Goal: Information Seeking & Learning: Learn about a topic

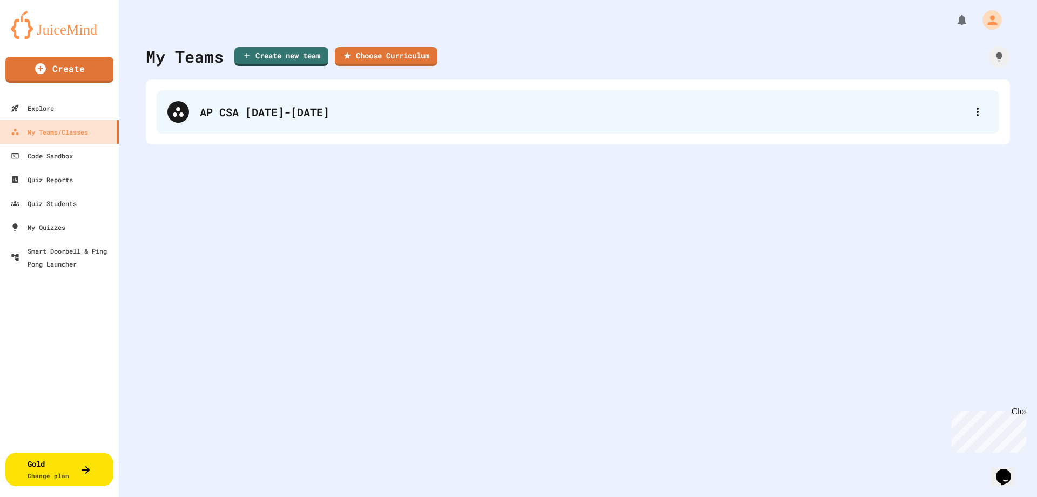
click at [485, 118] on div "AP CSA [DATE]-[DATE]" at bounding box center [583, 112] width 767 height 16
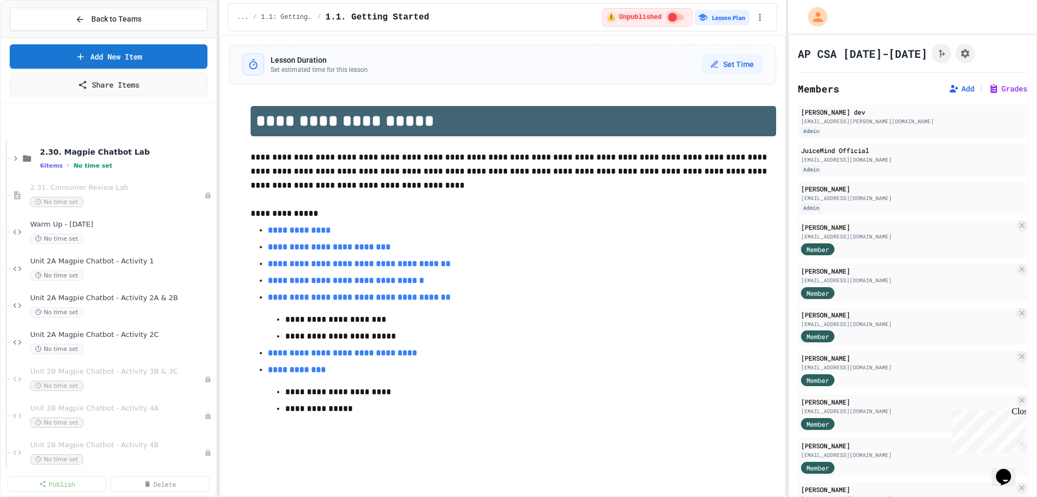
scroll to position [1459, 0]
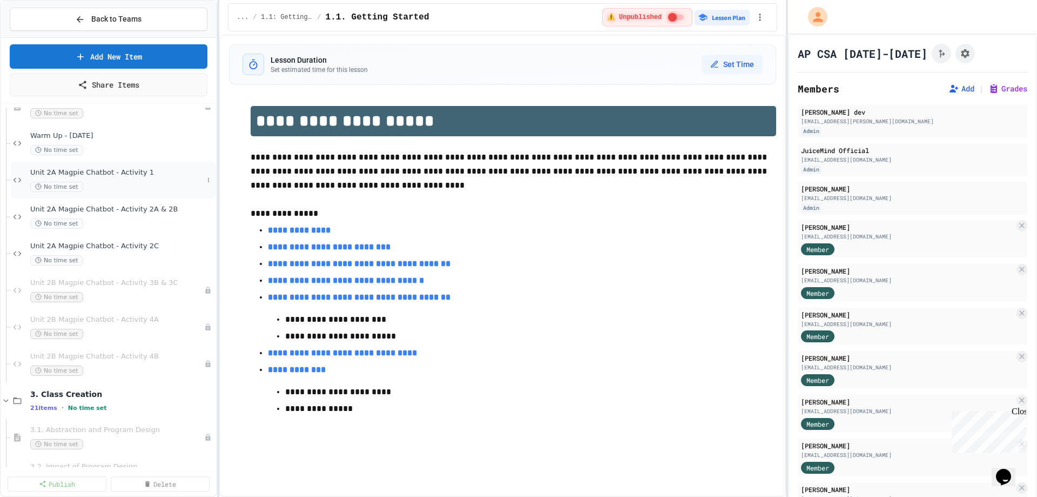
click at [98, 179] on div "Unit 2A Magpie Chatbot - Activity 1 No time set" at bounding box center [116, 180] width 173 height 24
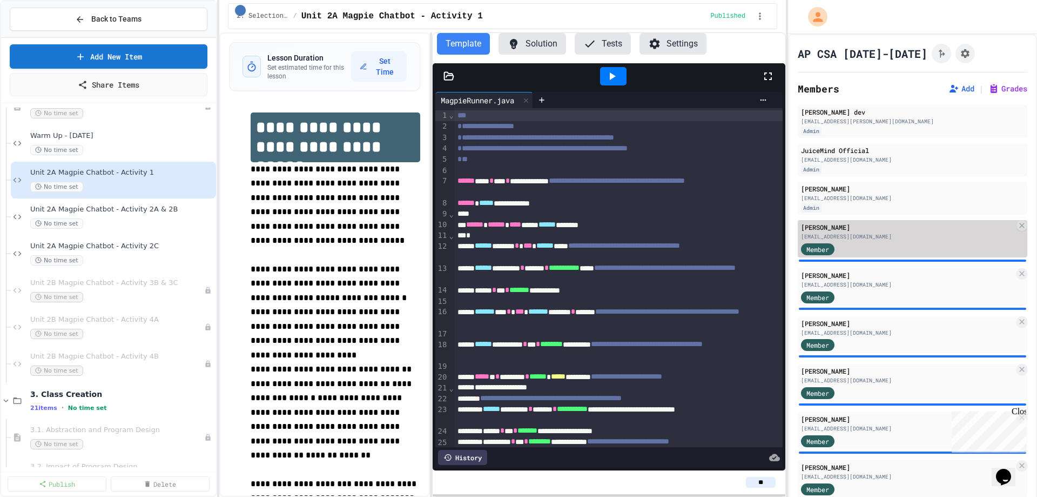
click at [859, 239] on div "[EMAIL_ADDRESS][DOMAIN_NAME]" at bounding box center [907, 236] width 213 height 8
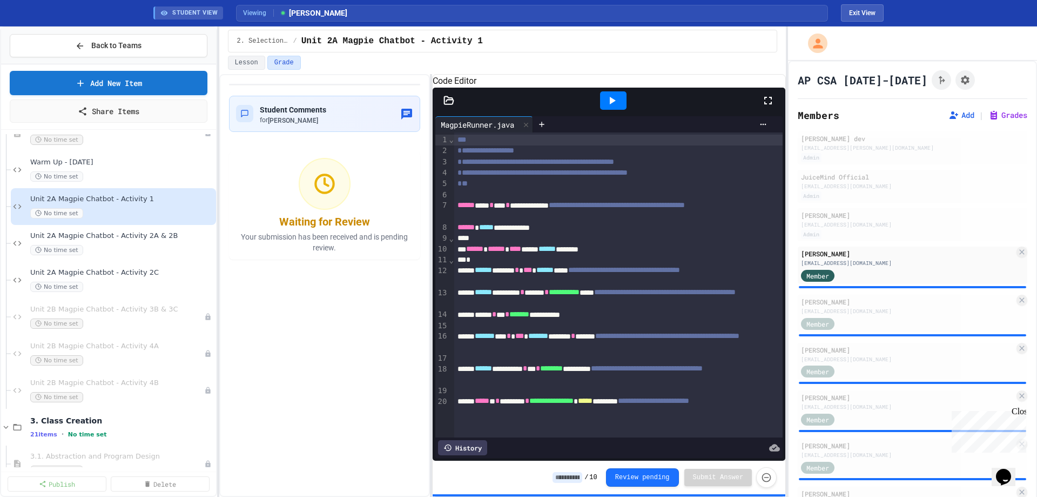
click at [610, 107] on icon at bounding box center [612, 100] width 13 height 13
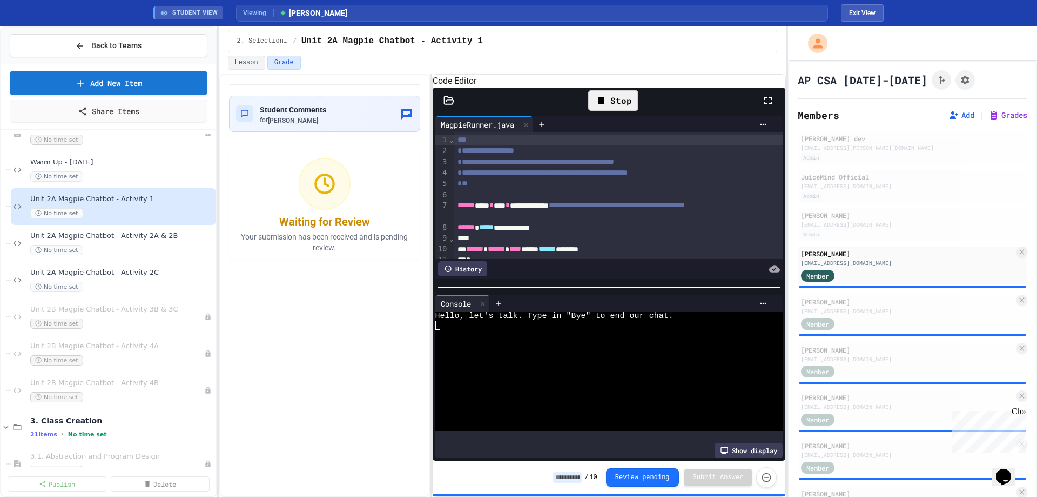
click at [560, 346] on div at bounding box center [601, 343] width 331 height 9
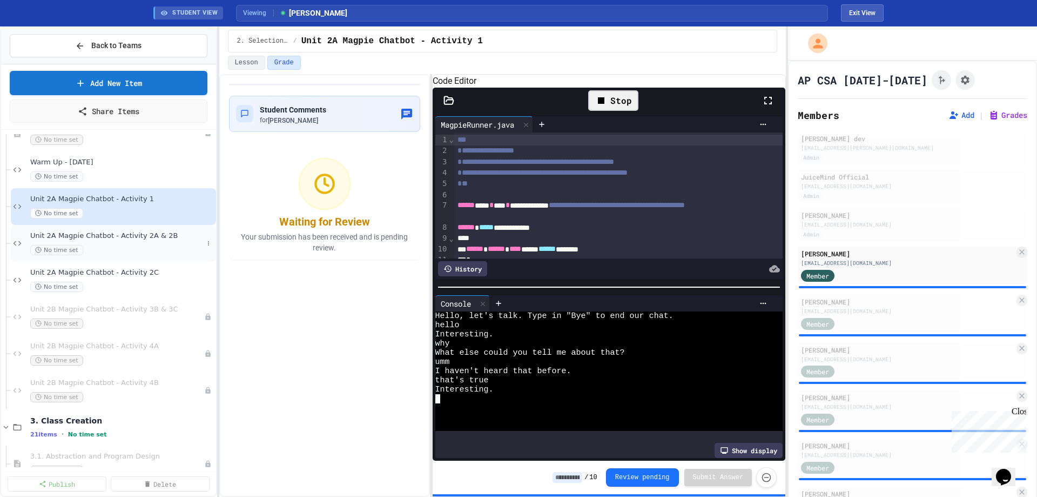
click at [110, 242] on div "Unit 2A Magpie Chatbot - Activity 2A & 2B No time set" at bounding box center [116, 243] width 173 height 24
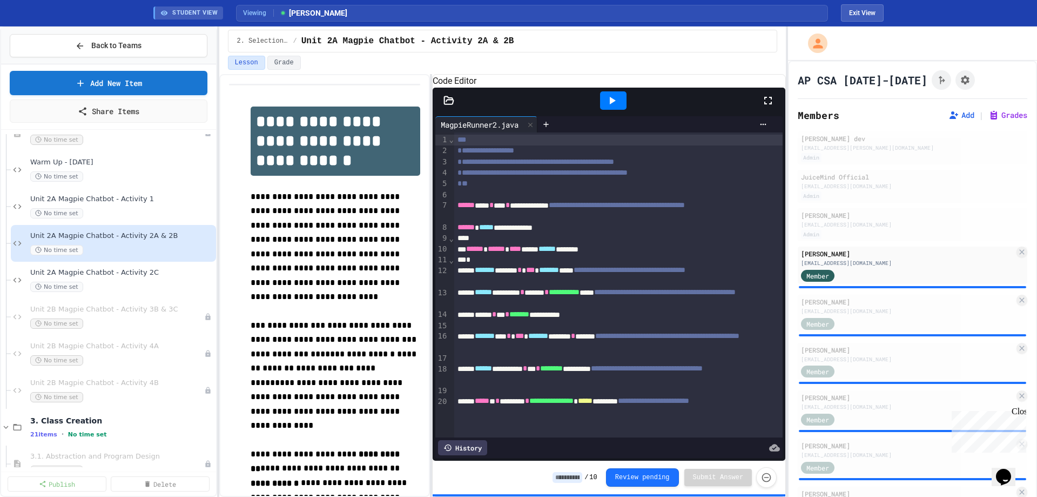
click at [614, 107] on icon at bounding box center [612, 100] width 13 height 13
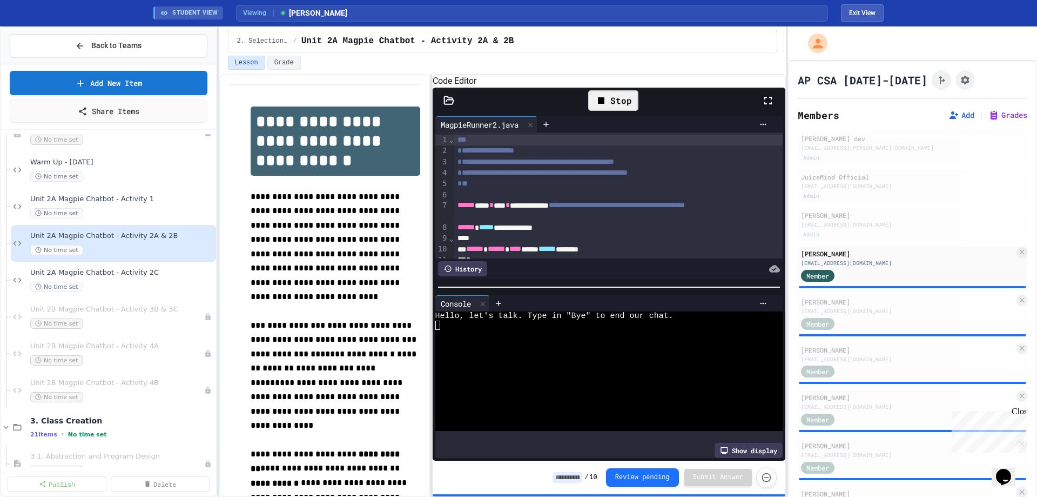
click at [491, 329] on div at bounding box center [601, 324] width 331 height 9
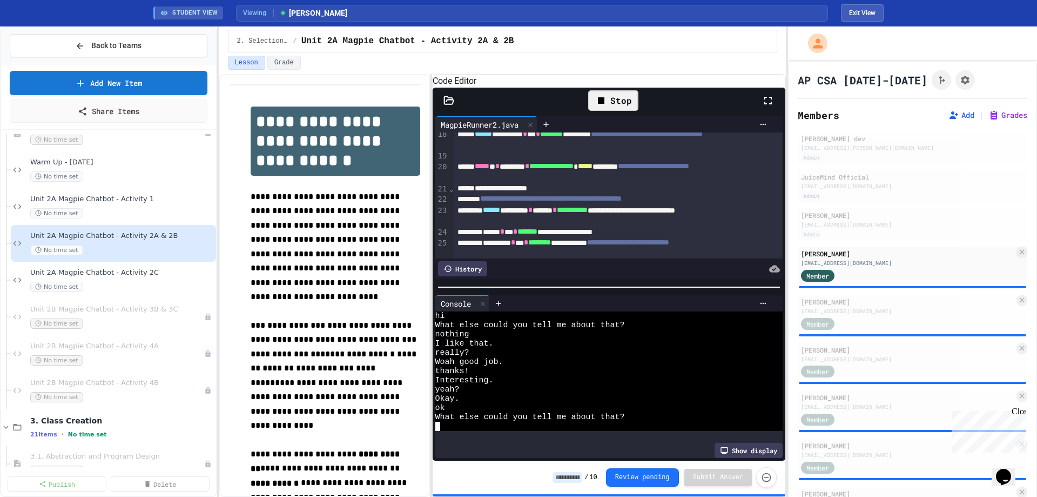
scroll to position [270, 0]
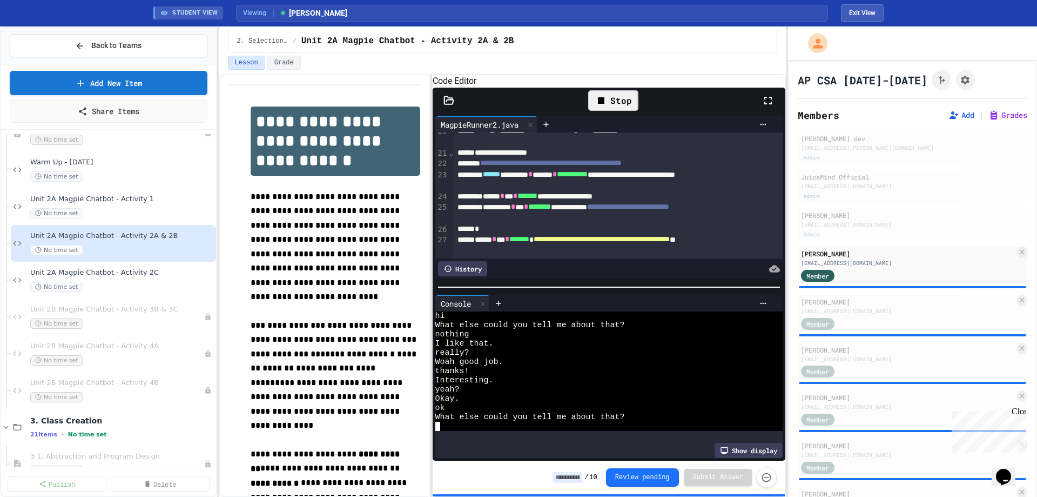
click at [448, 104] on icon at bounding box center [448, 100] width 9 height 8
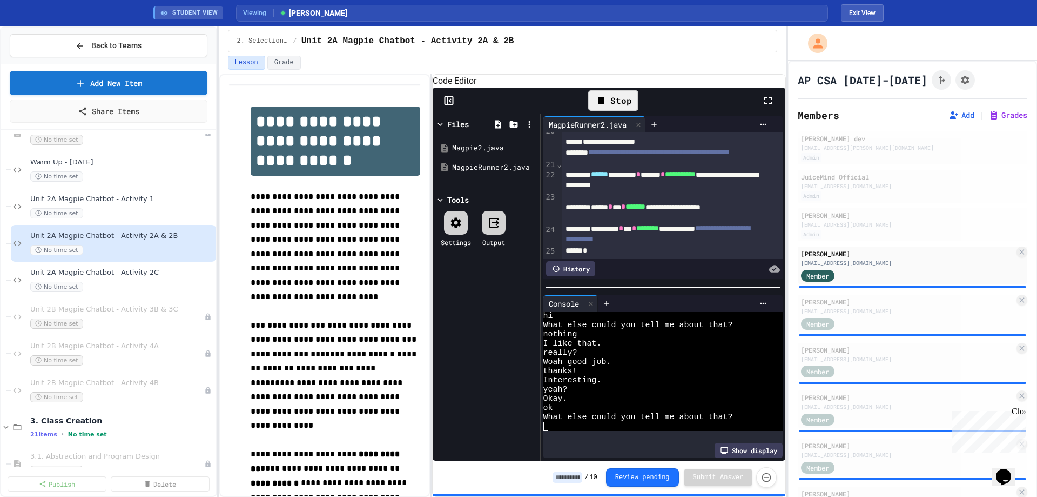
scroll to position [18, 0]
click at [465, 153] on div "Magpie2.java" at bounding box center [488, 148] width 72 height 11
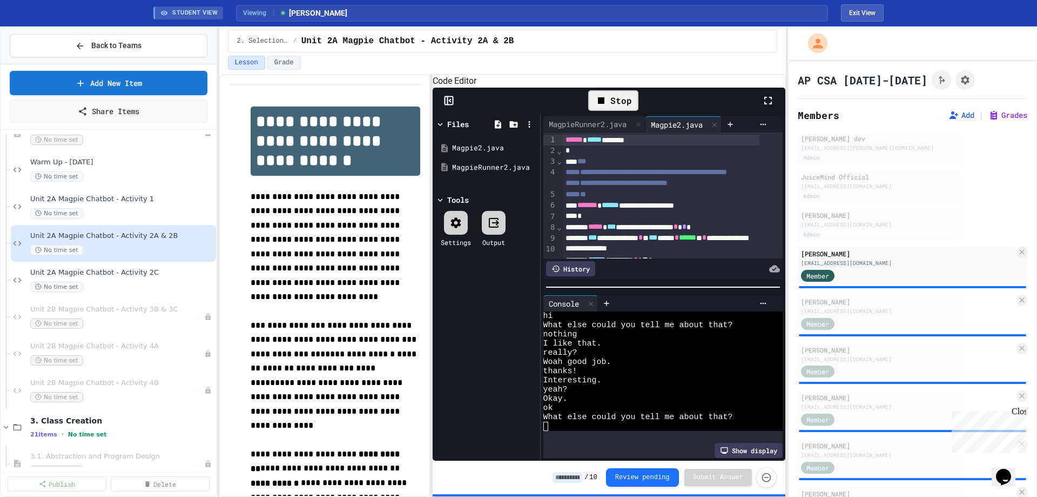
click at [444, 106] on icon at bounding box center [449, 100] width 11 height 11
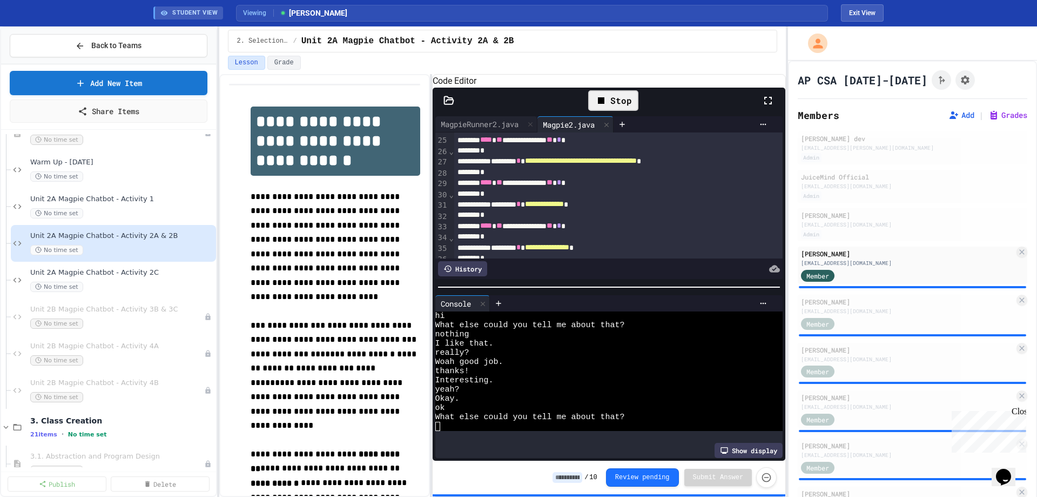
scroll to position [324, 0]
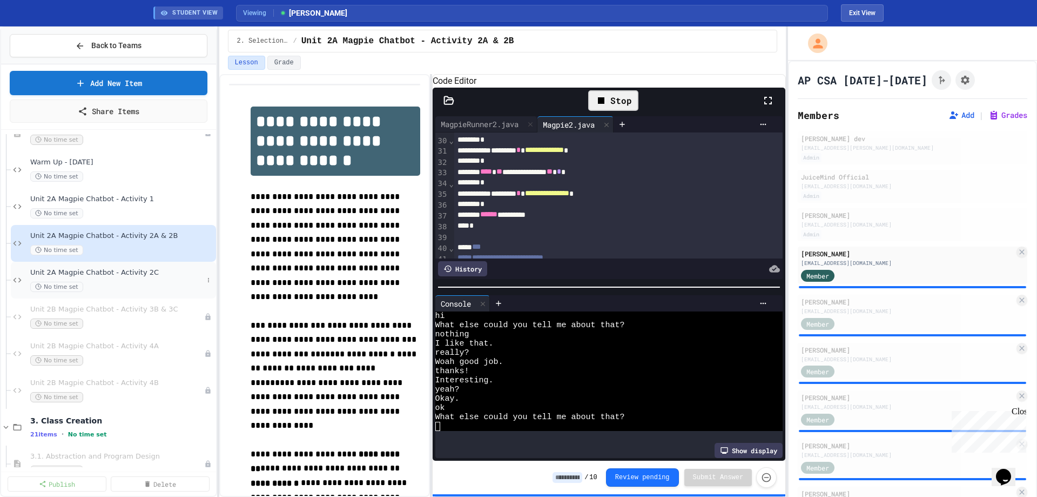
click at [116, 286] on div "No time set" at bounding box center [116, 287] width 173 height 10
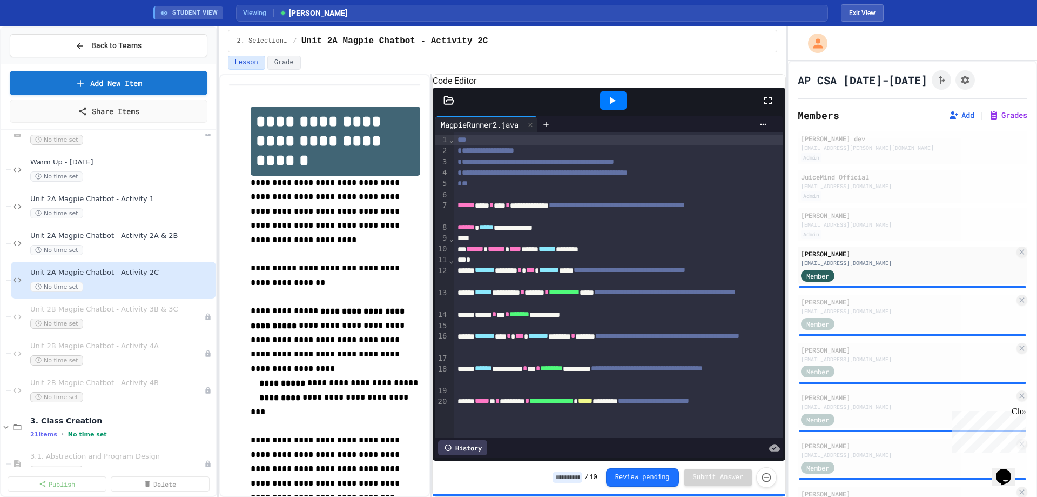
click at [606, 107] on icon at bounding box center [612, 100] width 13 height 13
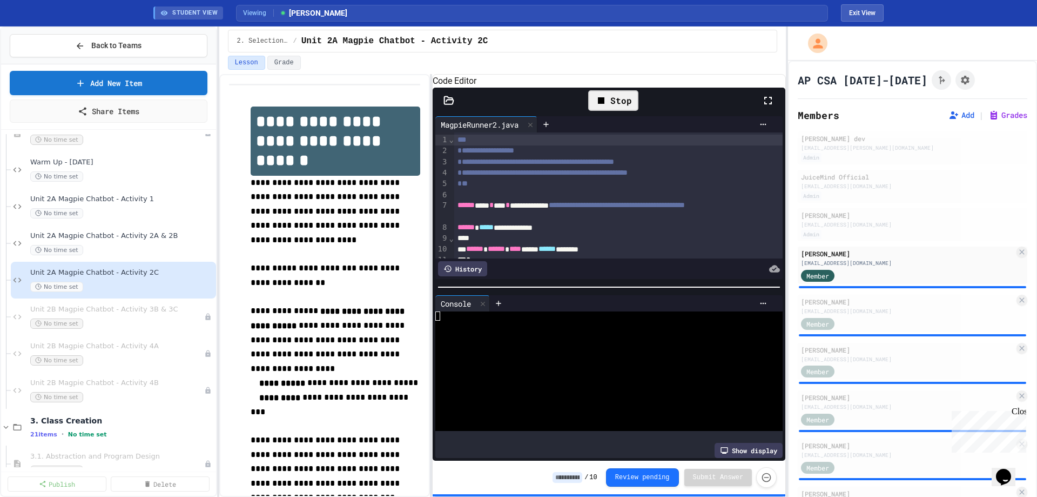
click at [444, 106] on icon at bounding box center [449, 100] width 11 height 11
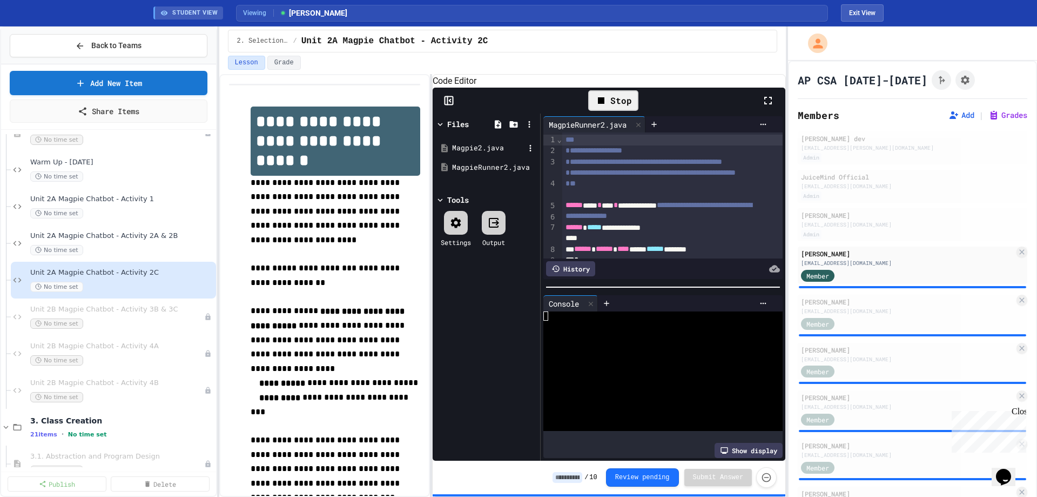
click at [457, 153] on div "Magpie2.java" at bounding box center [488, 148] width 72 height 11
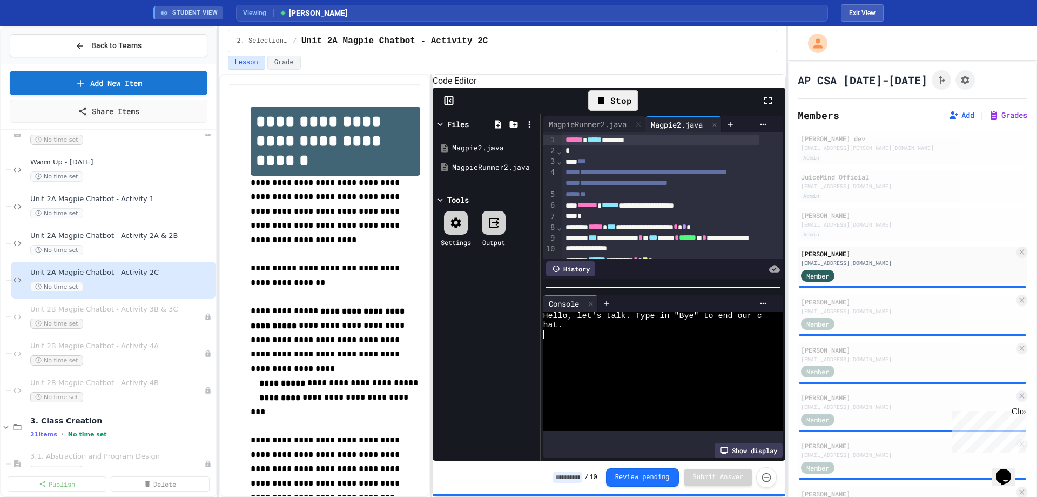
click at [450, 106] on icon at bounding box center [449, 100] width 11 height 11
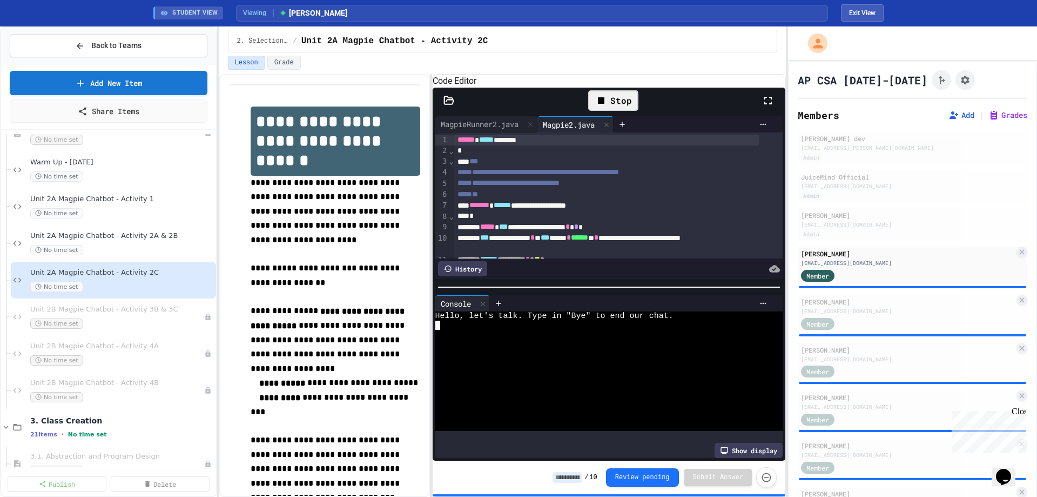
click at [458, 337] on div at bounding box center [601, 334] width 331 height 9
type textarea "*"
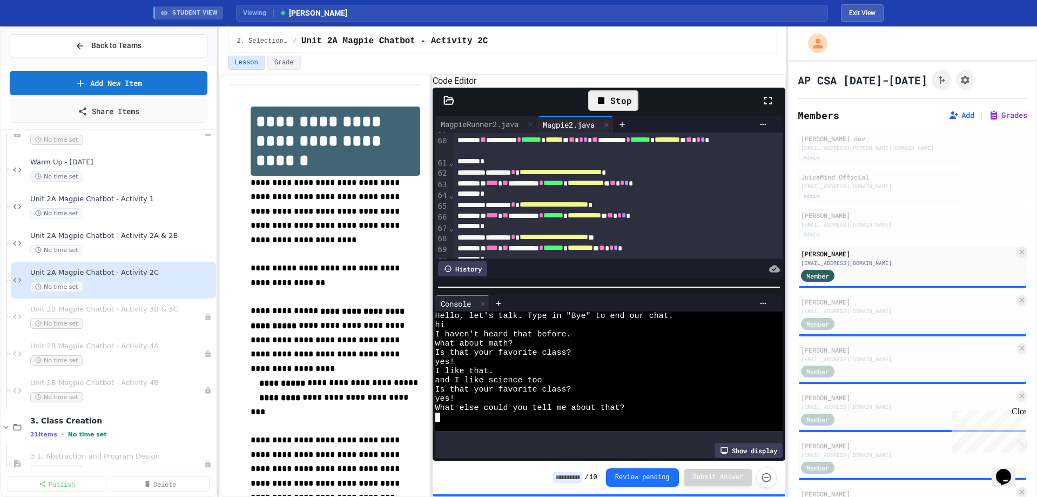
scroll to position [648, 0]
click at [496, 430] on div at bounding box center [601, 425] width 331 height 9
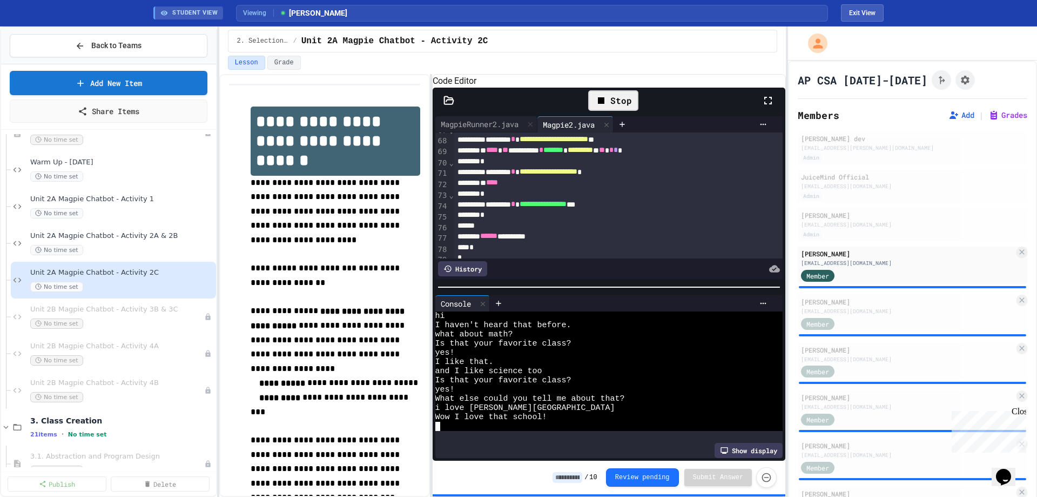
scroll to position [757, 0]
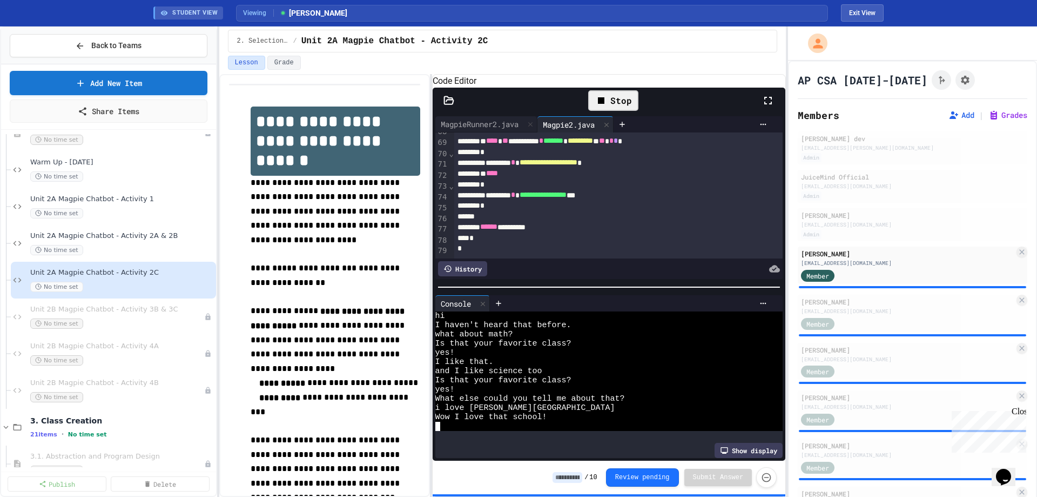
click at [493, 427] on div at bounding box center [601, 425] width 331 height 9
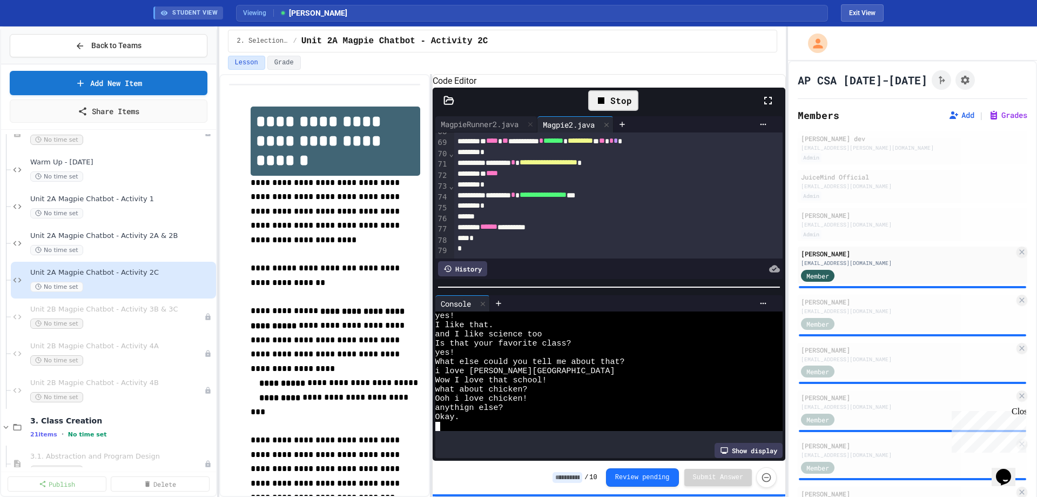
scroll to position [46, 0]
click at [145, 209] on div "No time set" at bounding box center [116, 213] width 173 height 10
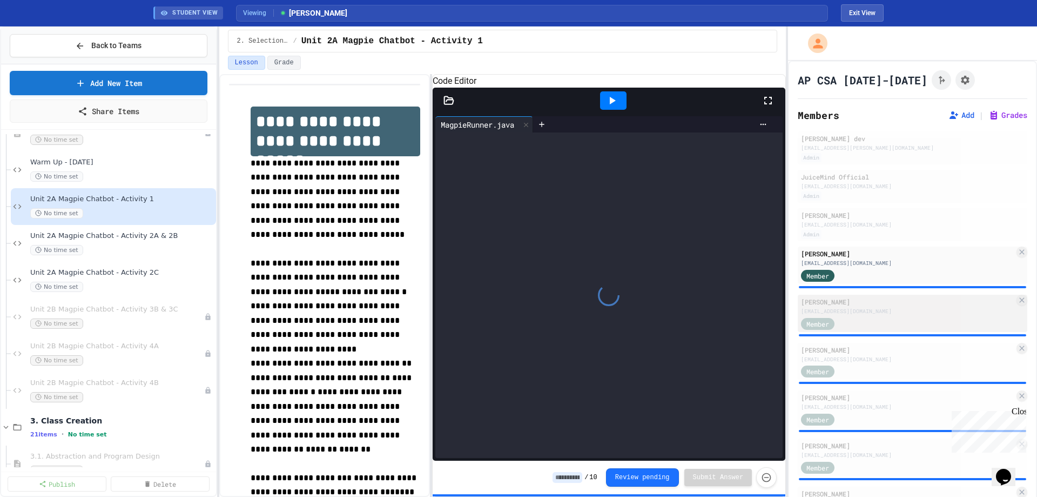
click at [845, 314] on div "[EMAIL_ADDRESS][DOMAIN_NAME]" at bounding box center [907, 311] width 213 height 8
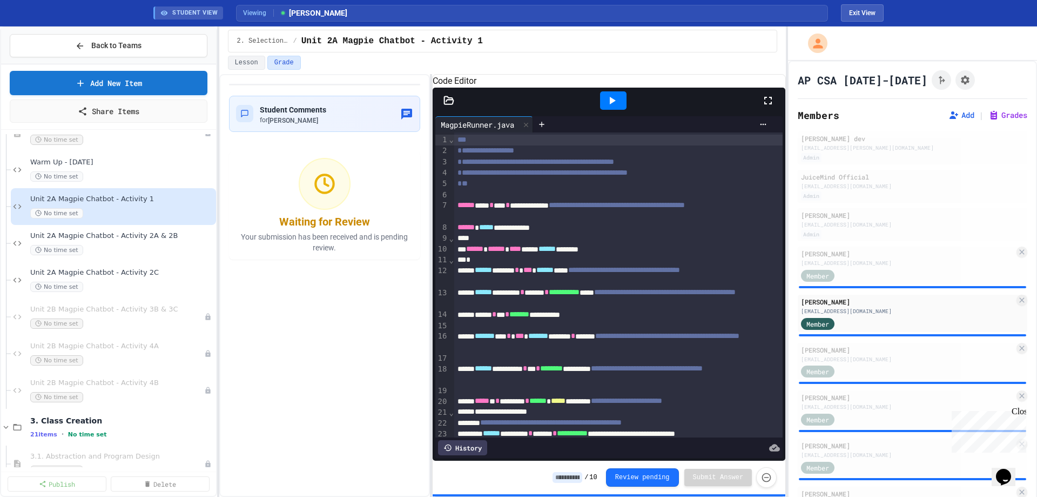
click at [618, 107] on icon at bounding box center [612, 100] width 13 height 13
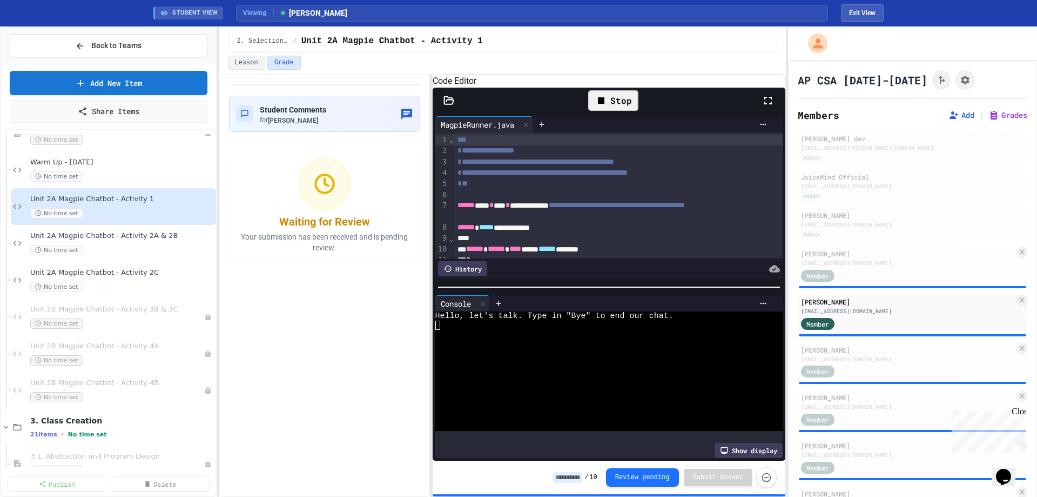
click at [496, 348] on div at bounding box center [601, 343] width 331 height 9
click at [135, 250] on div "No time set" at bounding box center [116, 250] width 173 height 10
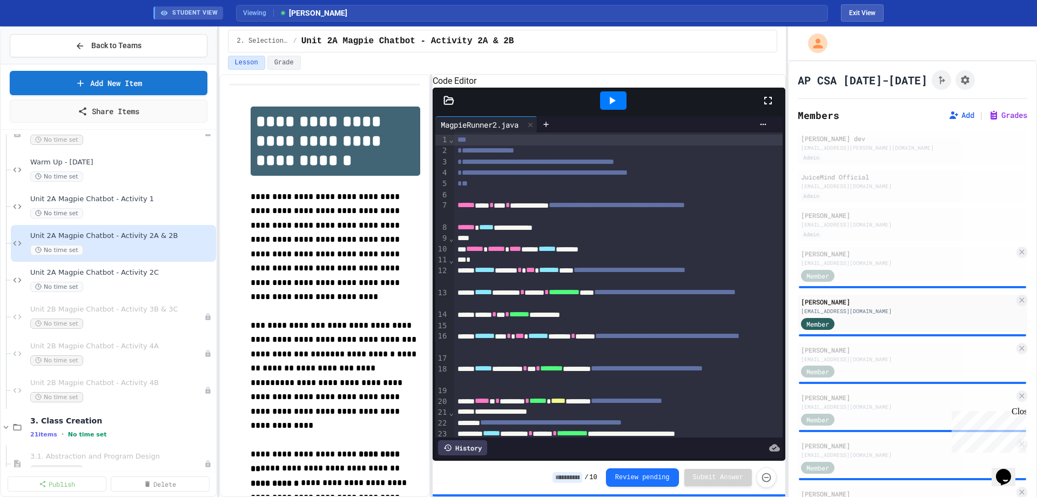
click at [603, 110] on div at bounding box center [613, 100] width 26 height 18
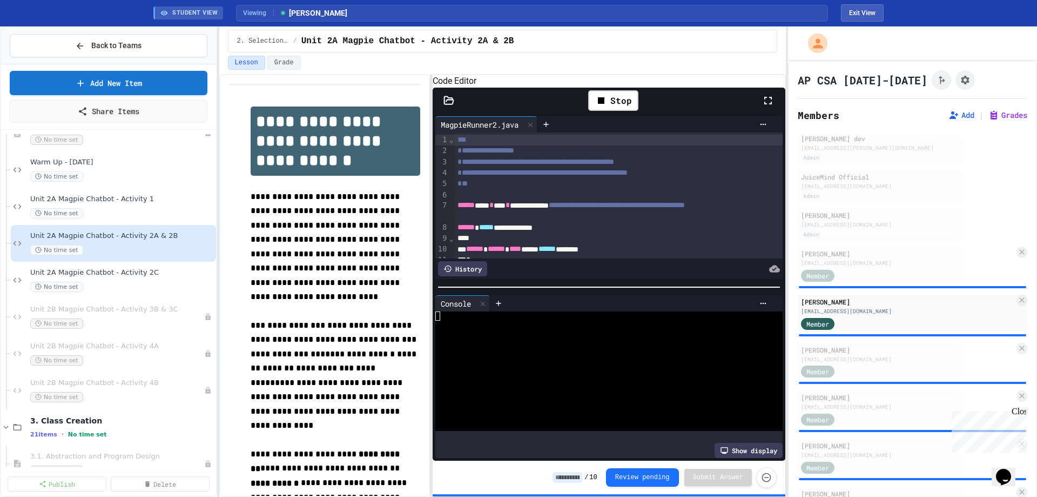
click at [455, 106] on div at bounding box center [449, 100] width 32 height 11
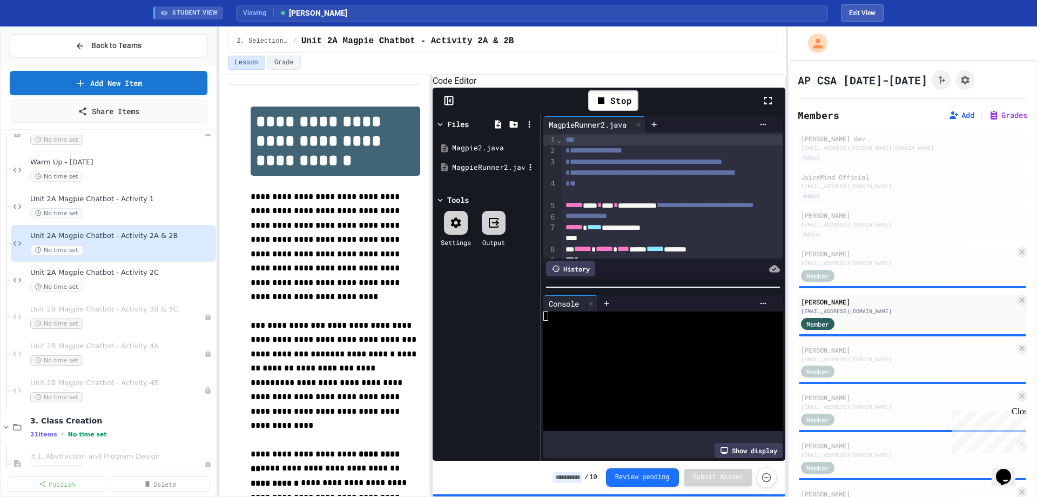
click at [458, 173] on div "MagpieRunner2.java" at bounding box center [488, 167] width 72 height 11
click at [459, 153] on div "Magpie2.java" at bounding box center [488, 148] width 72 height 11
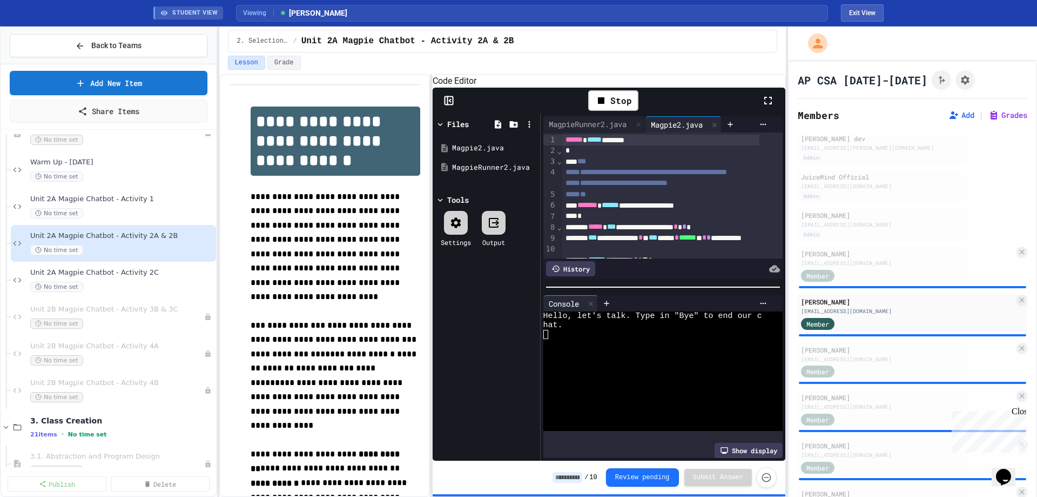
click at [453, 105] on rect at bounding box center [449, 101] width 8 height 8
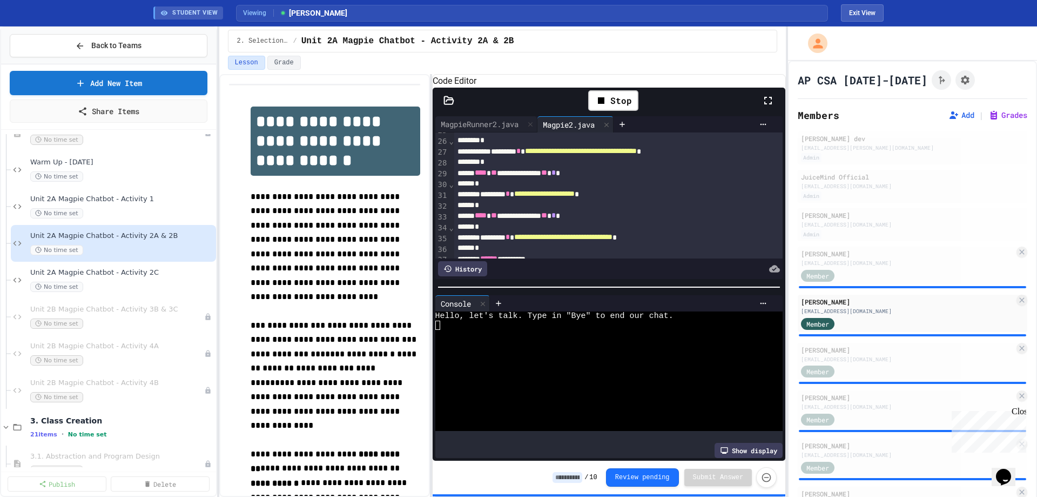
scroll to position [270, 0]
click at [557, 344] on div at bounding box center [601, 343] width 331 height 9
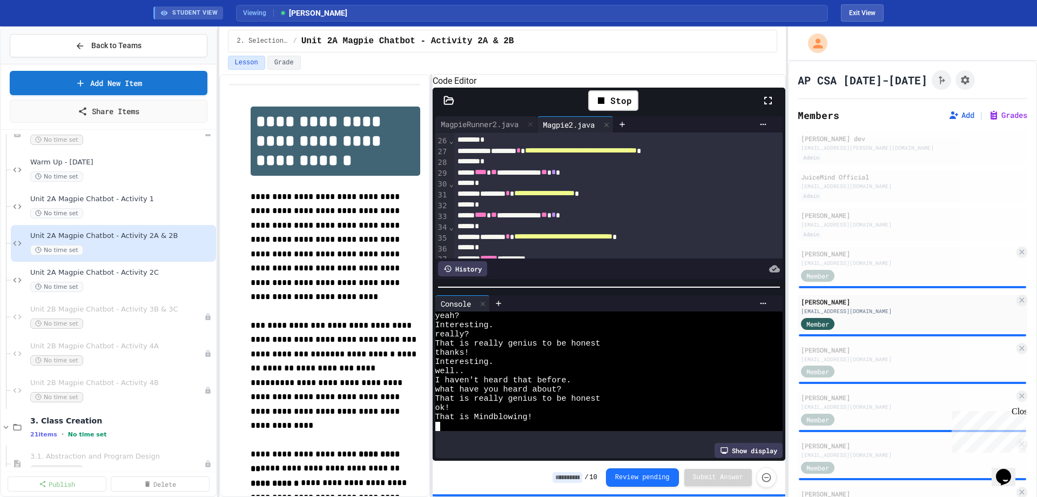
scroll to position [9, 0]
click at [169, 283] on div "No time set" at bounding box center [116, 287] width 173 height 10
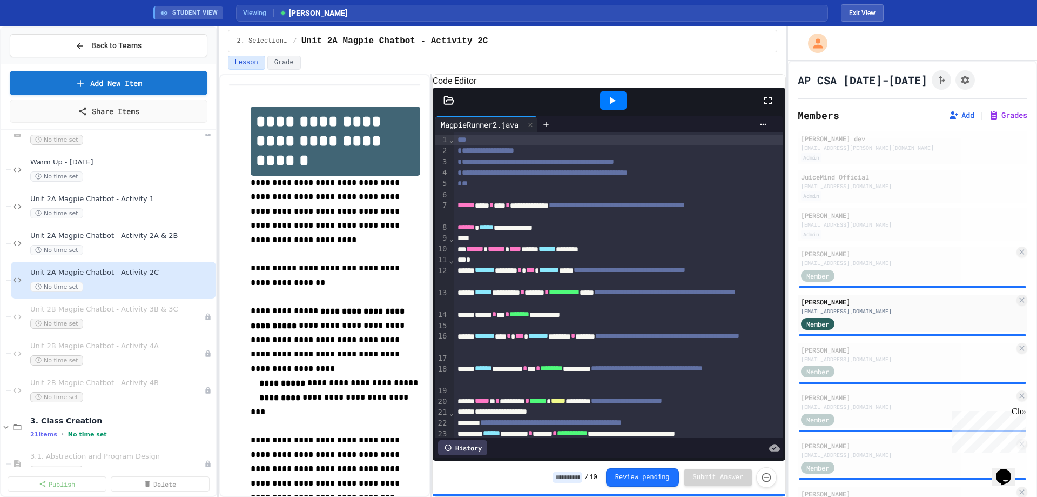
click at [446, 106] on icon at bounding box center [449, 100] width 11 height 11
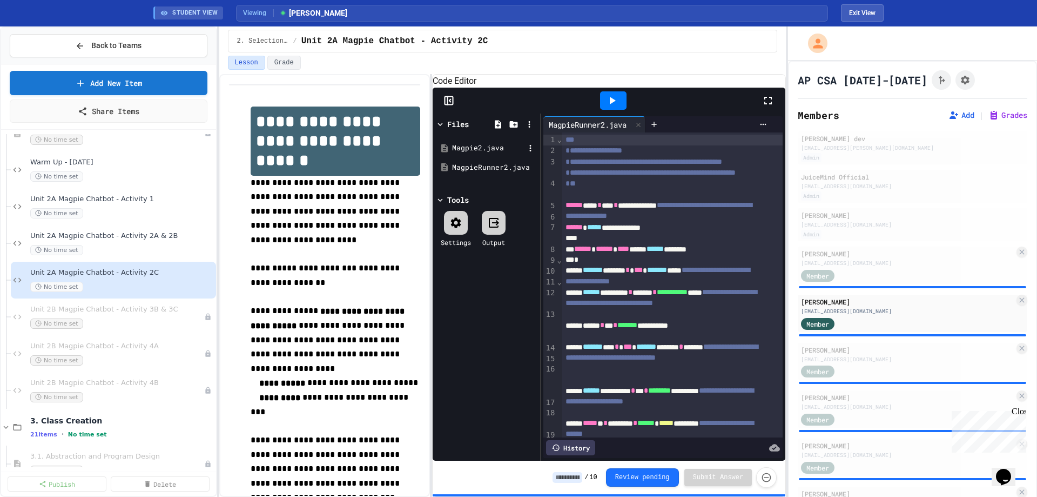
click at [454, 153] on div "Magpie2.java" at bounding box center [488, 148] width 72 height 11
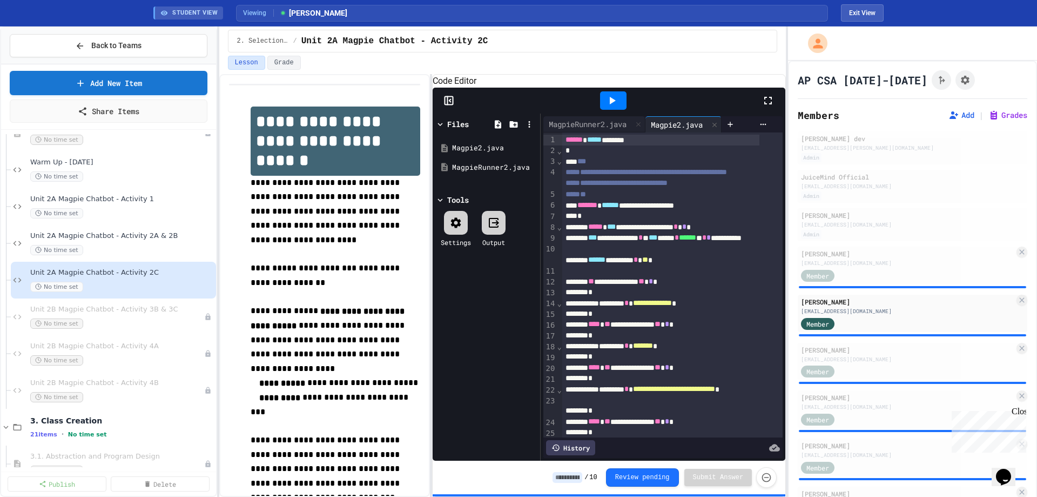
click at [446, 106] on icon at bounding box center [449, 100] width 11 height 11
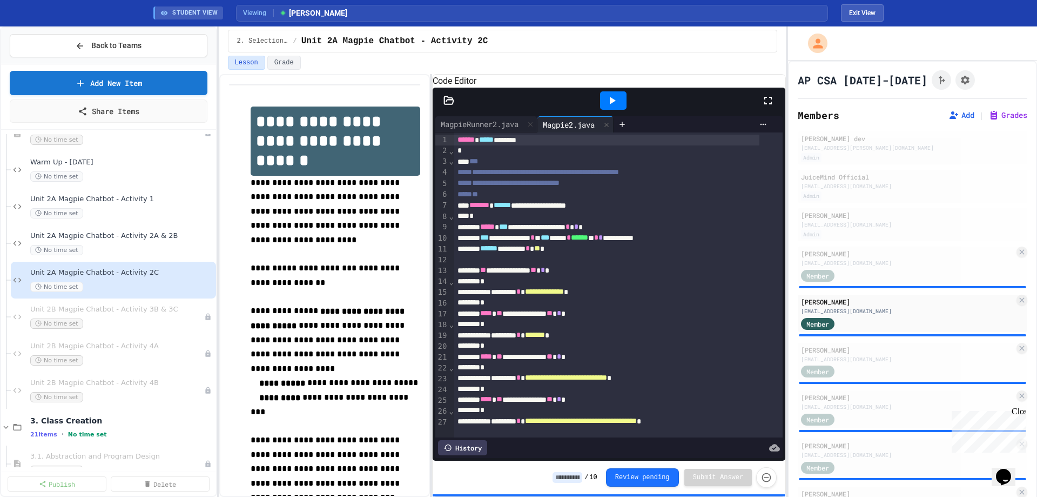
click at [618, 107] on icon at bounding box center [612, 100] width 13 height 13
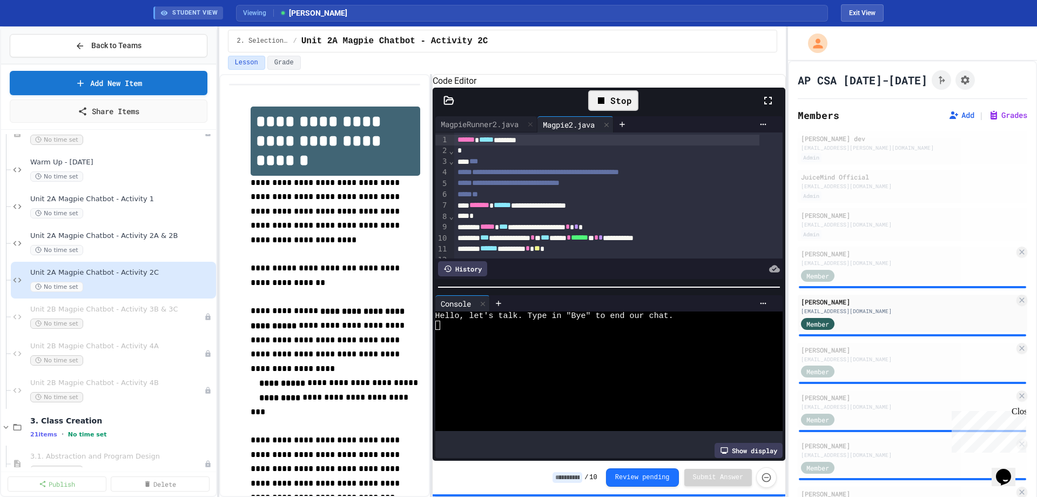
click at [570, 352] on div at bounding box center [601, 352] width 331 height 9
type textarea "*"
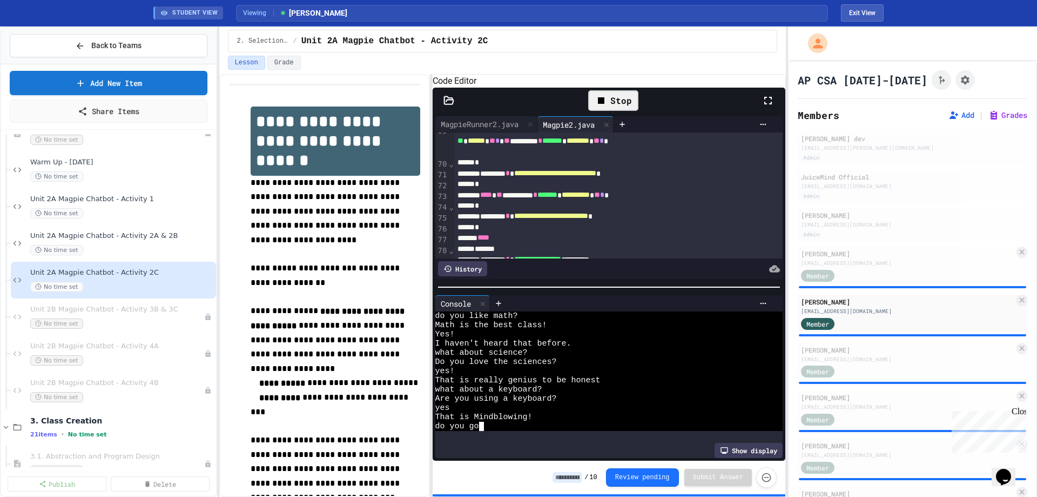
scroll to position [0, 4]
type textarea "***"
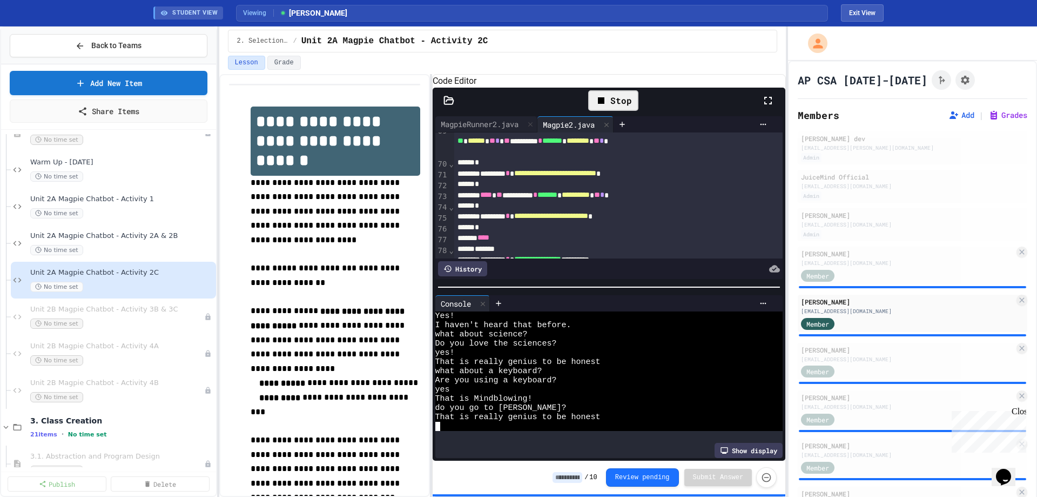
scroll to position [702, 0]
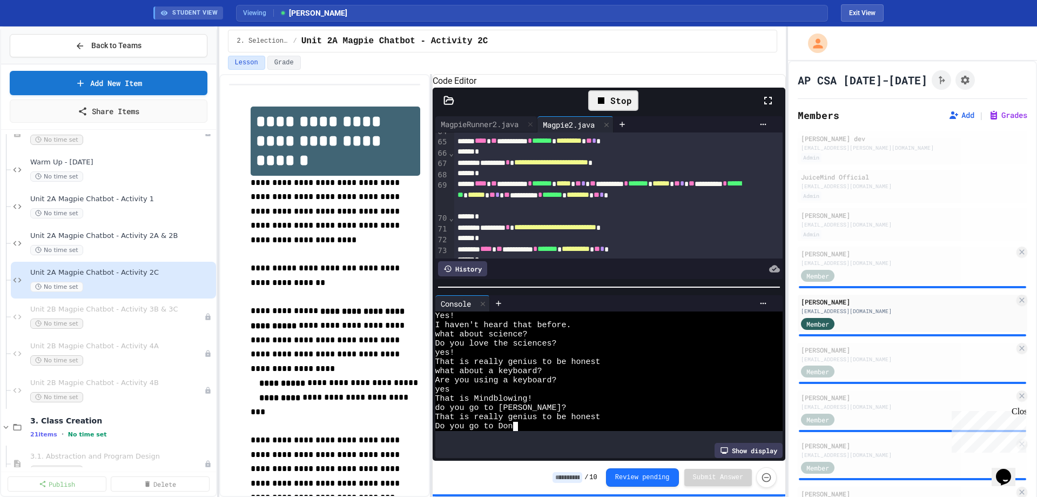
type textarea "********"
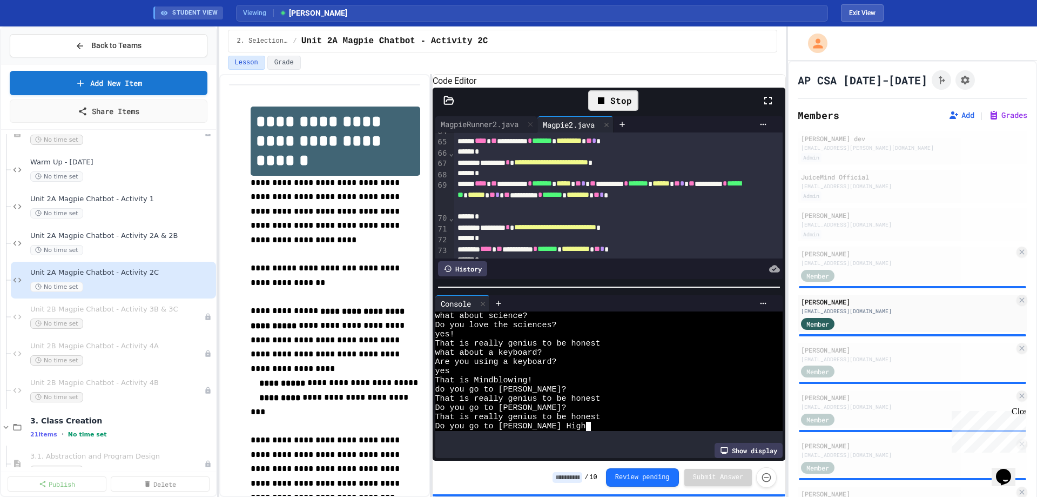
type textarea "**********"
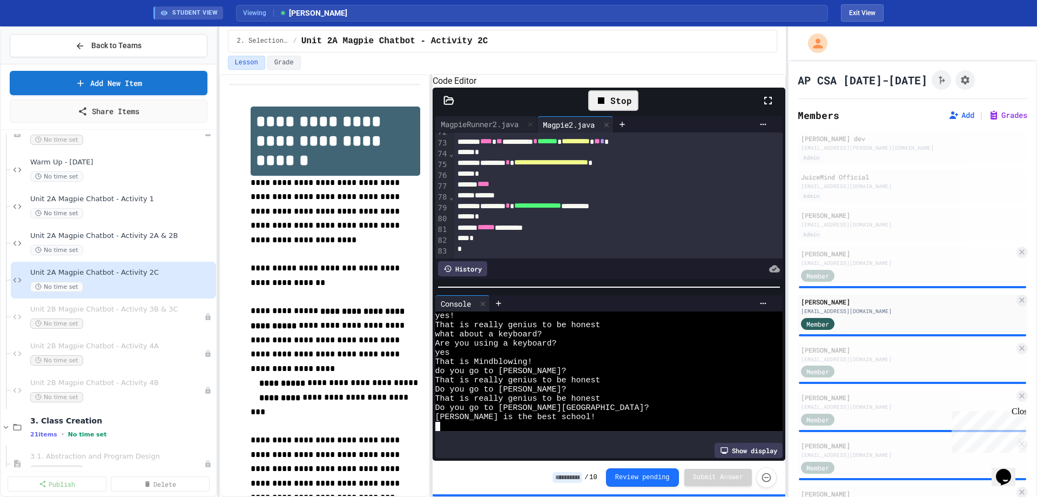
scroll to position [829, 0]
click at [99, 195] on span "Unit 2A Magpie Chatbot - Activity 1" at bounding box center [116, 199] width 173 height 9
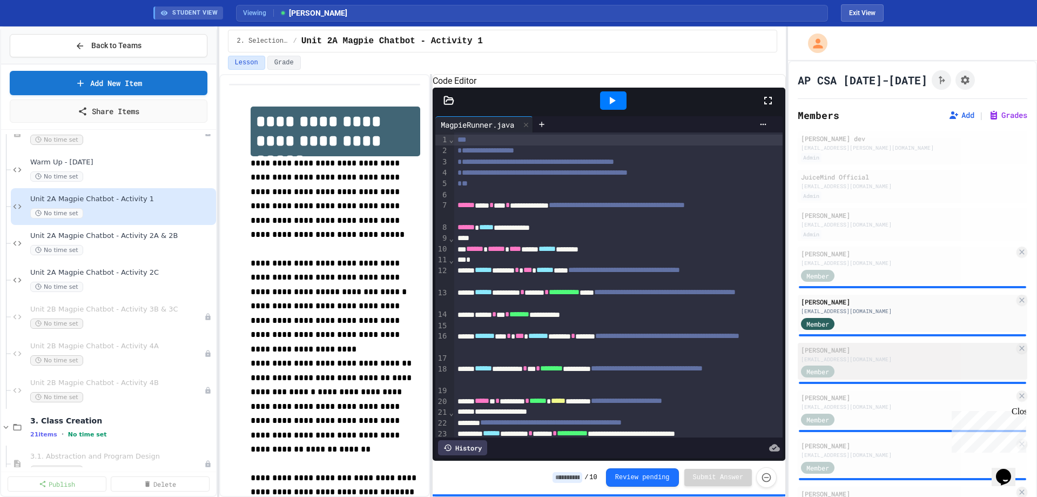
click at [894, 373] on div "Member" at bounding box center [907, 371] width 213 height 14
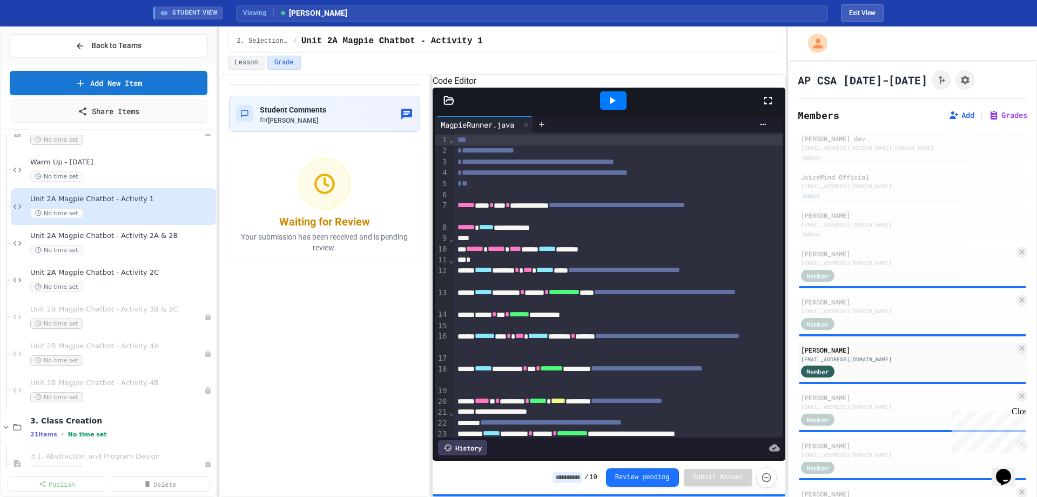
click at [611, 104] on icon at bounding box center [613, 101] width 6 height 8
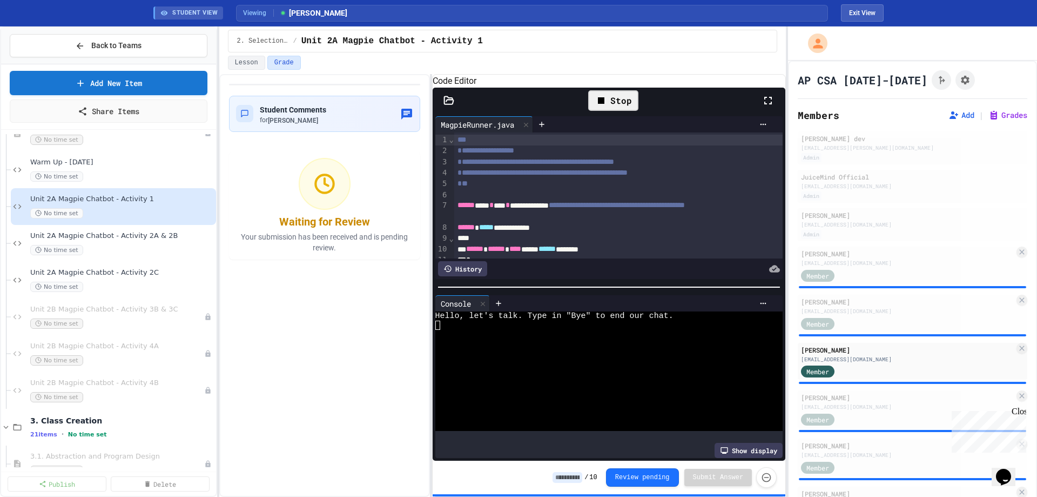
click at [504, 357] on div at bounding box center [601, 352] width 331 height 9
click at [125, 239] on span "Unit 2A Magpie Chatbot - Activity 2A & 2B" at bounding box center [116, 235] width 173 height 9
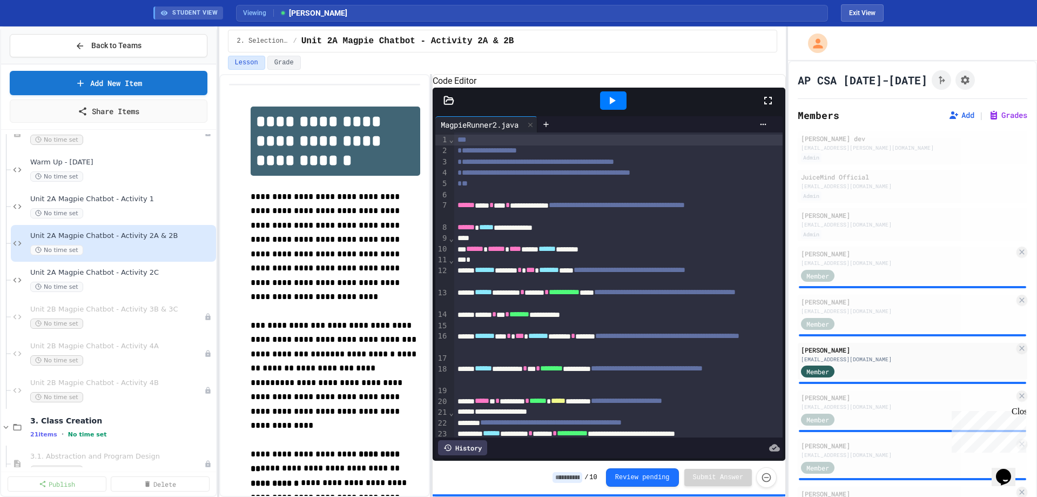
click at [452, 106] on icon at bounding box center [449, 100] width 11 height 11
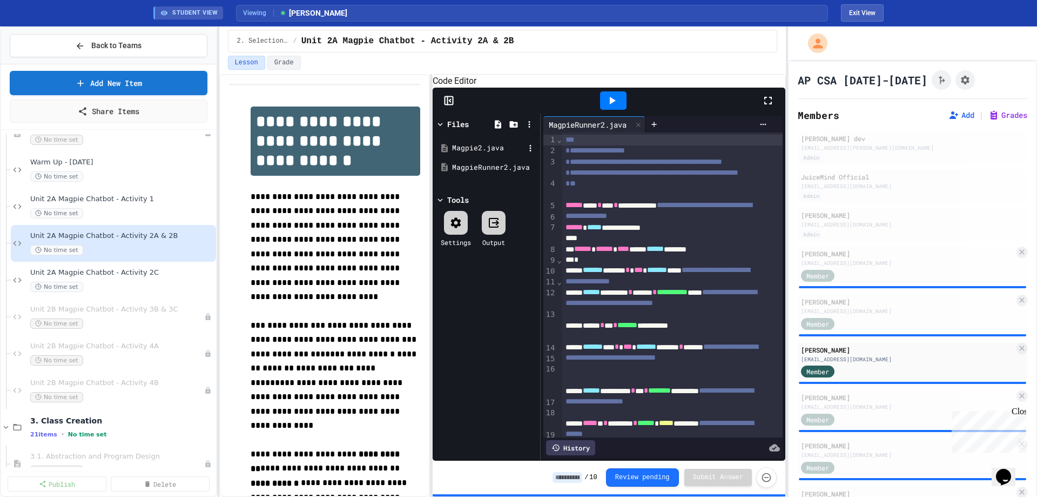
click at [458, 153] on div "Magpie2.java" at bounding box center [488, 148] width 72 height 11
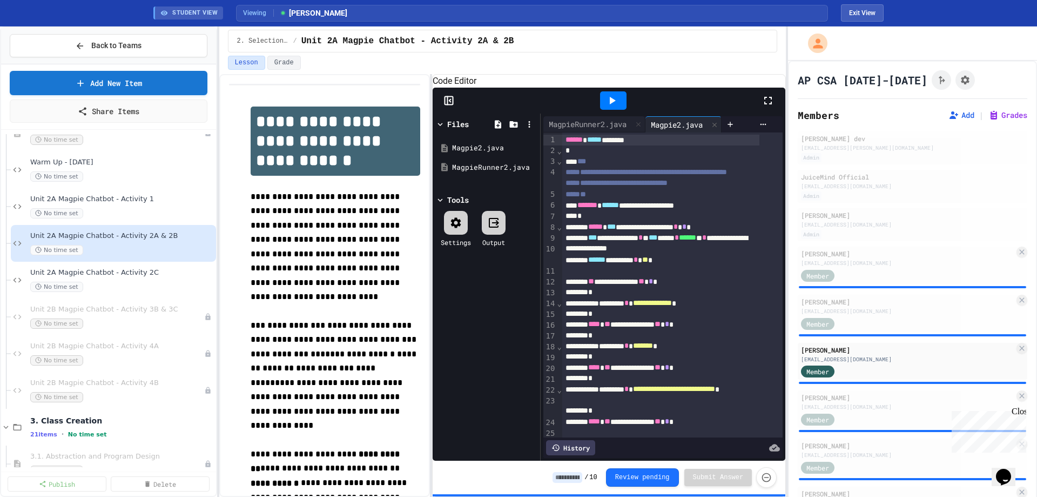
click at [450, 102] on icon at bounding box center [450, 100] width 2 height 3
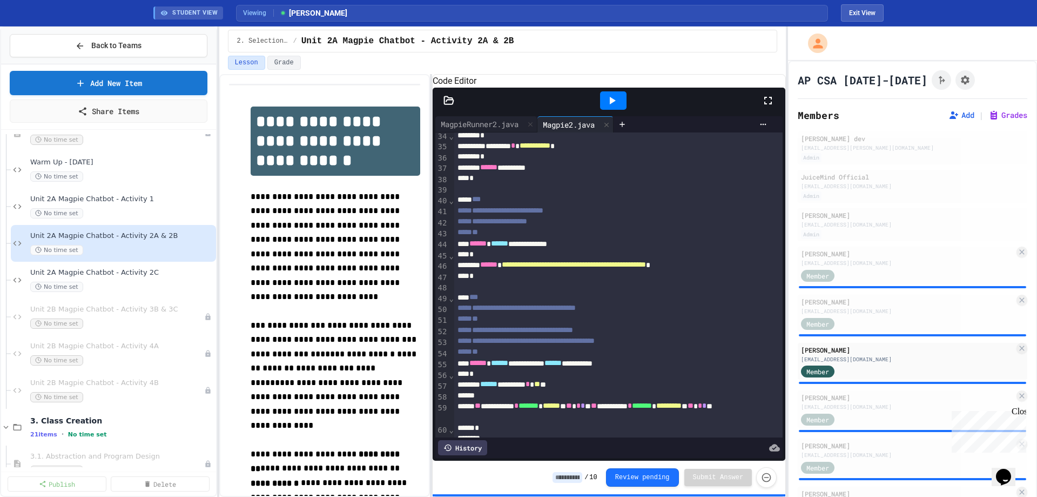
scroll to position [378, 0]
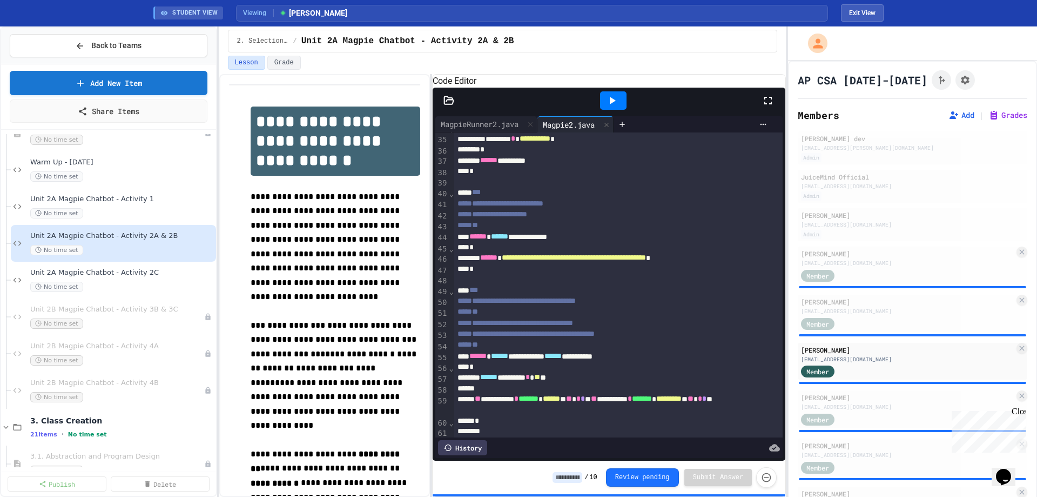
click at [615, 107] on icon at bounding box center [612, 100] width 13 height 13
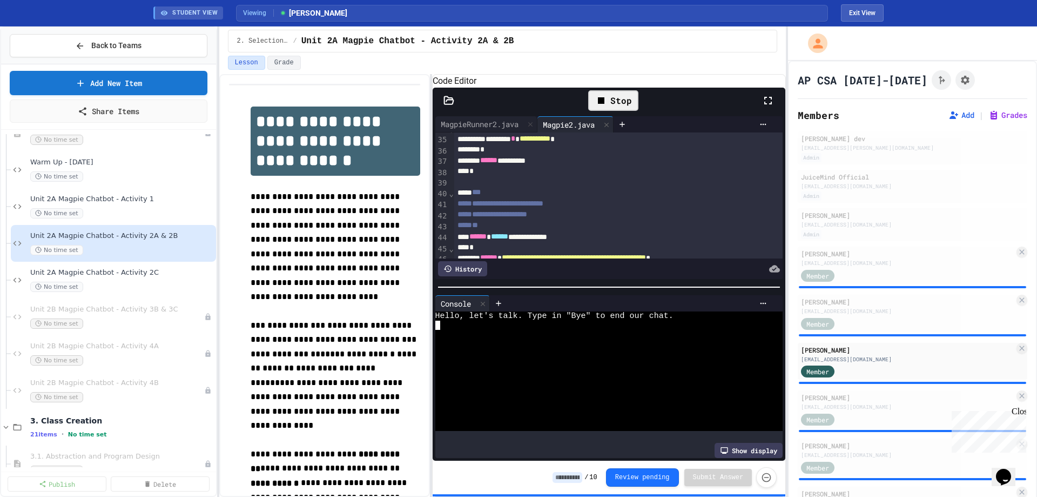
click at [547, 391] on div at bounding box center [601, 389] width 331 height 9
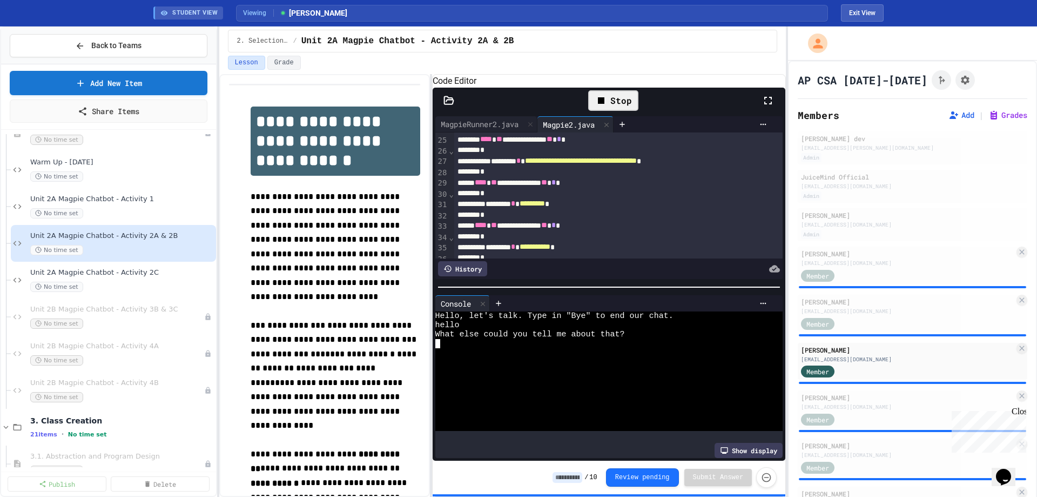
scroll to position [216, 0]
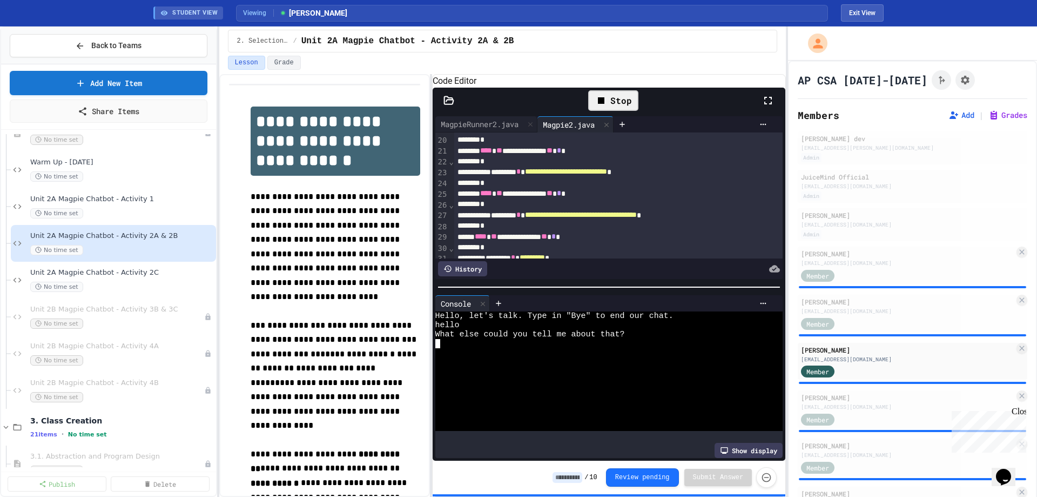
click at [551, 365] on div at bounding box center [601, 361] width 331 height 9
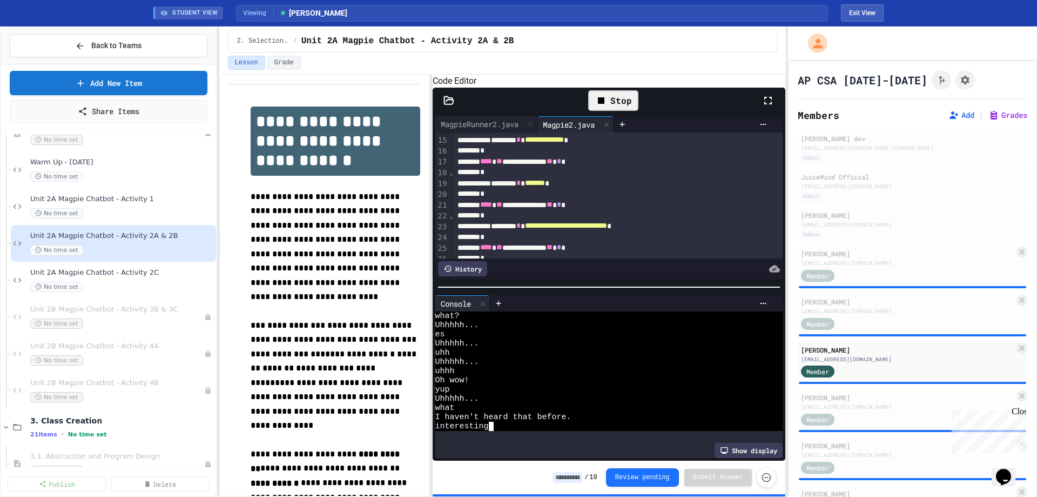
scroll to position [83, 0]
click at [113, 286] on div "No time set" at bounding box center [116, 287] width 173 height 10
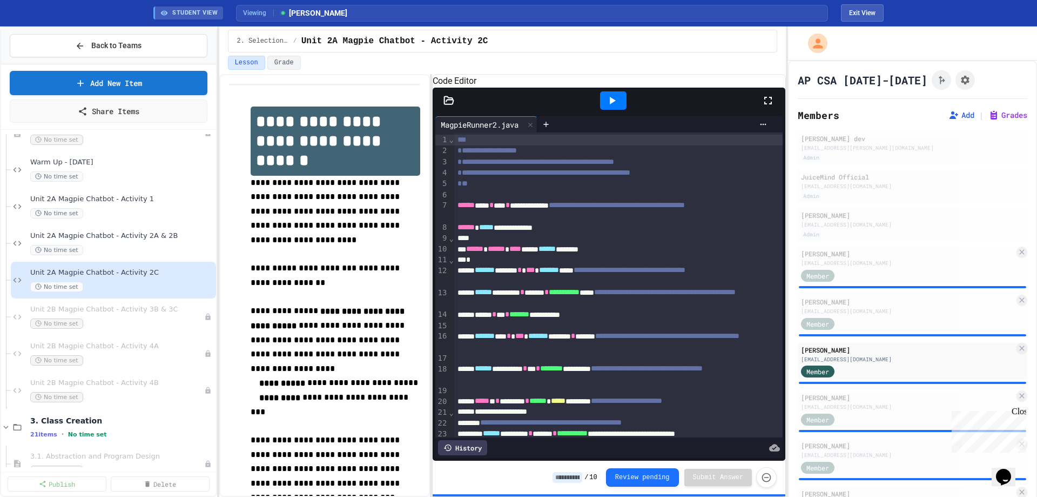
click at [604, 110] on div at bounding box center [613, 100] width 26 height 18
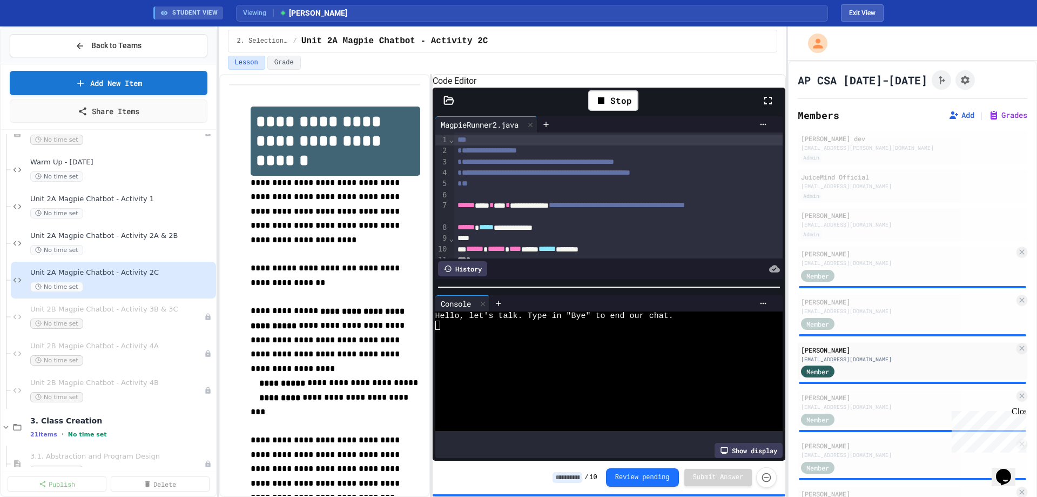
click at [568, 384] on div at bounding box center [601, 380] width 331 height 9
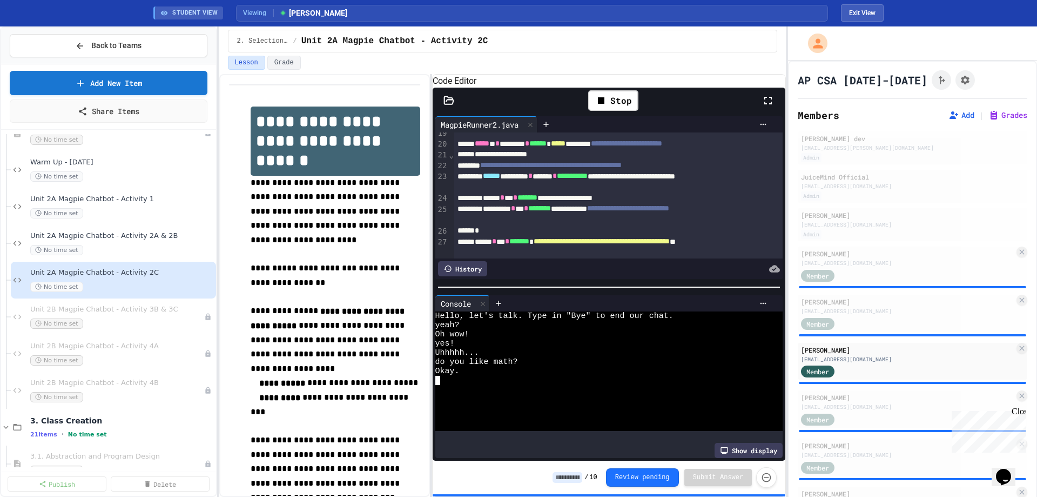
scroll to position [203, 0]
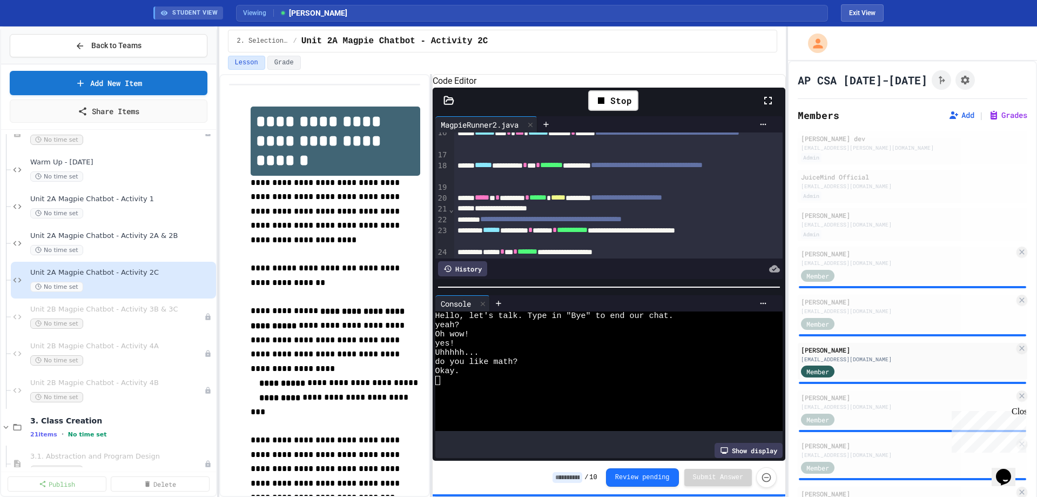
click at [445, 104] on icon at bounding box center [448, 100] width 9 height 8
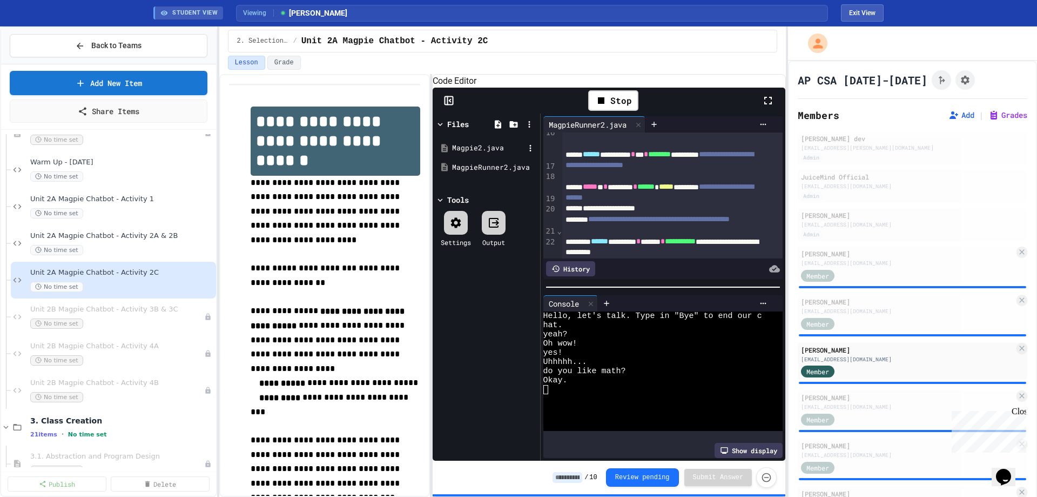
click at [460, 156] on div "Magpie2.java MagpieRunner2.java" at bounding box center [487, 157] width 102 height 51
click at [460, 153] on div "Magpie2.java" at bounding box center [488, 148] width 72 height 11
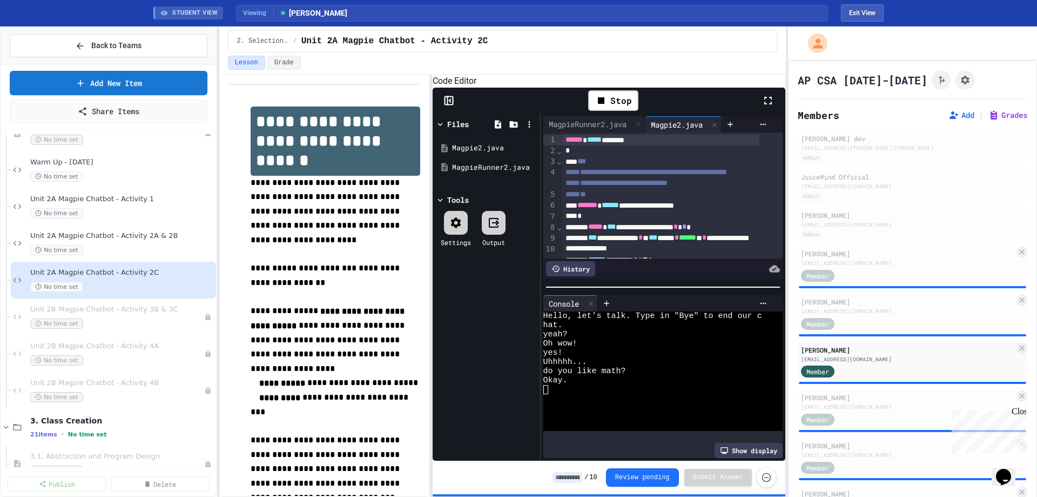
click at [440, 106] on div at bounding box center [449, 100] width 32 height 11
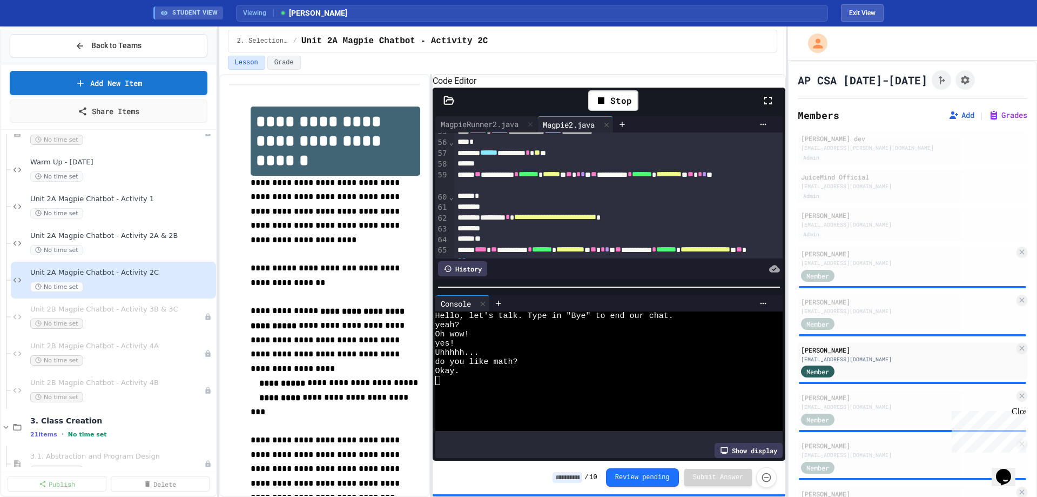
scroll to position [594, 0]
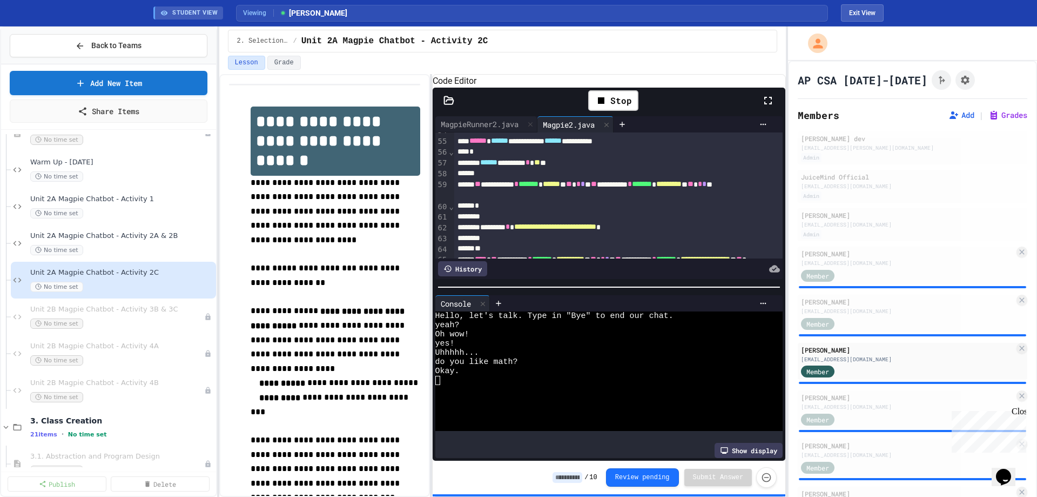
click at [506, 392] on div at bounding box center [601, 389] width 331 height 9
type textarea "*"
type textarea "****"
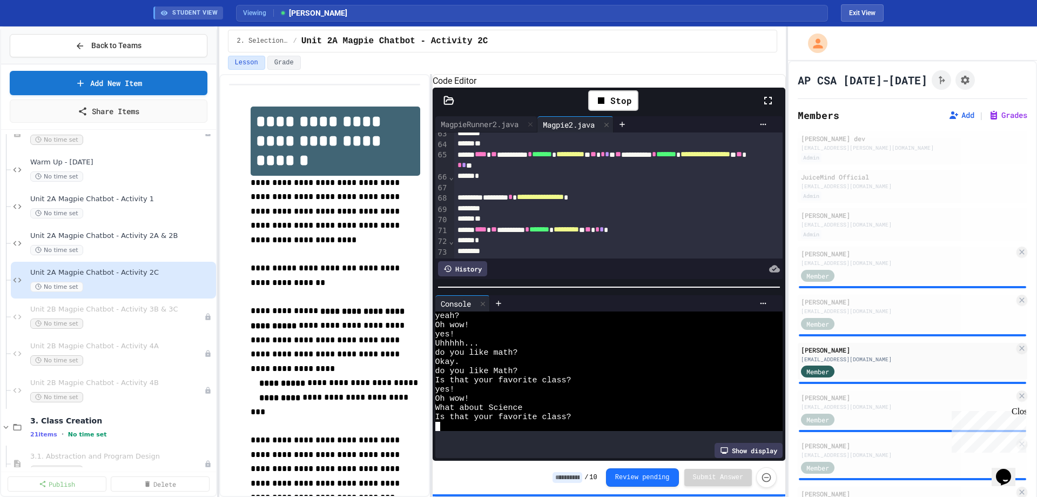
scroll to position [702, 0]
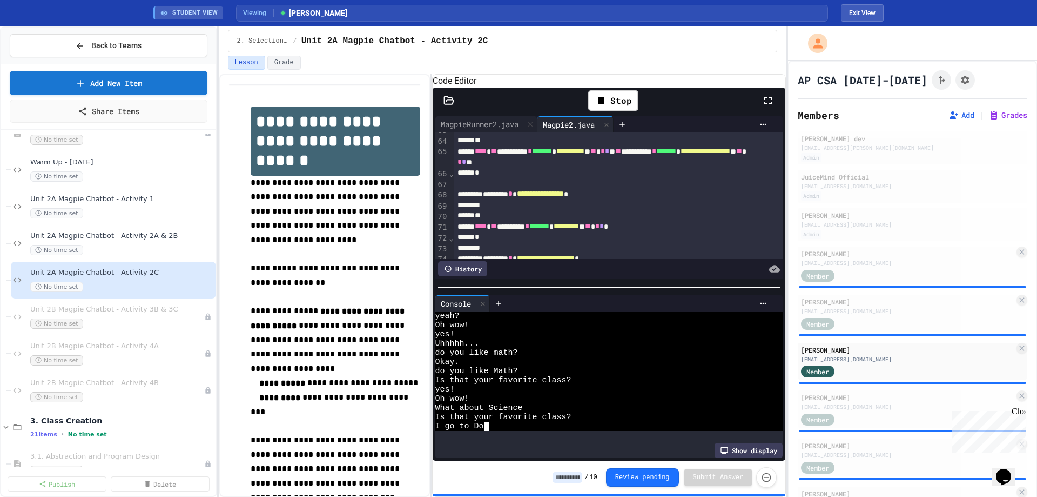
type textarea "*****"
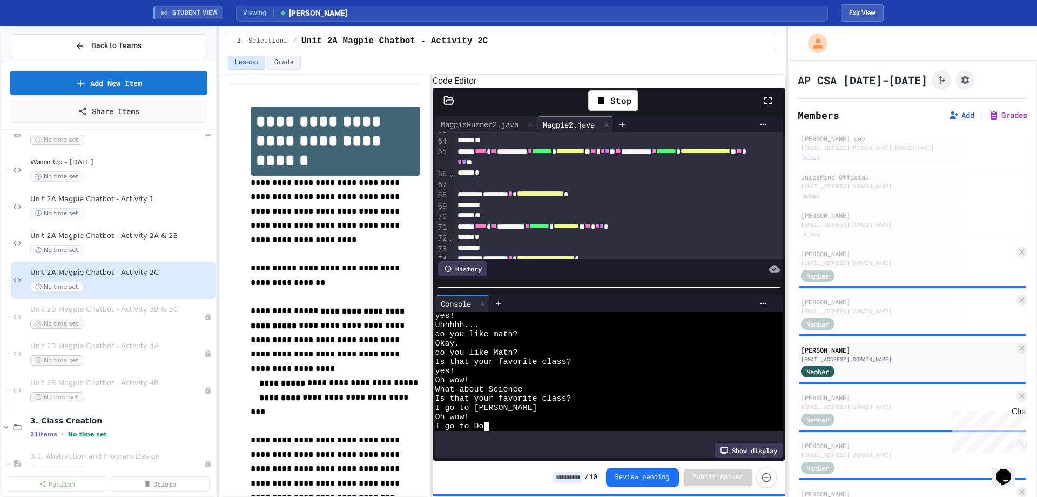
type textarea "*******"
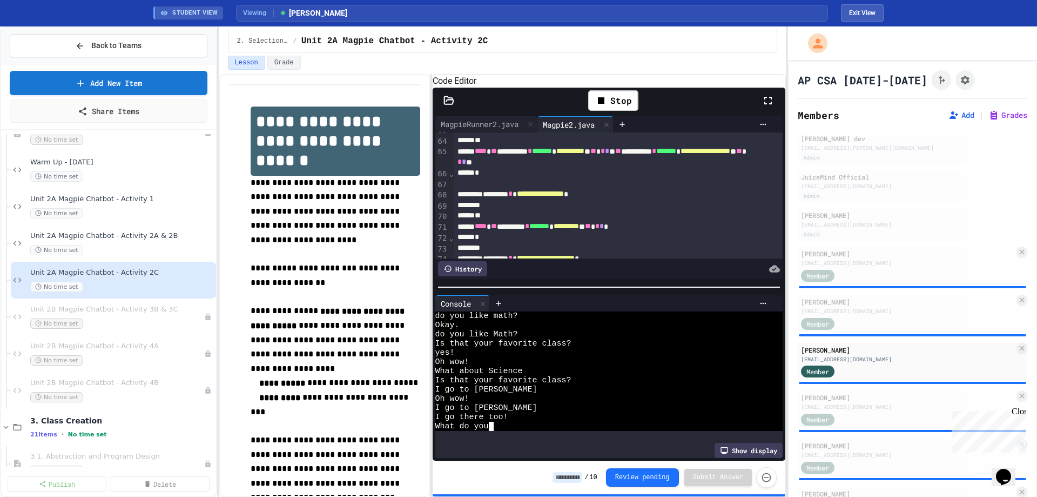
scroll to position [0, 10]
type textarea "*******"
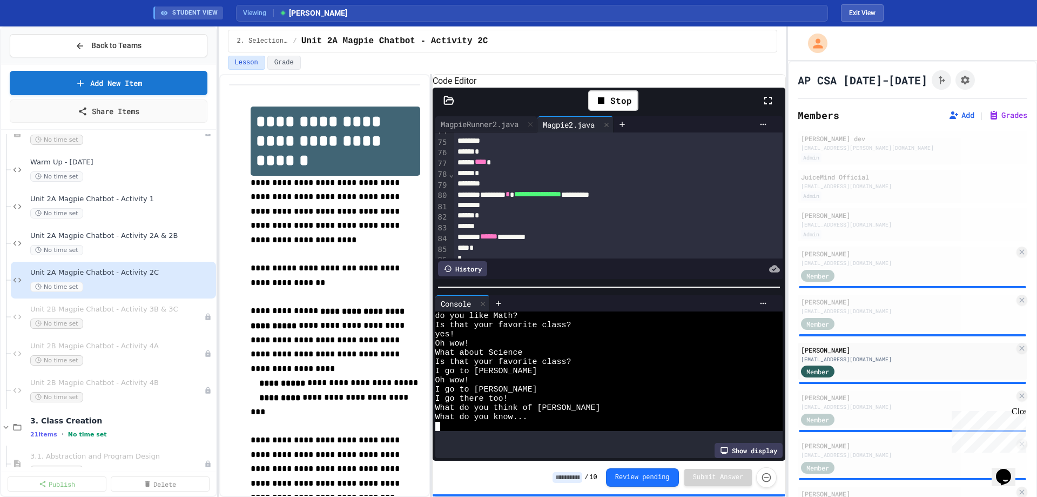
scroll to position [859, 0]
click at [68, 203] on span "Unit 2A Magpie Chatbot - Activity 1" at bounding box center [116, 199] width 173 height 9
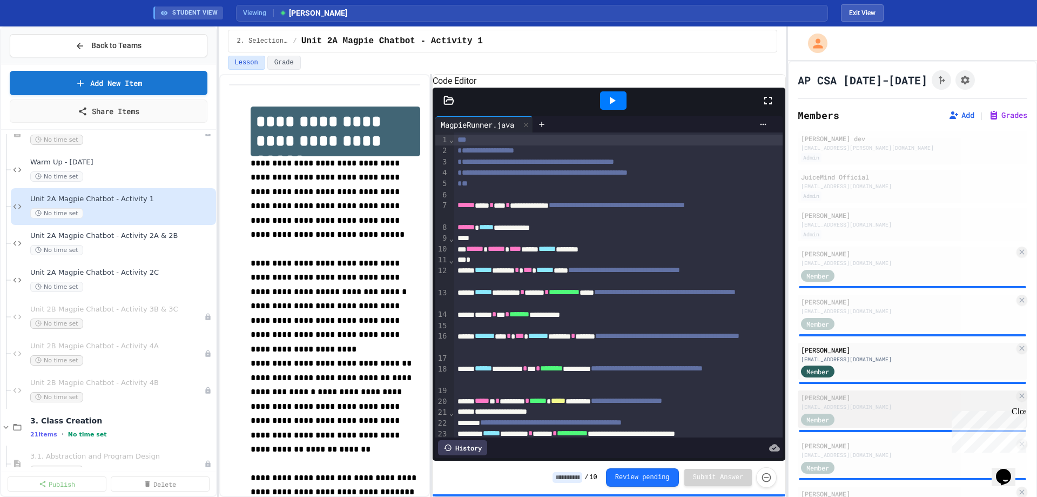
click at [868, 405] on div "[EMAIL_ADDRESS][DOMAIN_NAME]" at bounding box center [907, 407] width 213 height 8
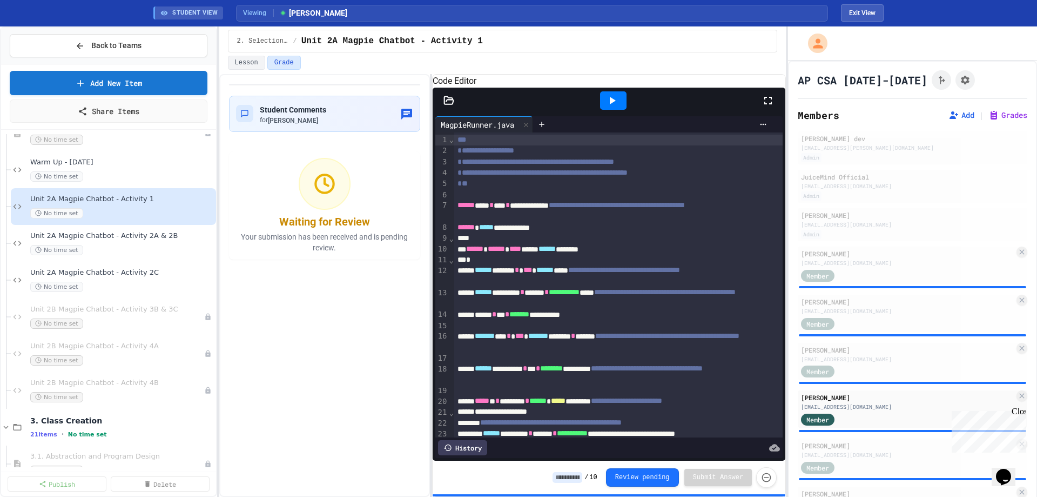
click at [605, 110] on div at bounding box center [613, 100] width 26 height 18
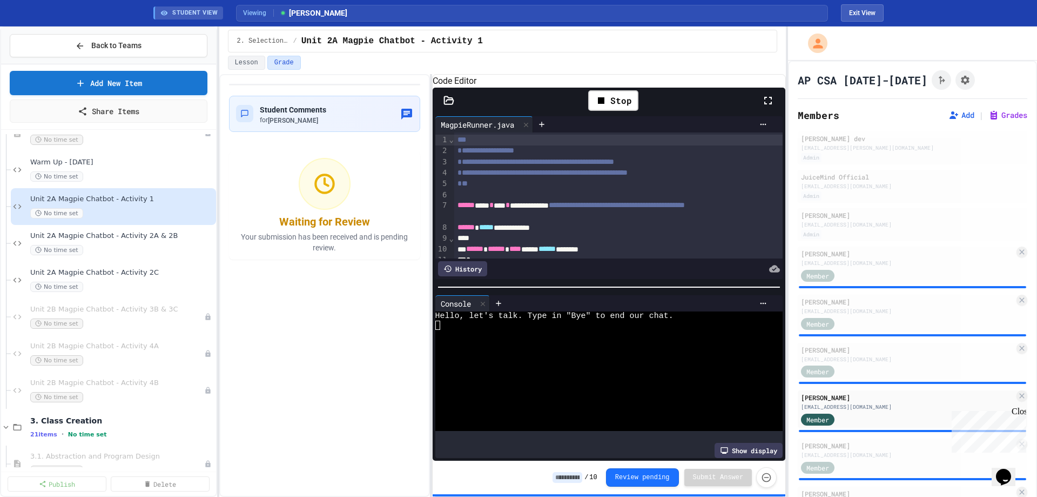
click at [515, 344] on div at bounding box center [601, 343] width 331 height 9
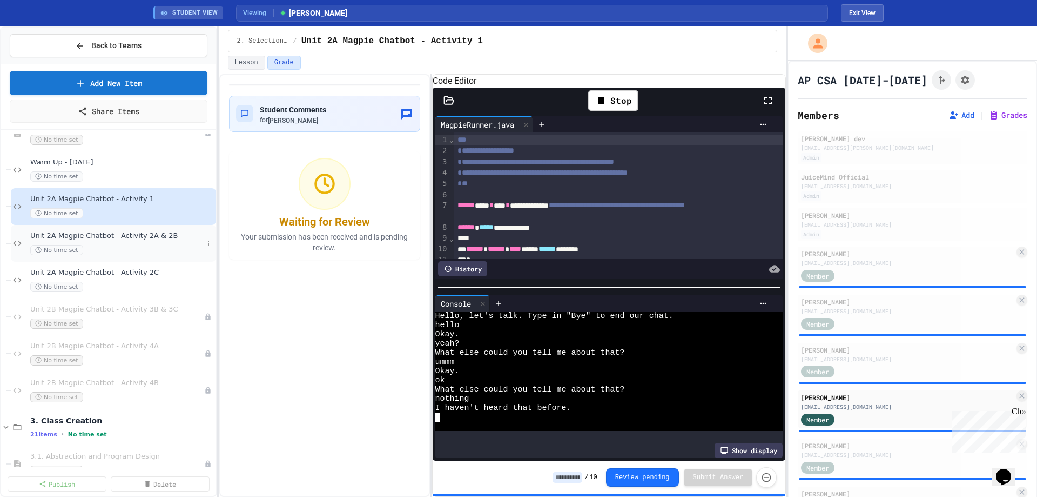
click at [157, 249] on div "No time set" at bounding box center [116, 250] width 173 height 10
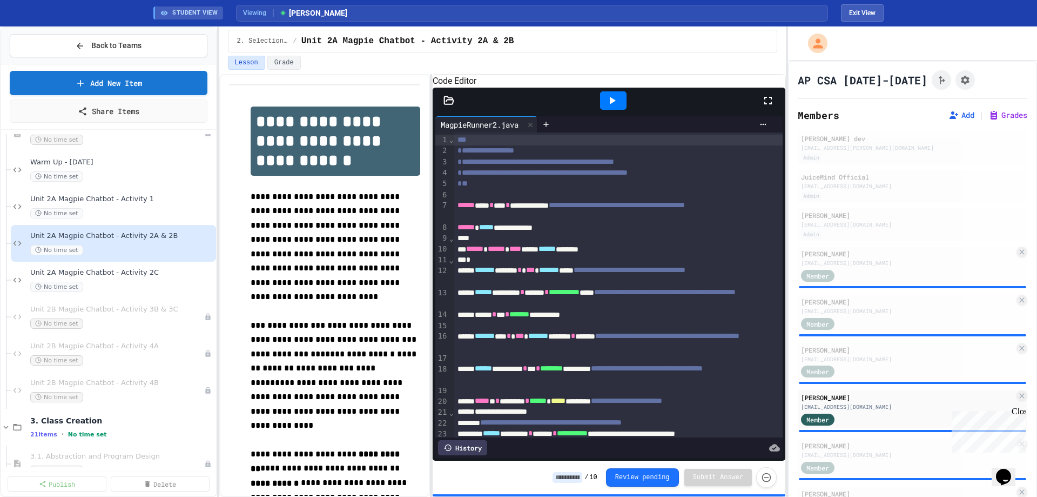
click at [610, 107] on icon at bounding box center [612, 100] width 13 height 13
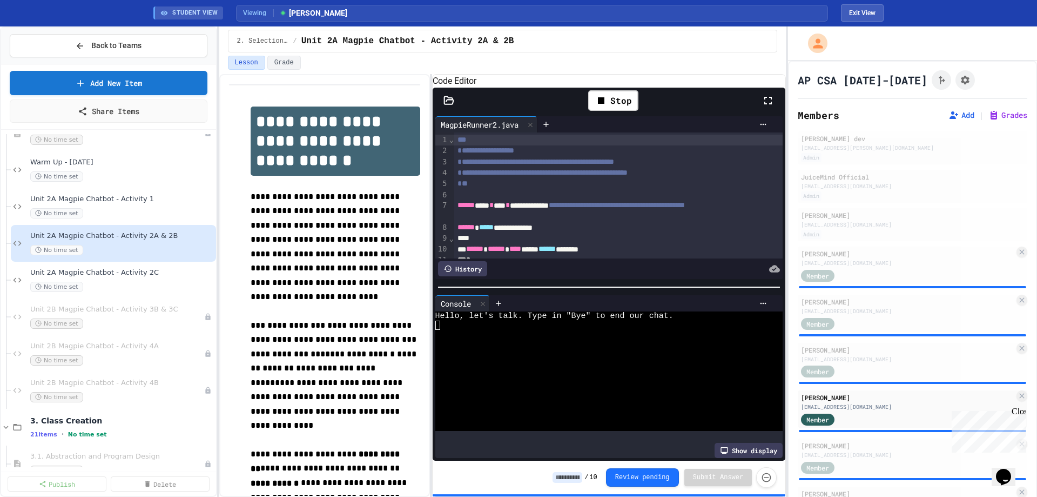
click at [561, 348] on div at bounding box center [601, 343] width 331 height 9
click at [451, 104] on icon at bounding box center [448, 100] width 9 height 8
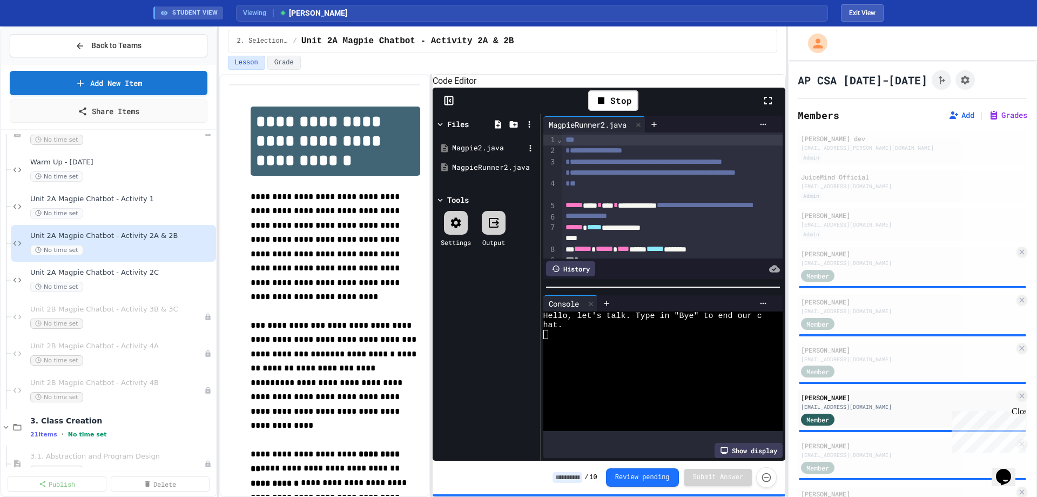
click at [464, 153] on div "Magpie2.java" at bounding box center [488, 148] width 72 height 11
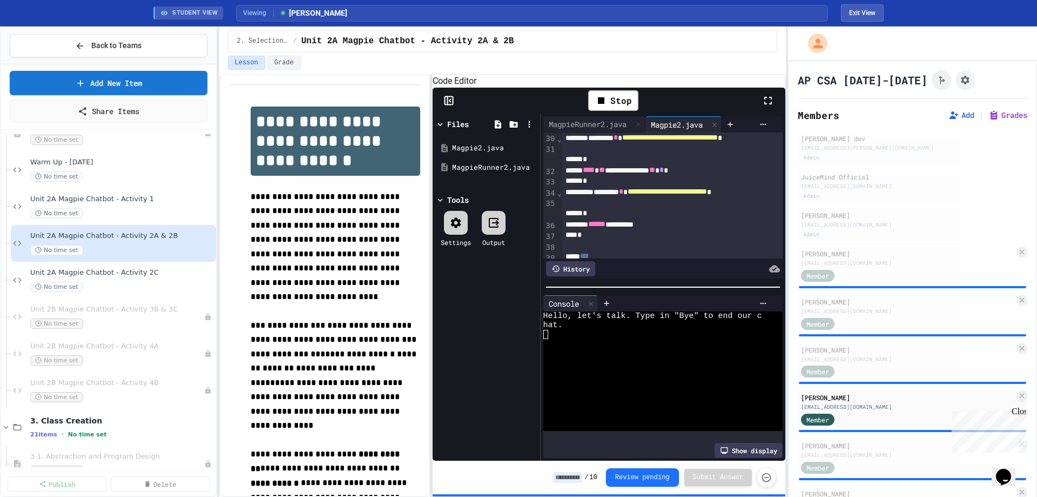
scroll to position [378, 0]
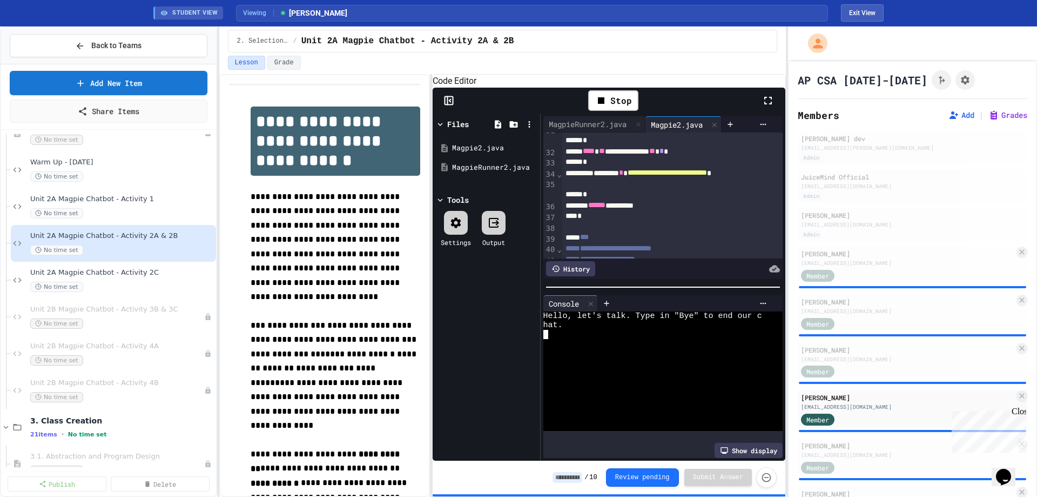
click at [633, 387] on div at bounding box center [653, 389] width 219 height 9
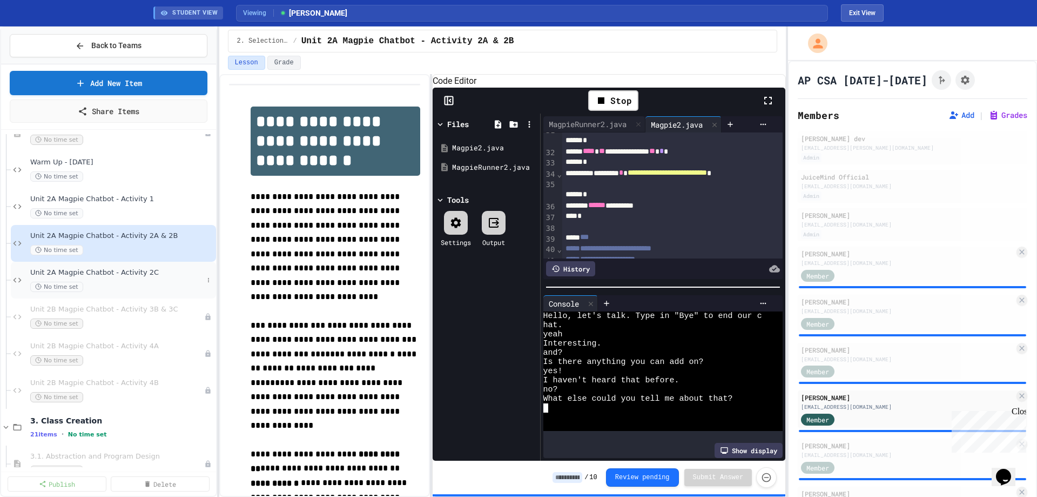
click at [130, 280] on div "Unit 2A Magpie Chatbot - Activity 2C No time set" at bounding box center [116, 280] width 173 height 24
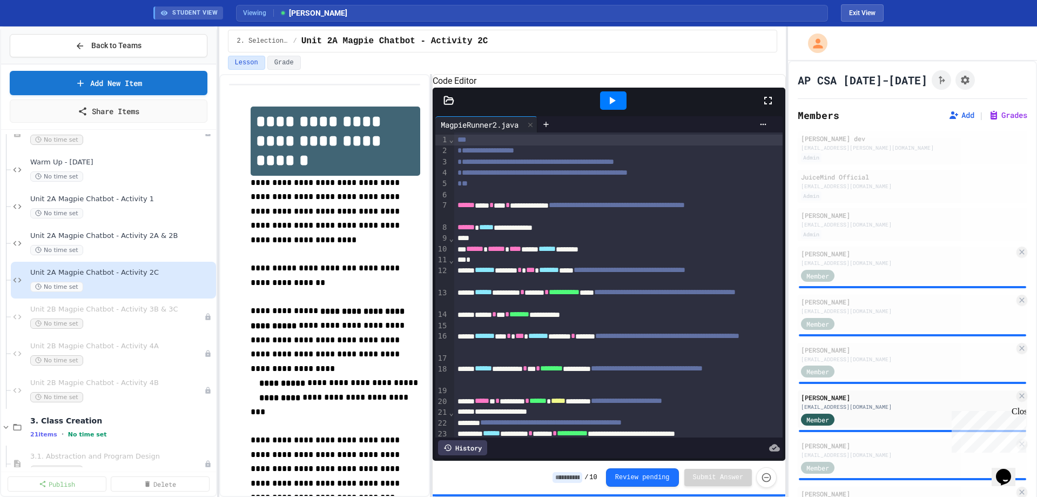
click at [624, 110] on div at bounding box center [613, 100] width 26 height 18
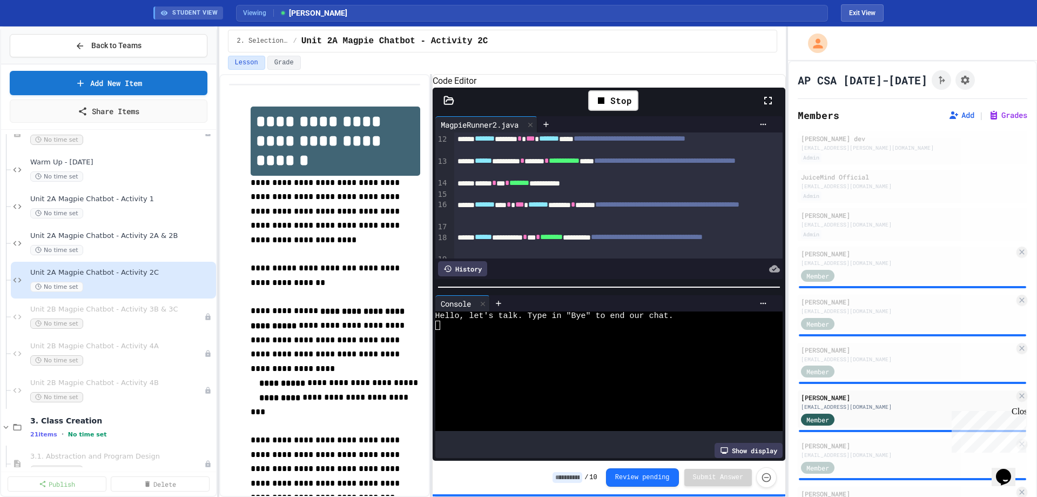
scroll to position [105, 0]
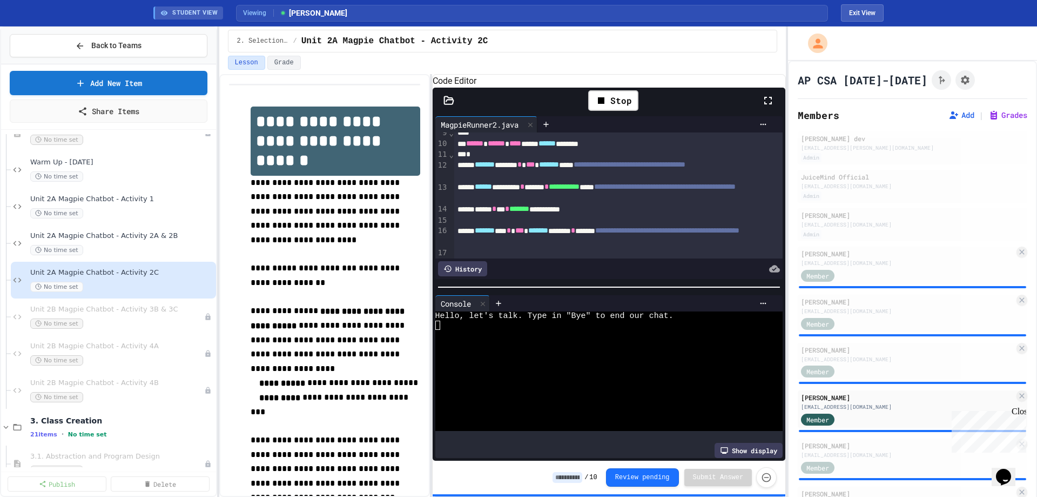
click at [449, 106] on icon at bounding box center [449, 100] width 11 height 11
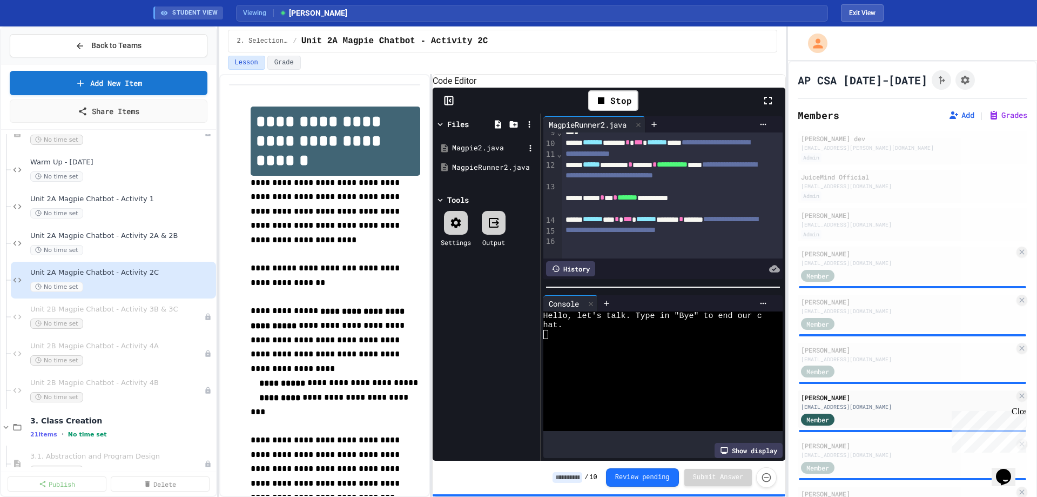
click at [463, 153] on div "Magpie2.java" at bounding box center [488, 148] width 72 height 11
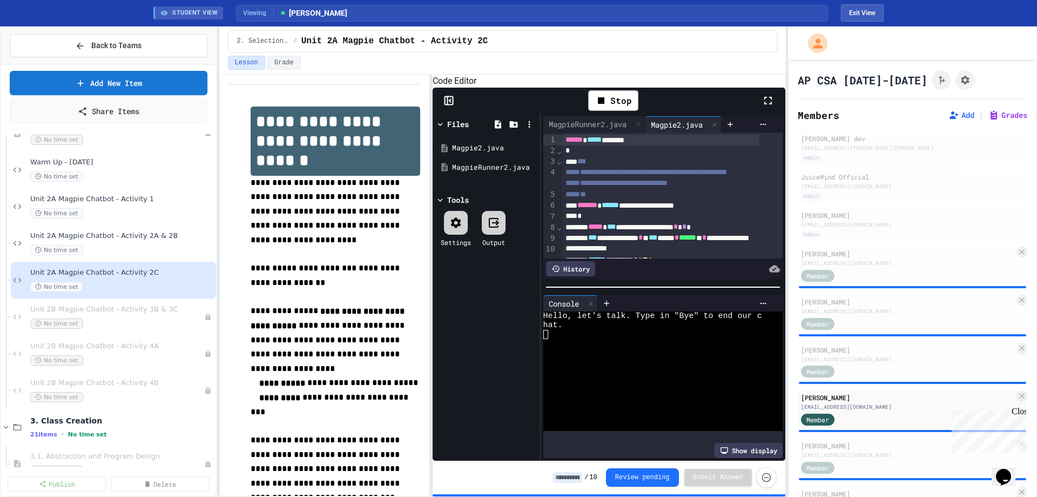
click at [451, 102] on icon at bounding box center [450, 100] width 2 height 3
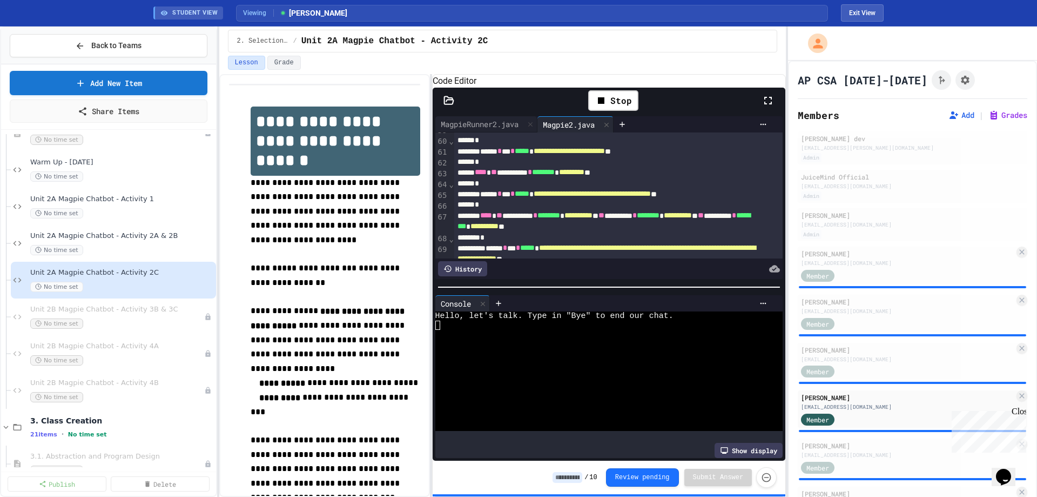
scroll to position [594, 0]
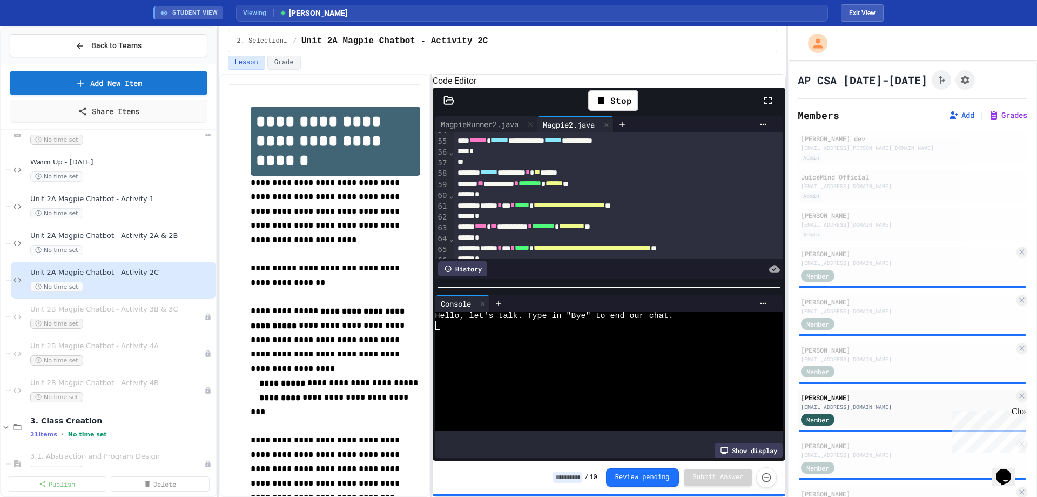
click at [495, 357] on div at bounding box center [601, 352] width 331 height 9
type textarea "***"
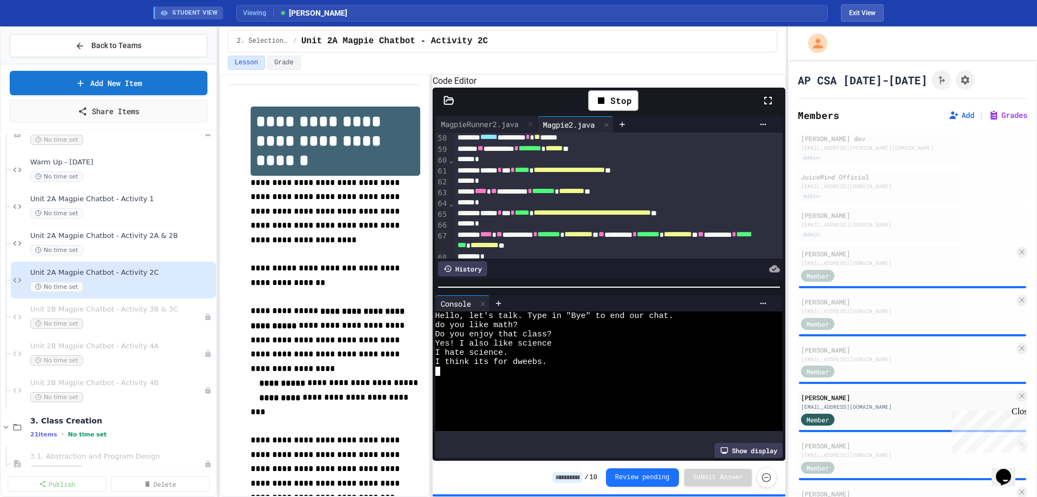
scroll to position [648, 0]
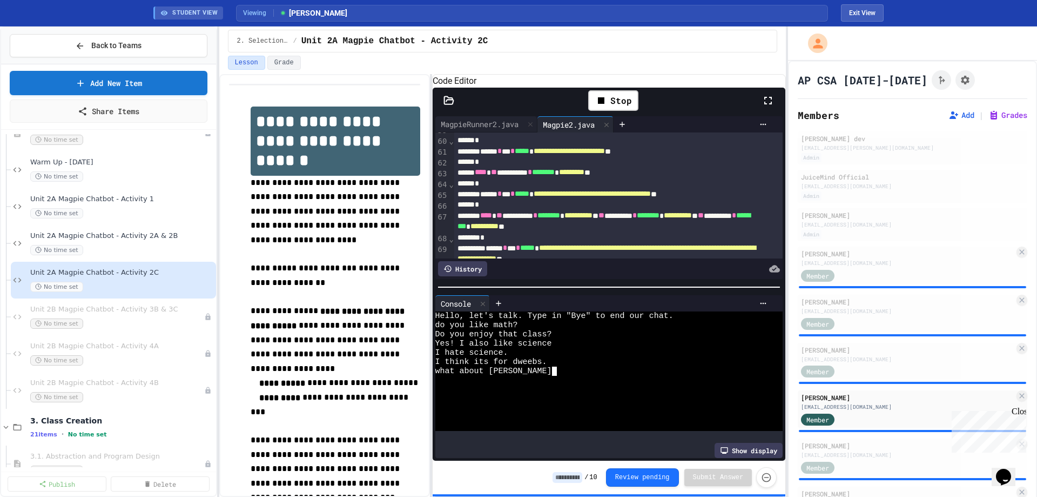
type textarea "***"
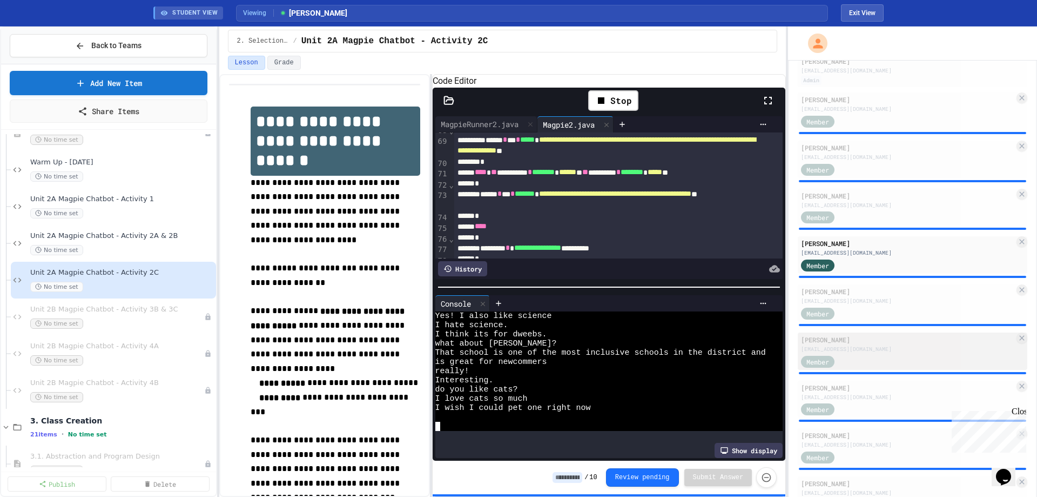
scroll to position [162, 0]
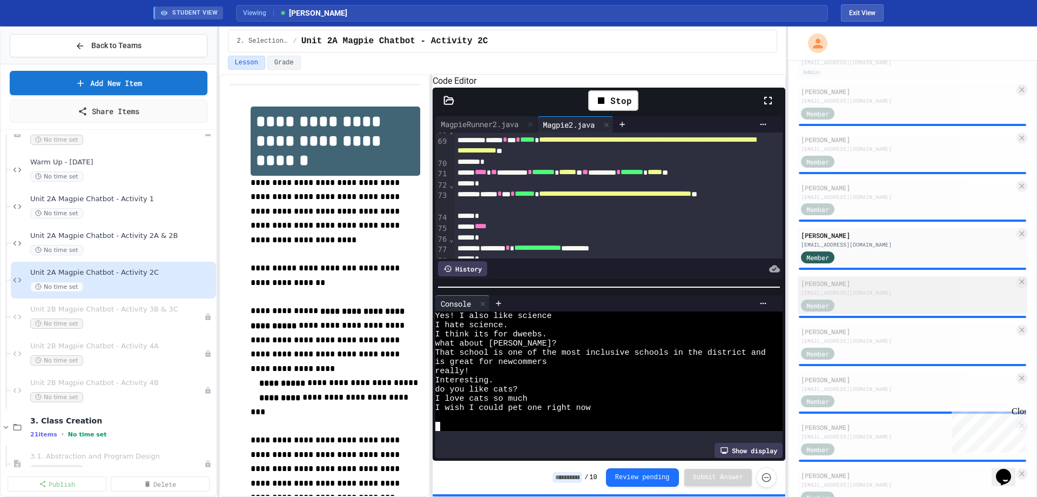
click at [858, 293] on div "[EMAIL_ADDRESS][DOMAIN_NAME]" at bounding box center [907, 293] width 213 height 8
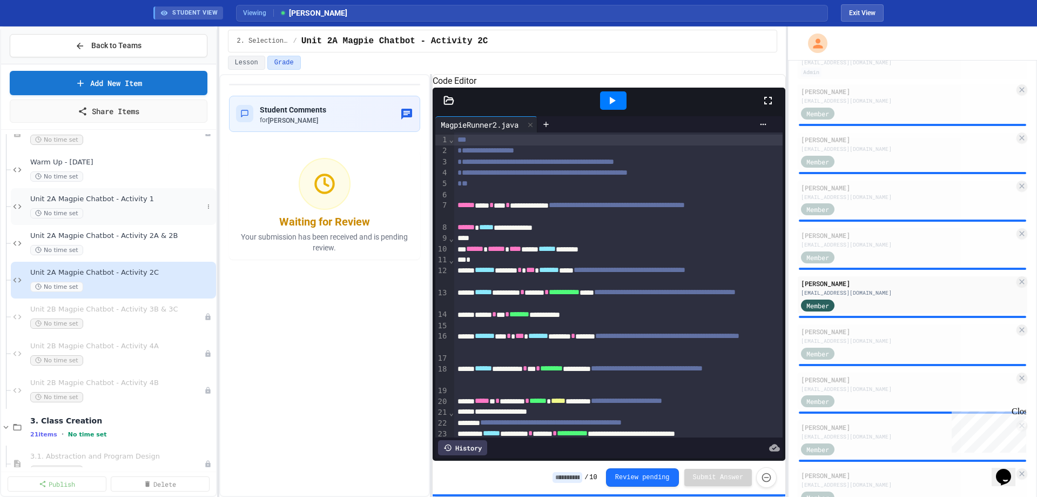
click at [78, 206] on div "Unit 2A Magpie Chatbot - Activity 1 No time set" at bounding box center [116, 207] width 173 height 24
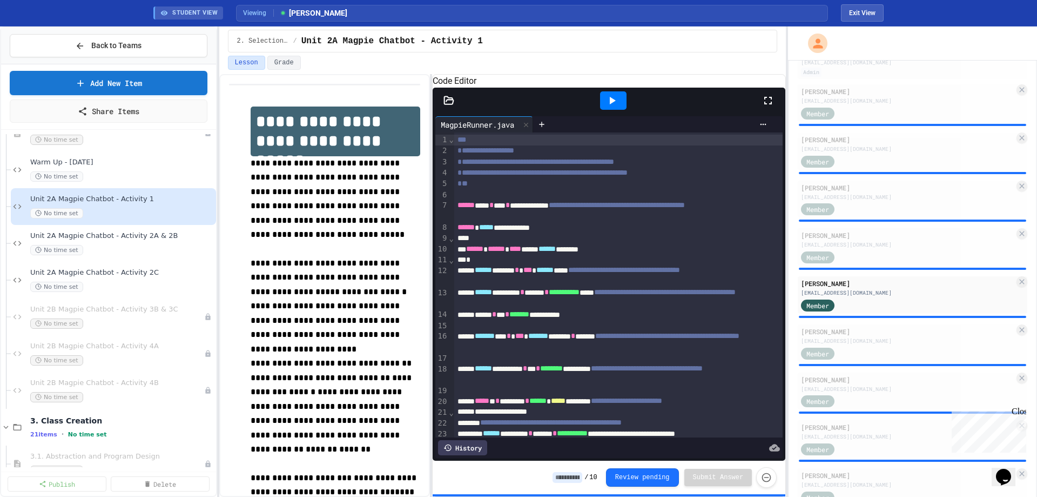
click at [613, 107] on icon at bounding box center [612, 100] width 13 height 13
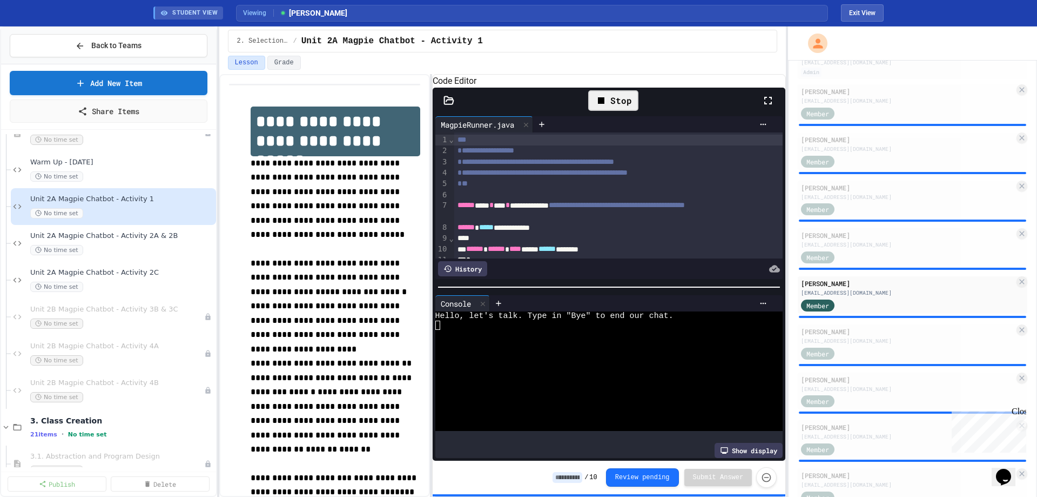
click at [552, 366] on div at bounding box center [601, 361] width 331 height 9
click at [447, 106] on icon at bounding box center [449, 100] width 11 height 11
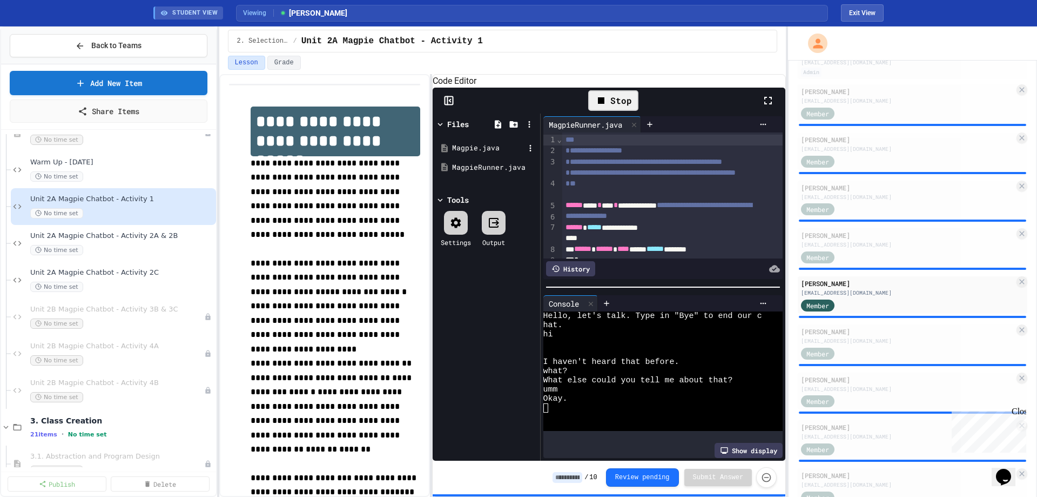
click at [473, 153] on div "Magpie.java" at bounding box center [488, 148] width 72 height 11
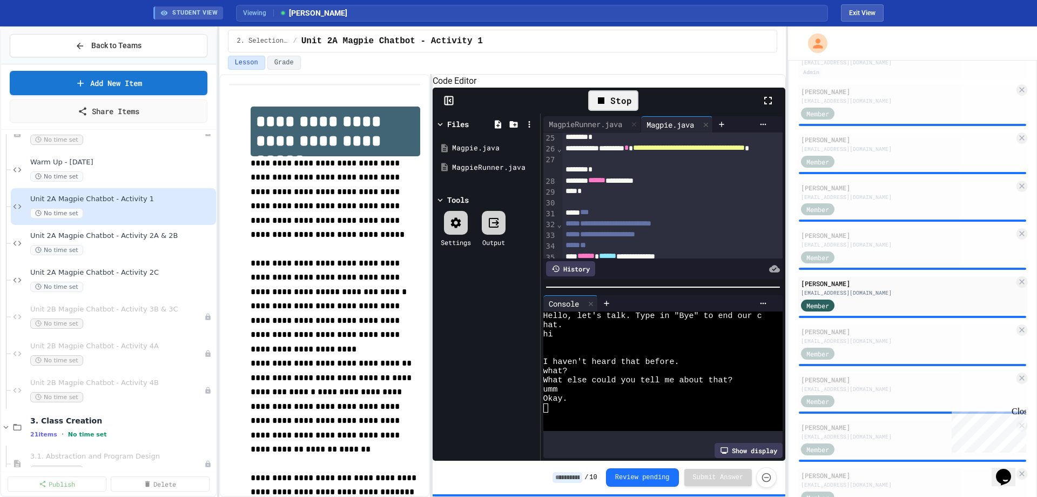
scroll to position [270, 0]
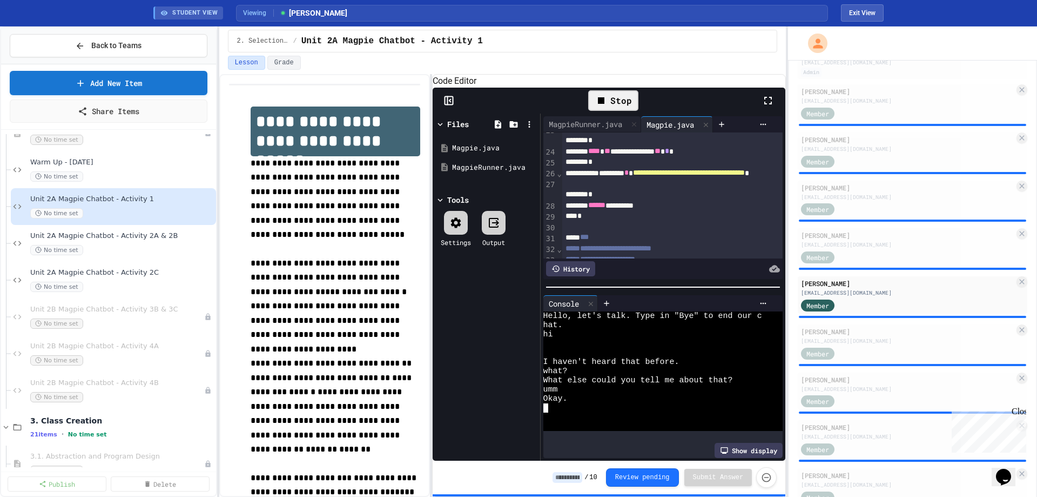
click at [581, 403] on div "Okay." at bounding box center [653, 398] width 219 height 9
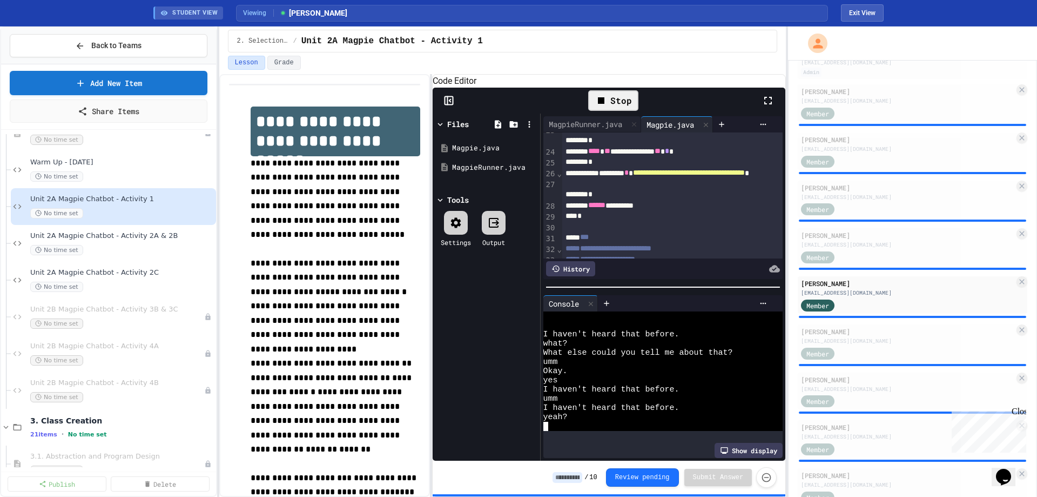
scroll to position [37, 0]
click at [148, 243] on div "Unit 2A Magpie Chatbot - Activity 2A & 2B No time set" at bounding box center [116, 243] width 173 height 24
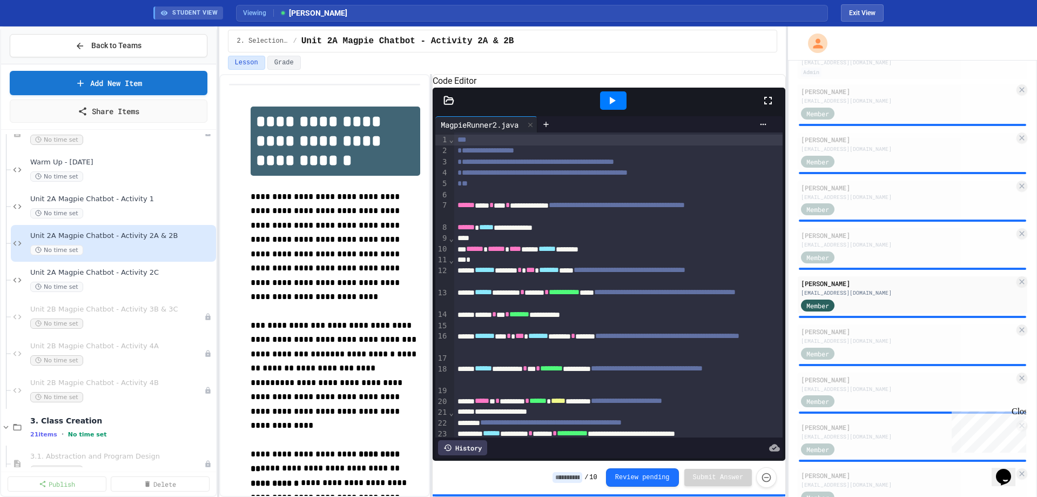
click at [608, 106] on div at bounding box center [613, 100] width 26 height 18
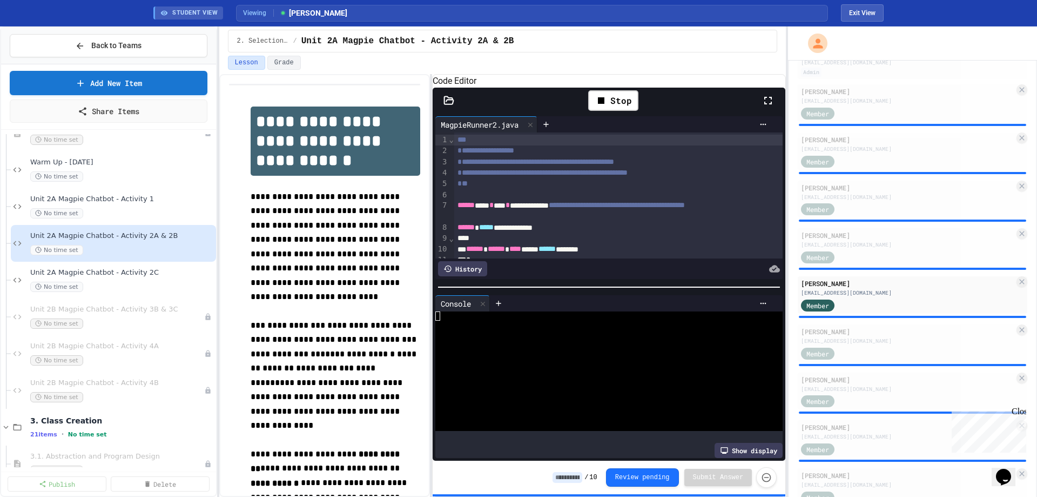
click at [446, 104] on icon at bounding box center [448, 100] width 9 height 8
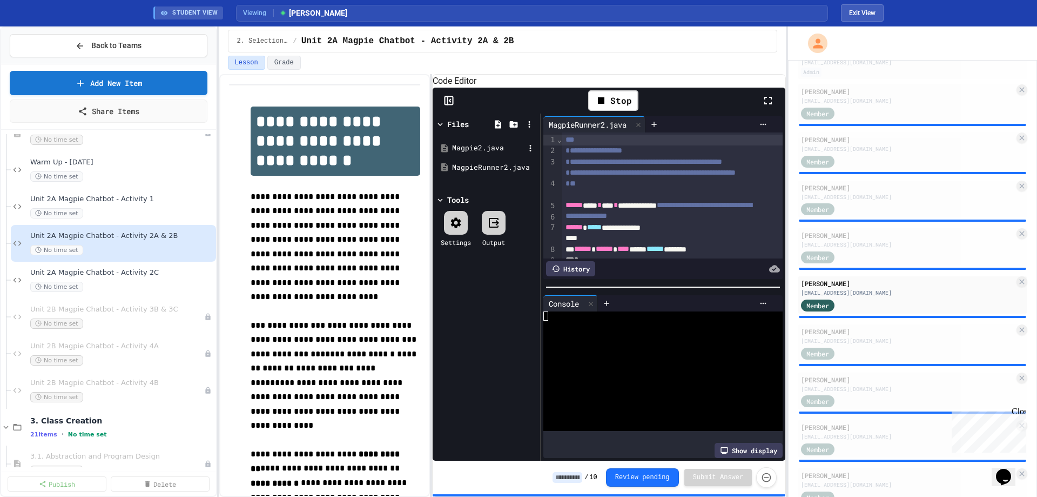
click at [460, 153] on div "Magpie2.java" at bounding box center [488, 148] width 72 height 11
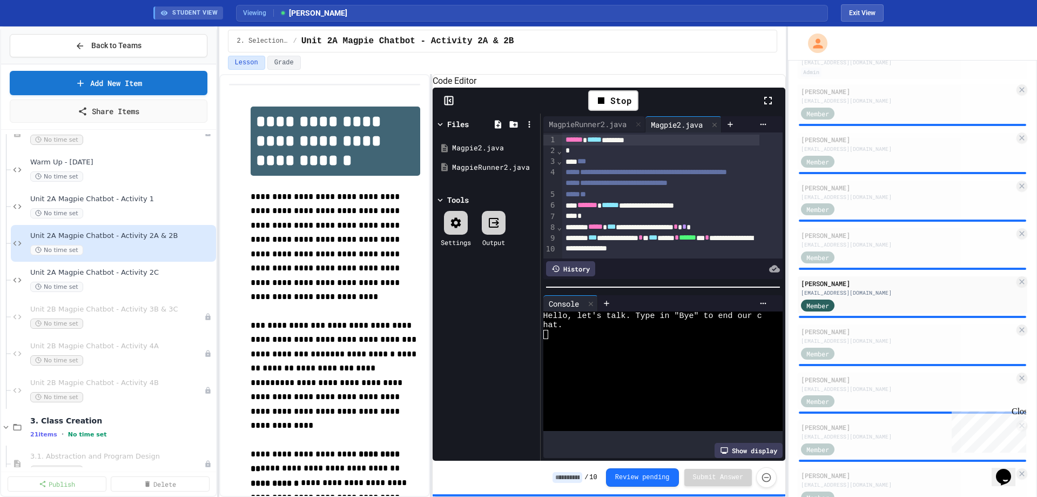
click at [449, 102] on icon at bounding box center [450, 100] width 2 height 3
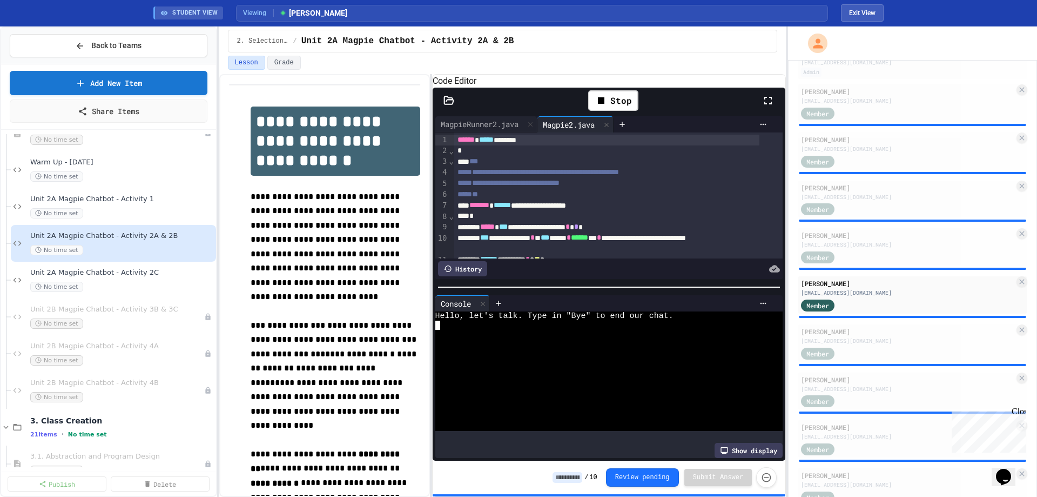
click at [583, 339] on div at bounding box center [601, 334] width 331 height 9
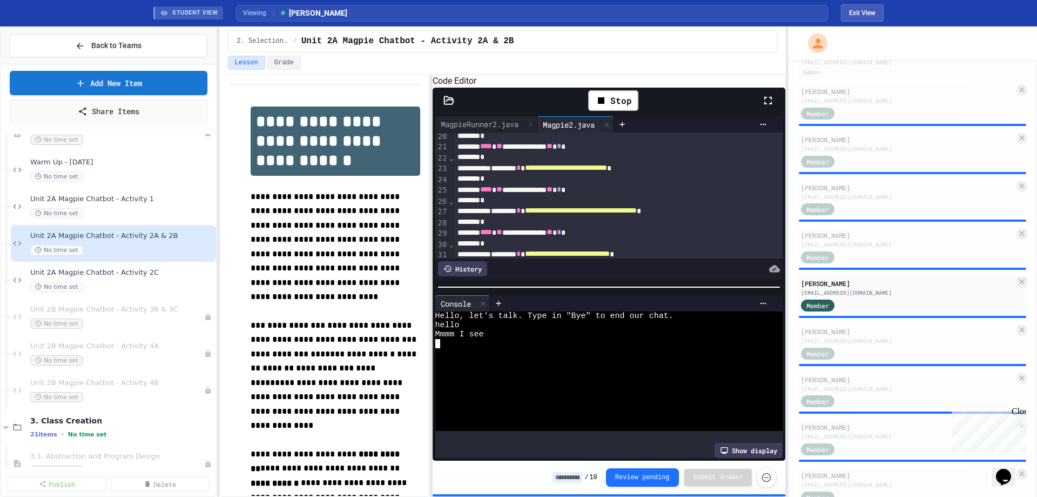
scroll to position [216, 0]
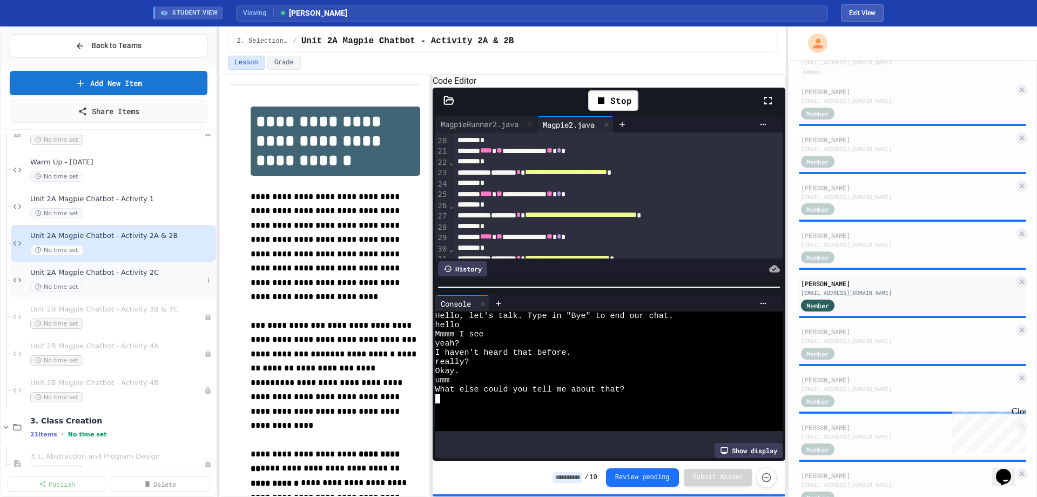
click at [125, 280] on div "Unit 2A Magpie Chatbot - Activity 2C No time set" at bounding box center [116, 280] width 173 height 24
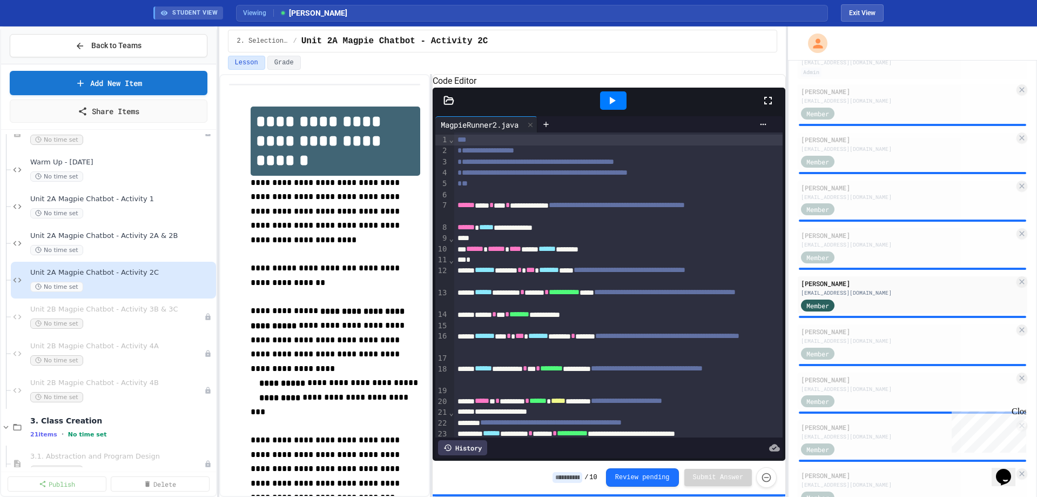
click at [606, 107] on icon at bounding box center [612, 100] width 13 height 13
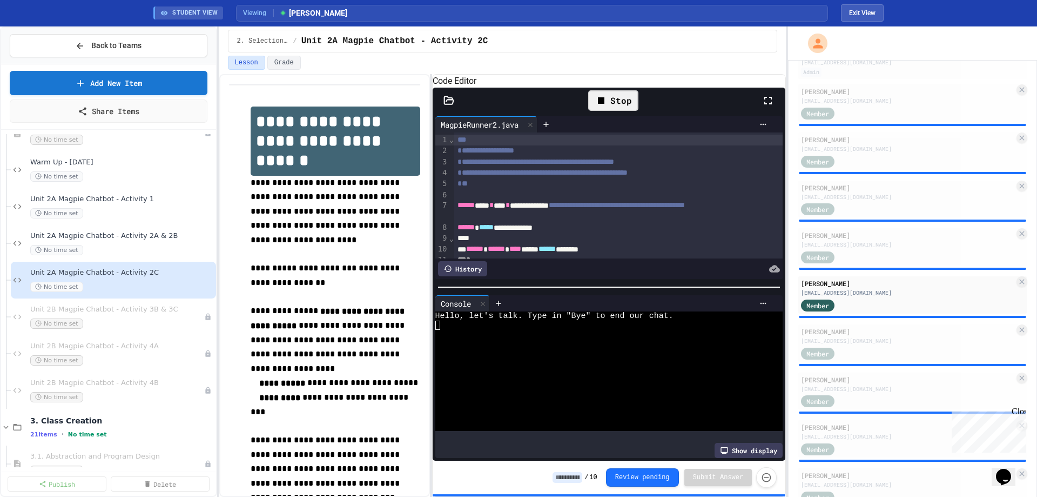
click at [446, 106] on icon at bounding box center [449, 100] width 11 height 11
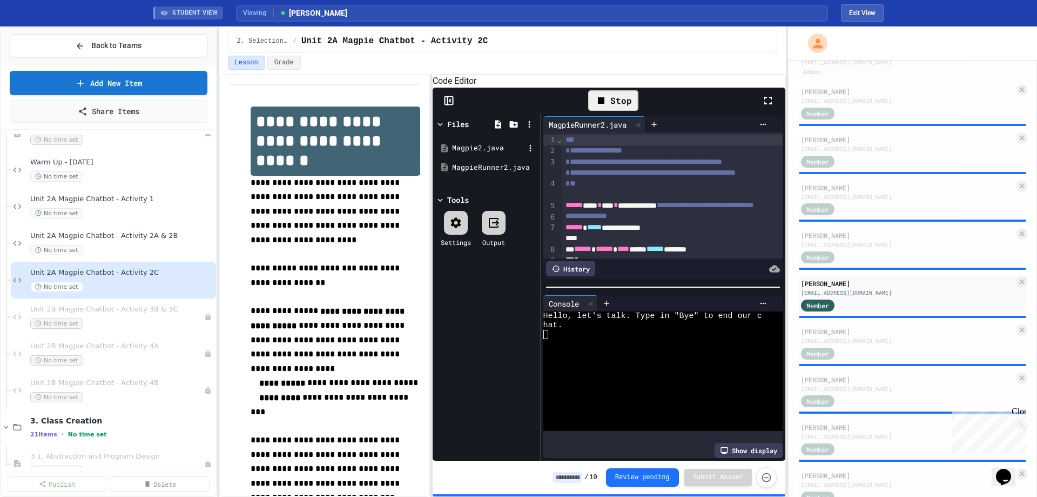
click at [470, 153] on div "Magpie2.java" at bounding box center [488, 148] width 72 height 11
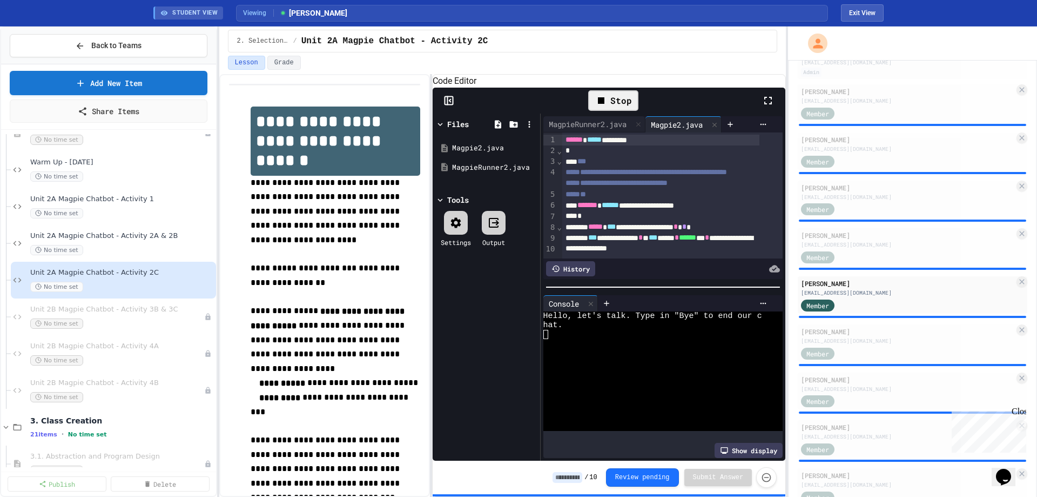
click at [447, 106] on icon at bounding box center [449, 100] width 11 height 11
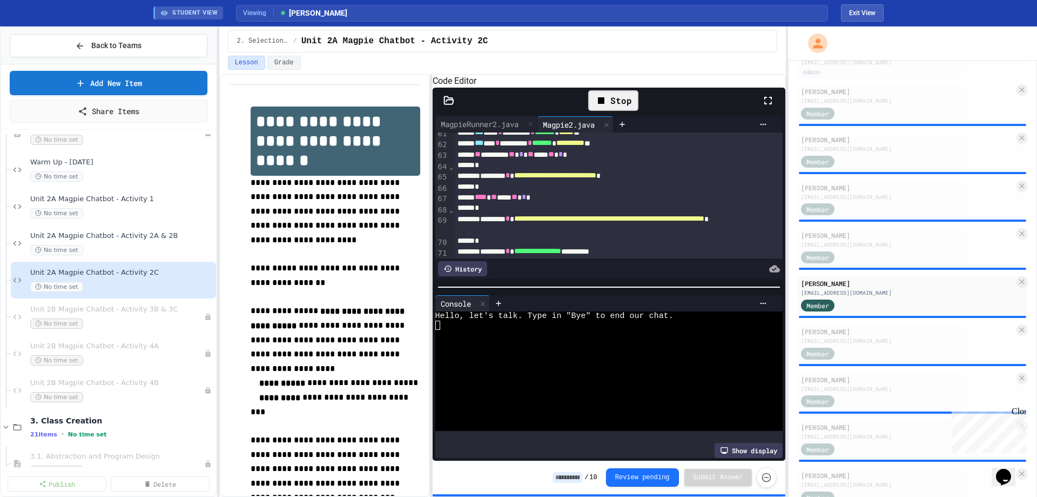
scroll to position [613, 0]
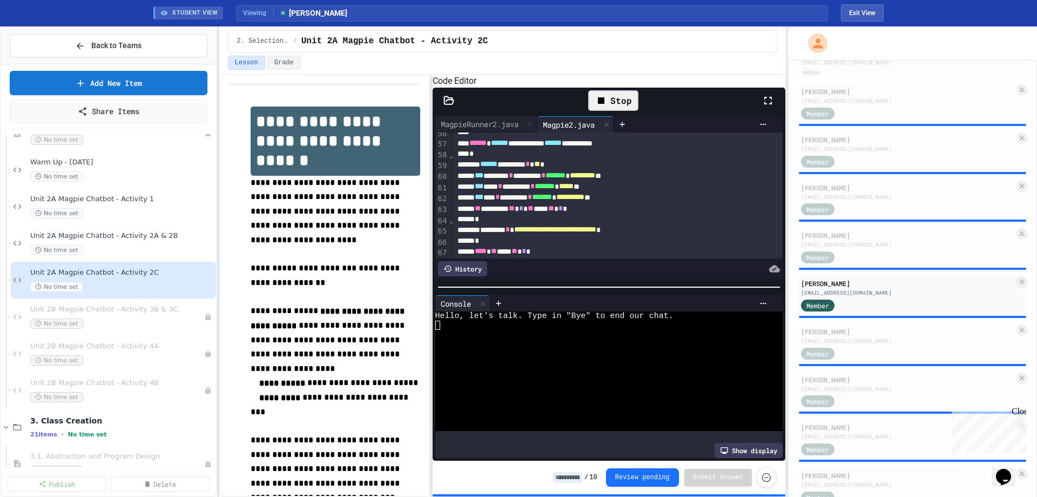
click at [527, 343] on div at bounding box center [601, 343] width 331 height 9
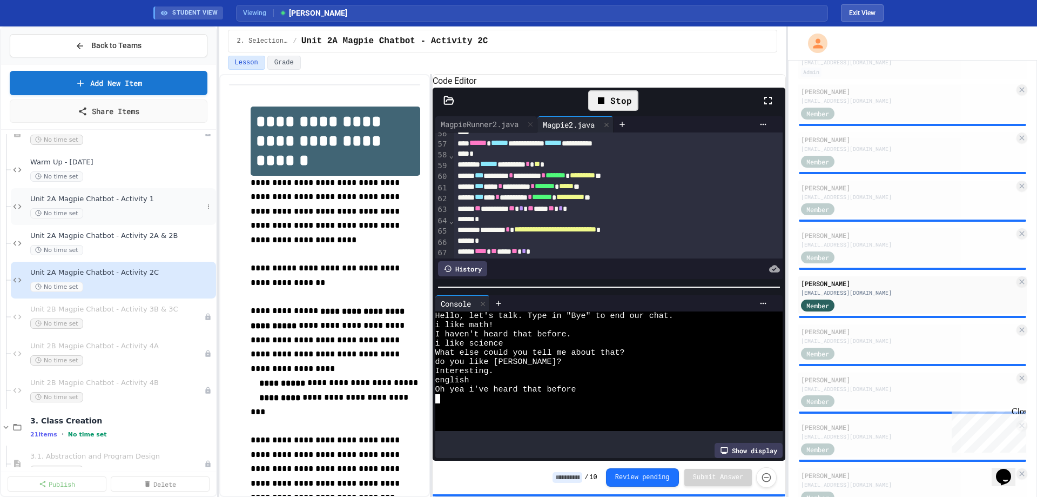
click at [90, 199] on span "Unit 2A Magpie Chatbot - Activity 1" at bounding box center [116, 199] width 173 height 9
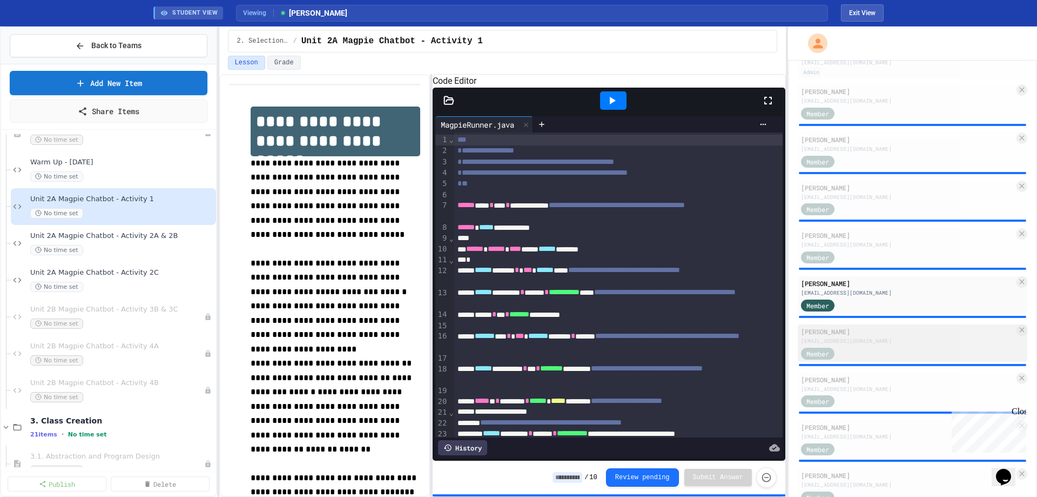
click at [856, 346] on div "Member" at bounding box center [907, 353] width 213 height 14
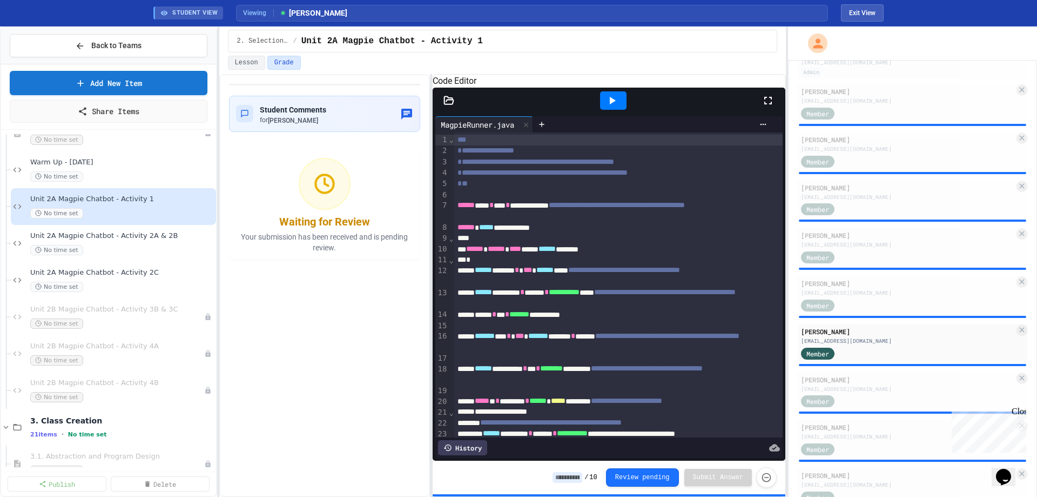
click at [601, 110] on div at bounding box center [613, 100] width 26 height 18
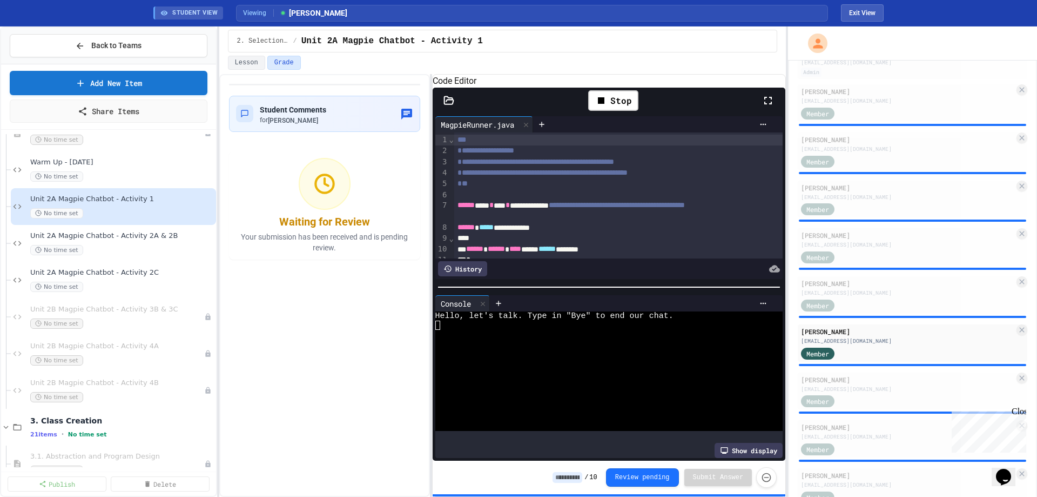
click at [569, 355] on div at bounding box center [601, 352] width 331 height 9
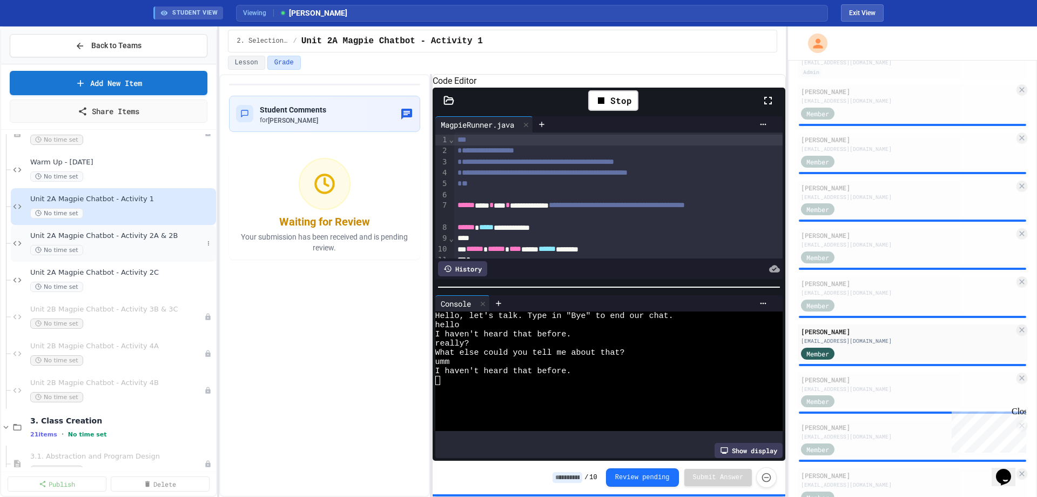
click at [173, 249] on div "No time set" at bounding box center [116, 250] width 173 height 10
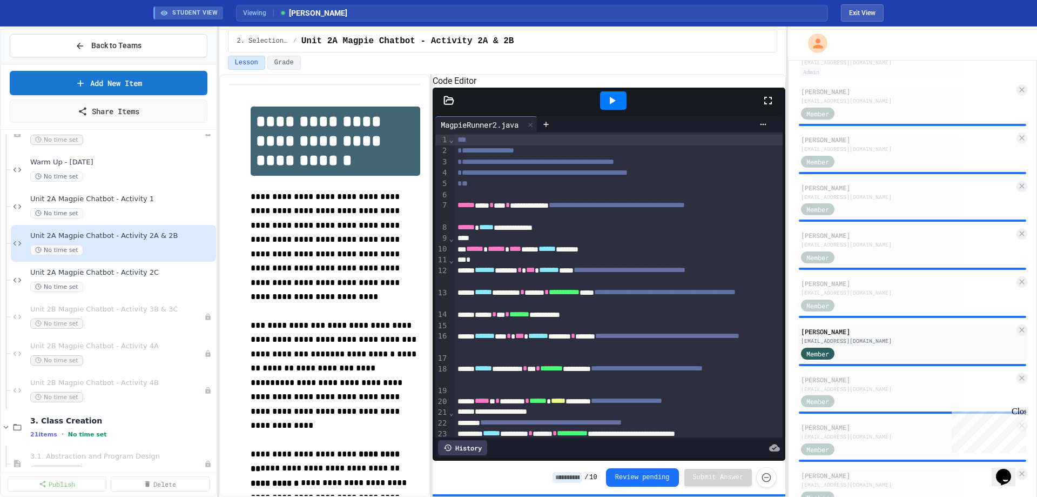
click at [616, 110] on div at bounding box center [613, 100] width 26 height 18
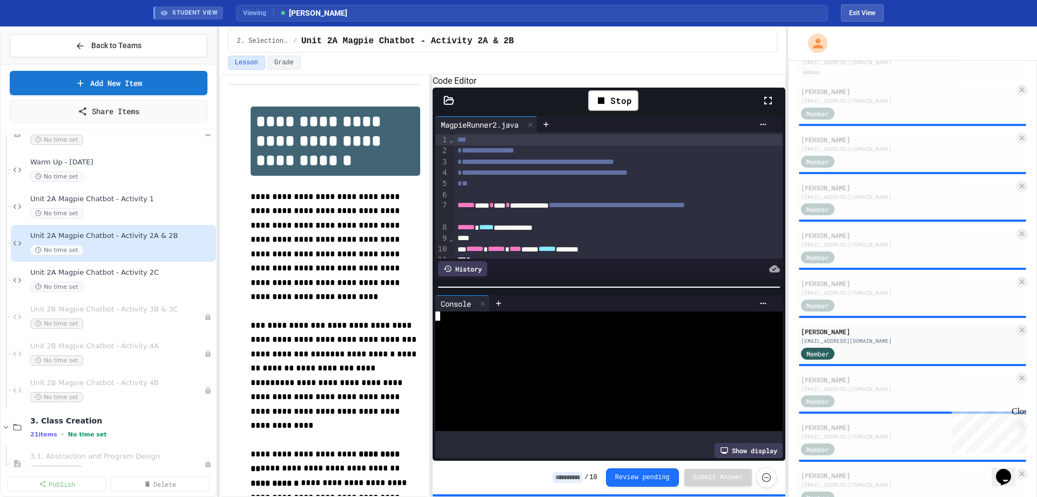
click at [581, 336] on div at bounding box center [601, 334] width 331 height 9
click at [450, 106] on icon at bounding box center [449, 100] width 11 height 11
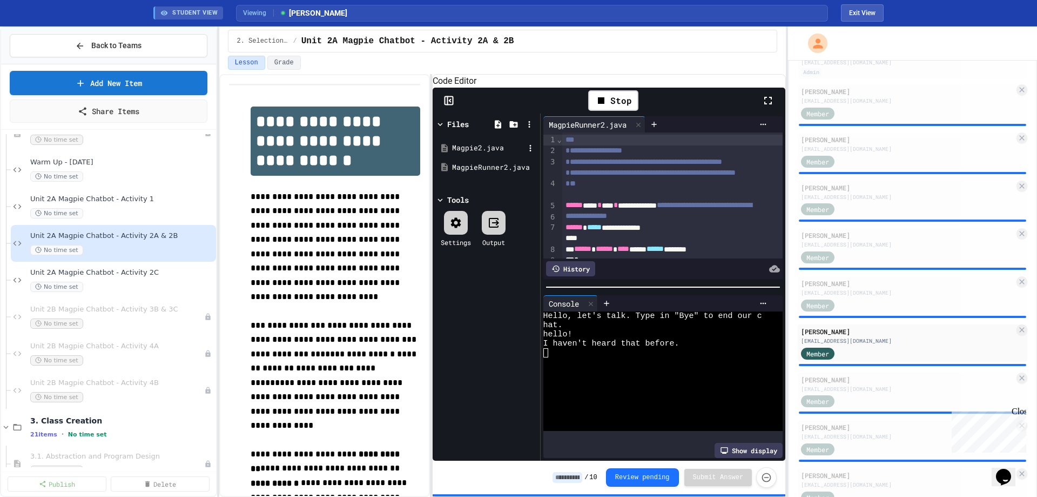
click at [464, 153] on div "Magpie2.java" at bounding box center [488, 148] width 72 height 11
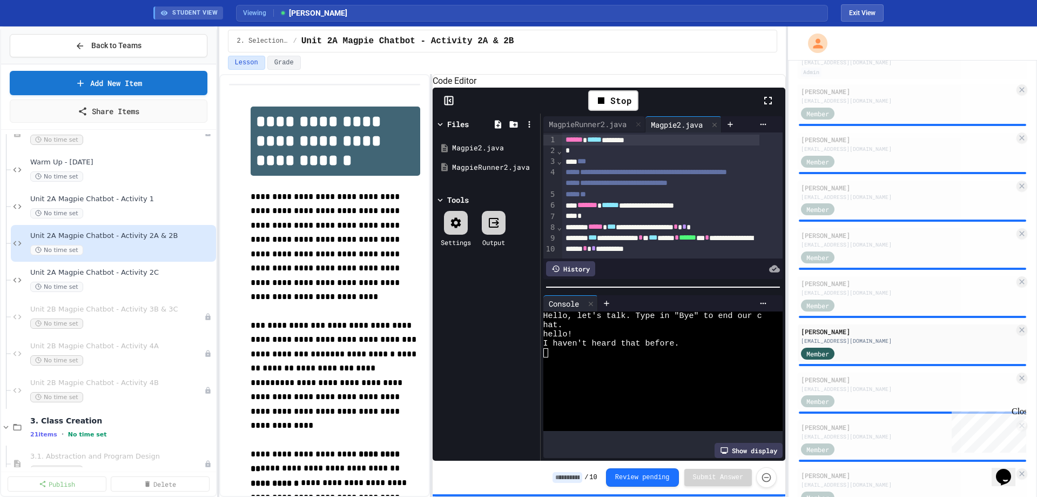
click at [453, 105] on rect at bounding box center [449, 101] width 8 height 8
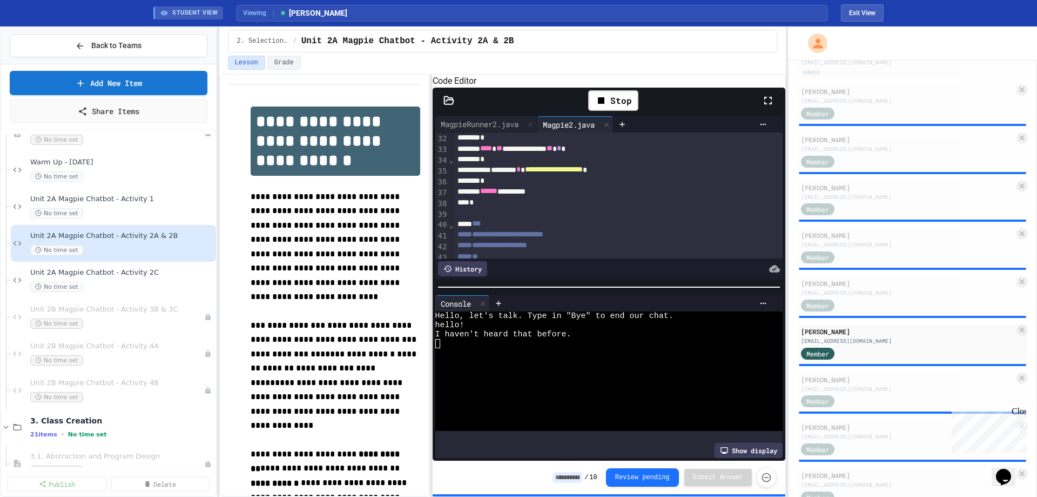
scroll to position [324, 0]
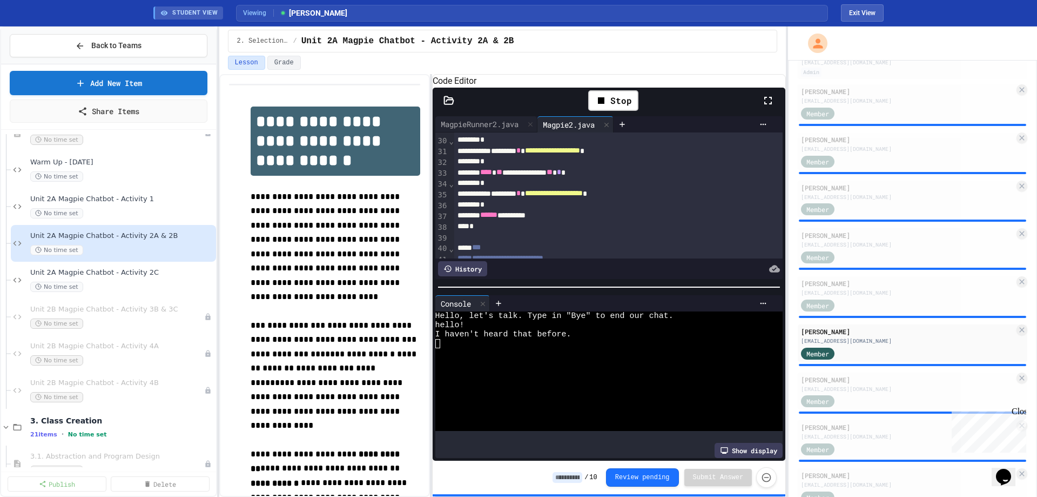
click at [552, 380] on div at bounding box center [601, 380] width 331 height 9
click at [130, 280] on div "Unit 2A Magpie Chatbot - Activity 2C No time set" at bounding box center [116, 280] width 173 height 24
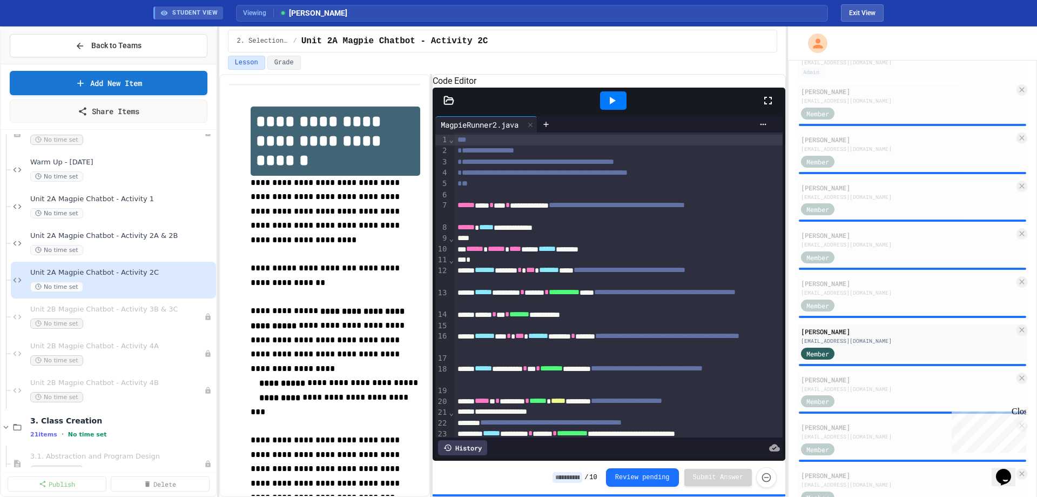
click at [613, 104] on icon at bounding box center [613, 101] width 6 height 8
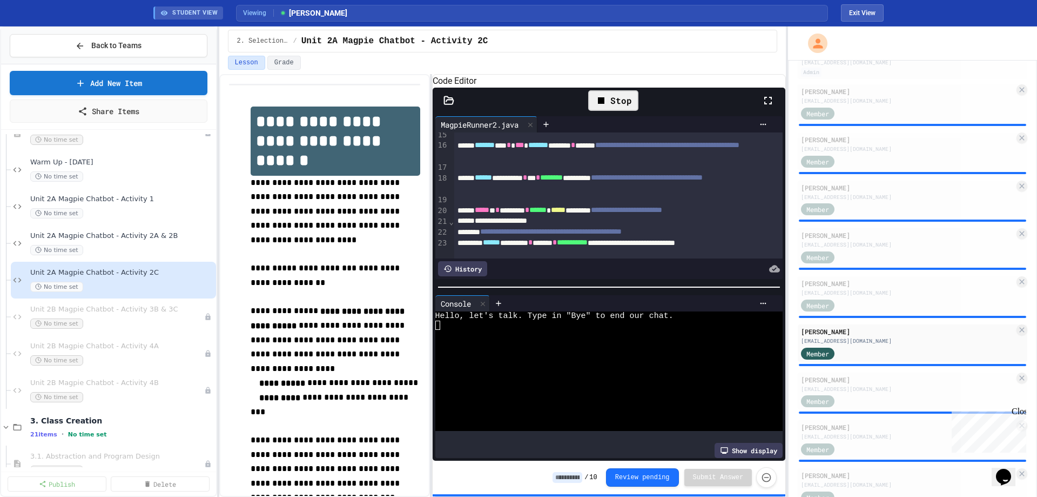
scroll to position [216, 0]
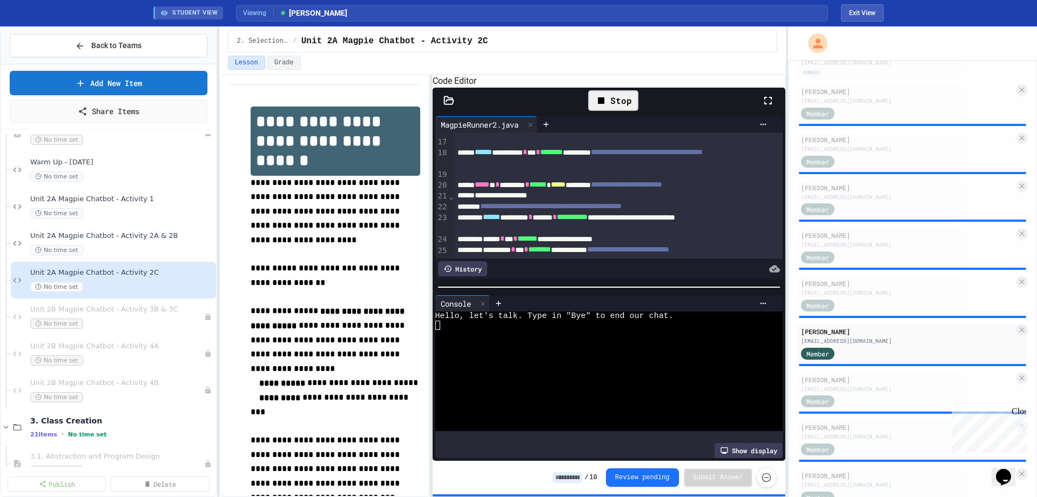
click at [445, 104] on icon at bounding box center [448, 100] width 9 height 8
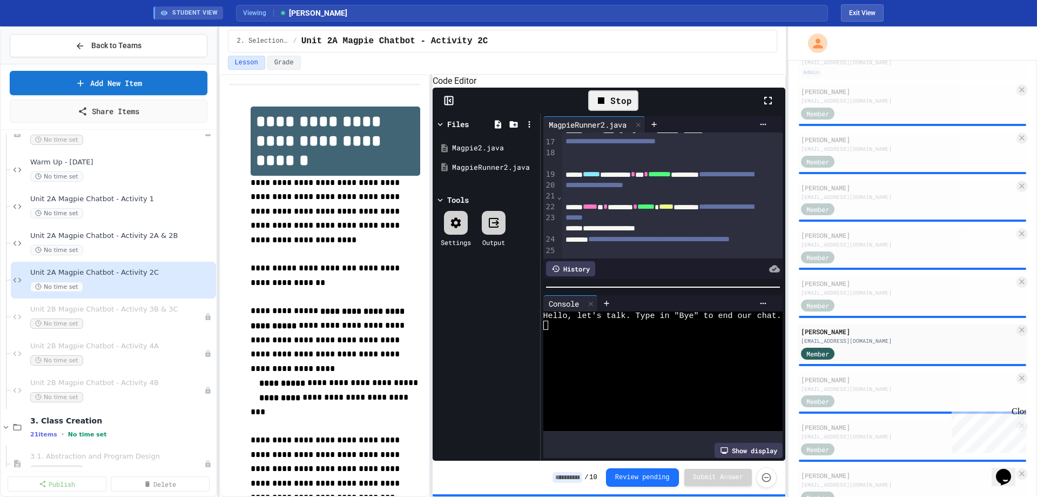
scroll to position [260, 0]
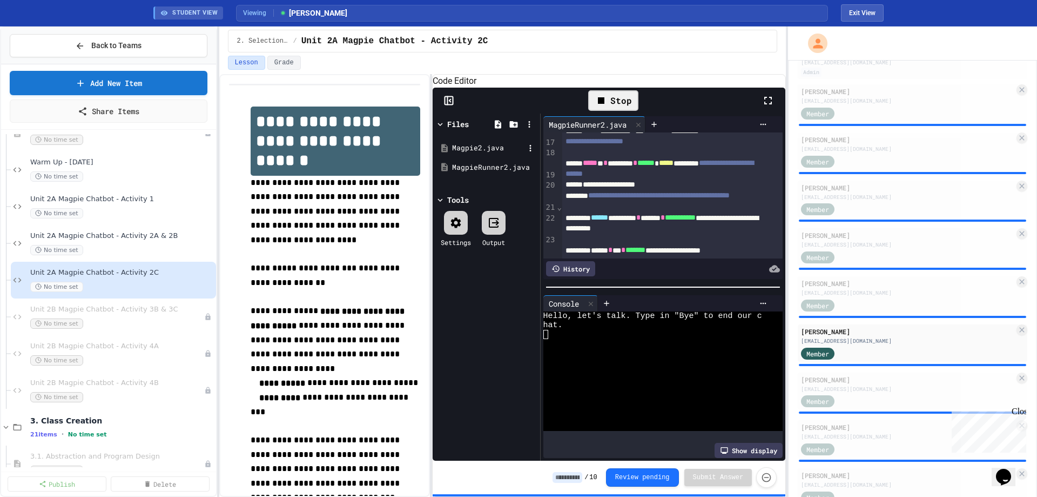
click at [464, 153] on div "Magpie2.java" at bounding box center [488, 148] width 72 height 11
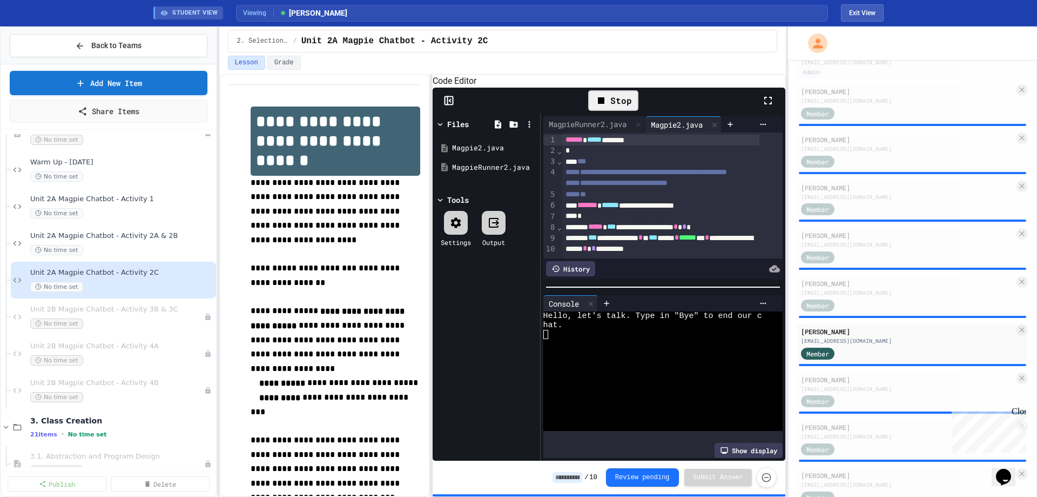
click at [447, 105] on icon at bounding box center [447, 101] width 0 height 8
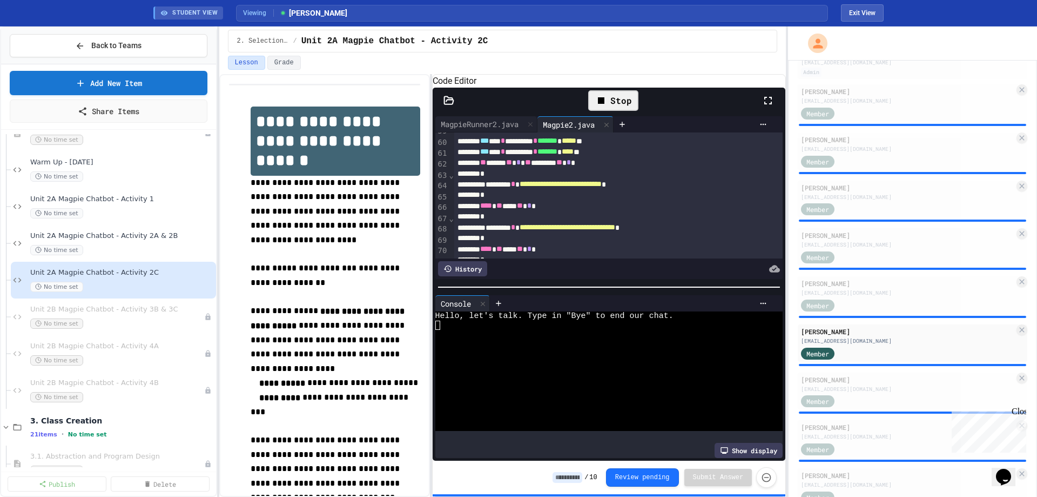
scroll to position [594, 0]
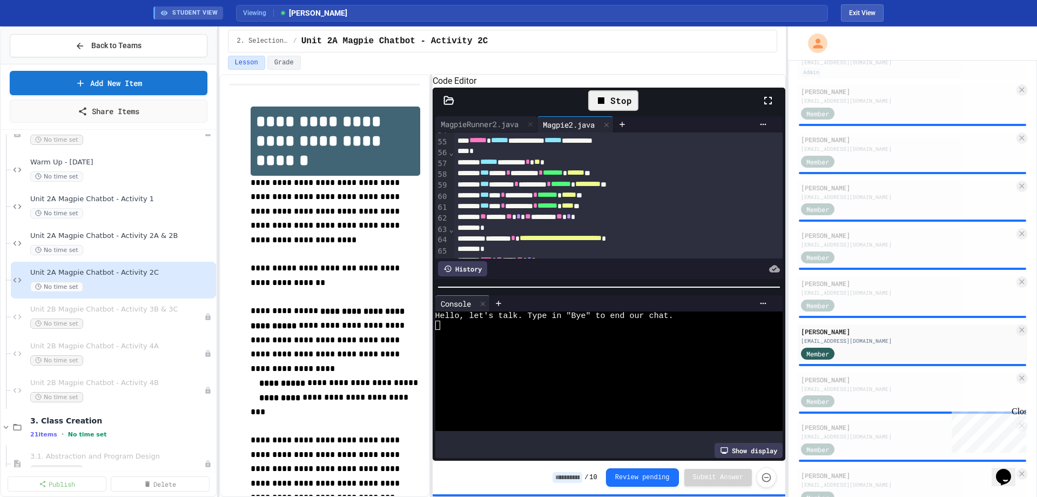
click at [583, 348] on div at bounding box center [601, 343] width 331 height 9
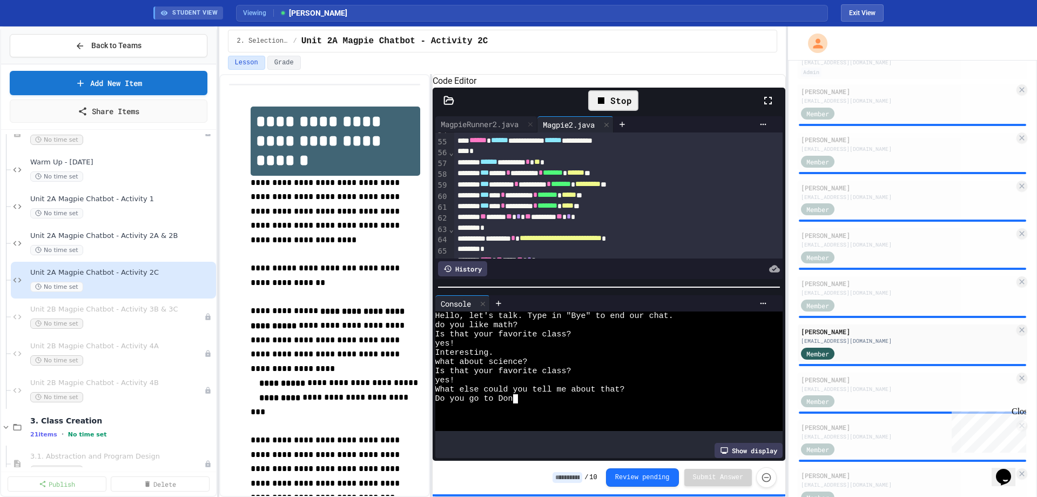
type textarea "********"
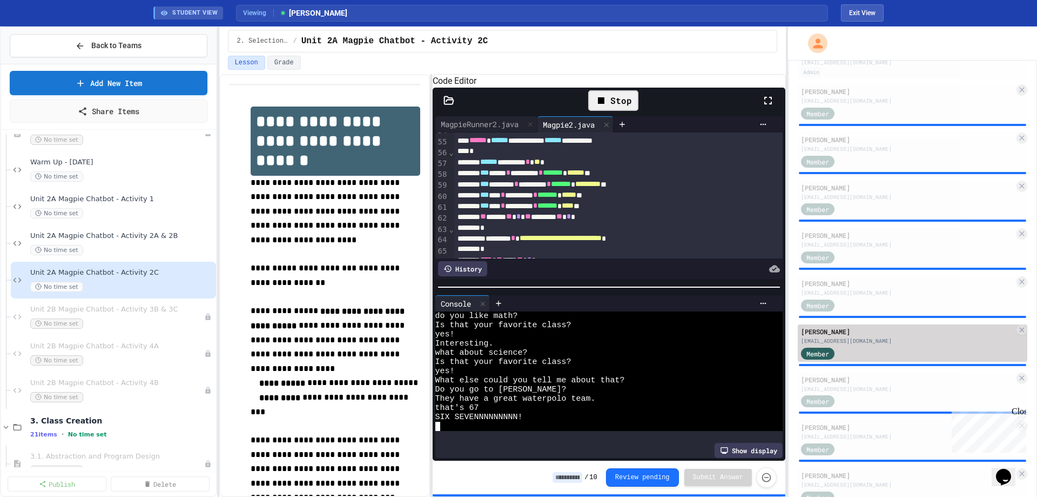
scroll to position [270, 0]
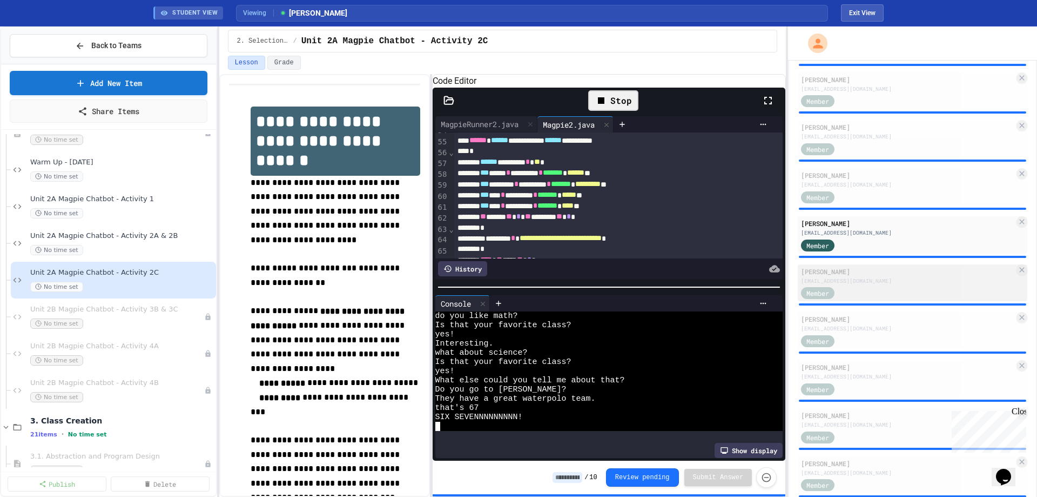
click at [918, 290] on div "Member" at bounding box center [907, 293] width 213 height 14
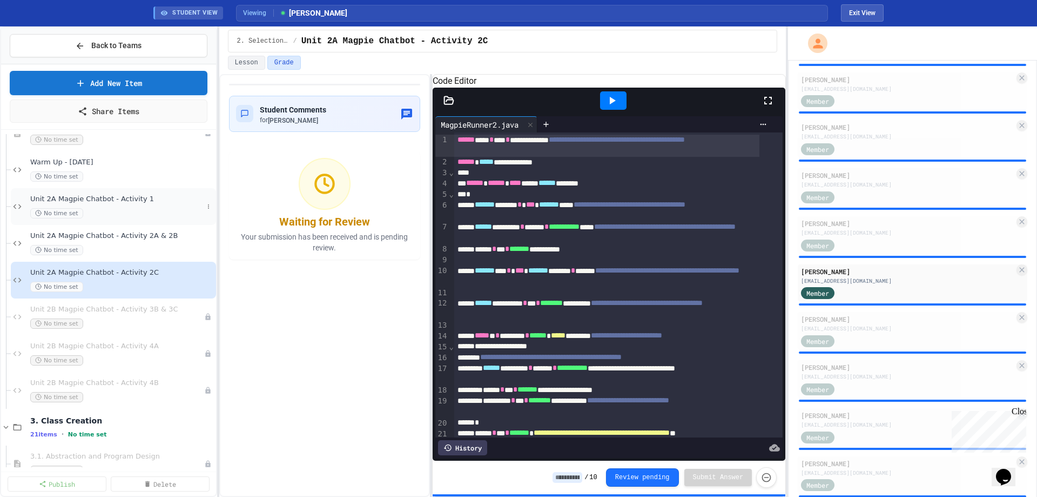
click at [95, 212] on div "No time set" at bounding box center [116, 213] width 173 height 10
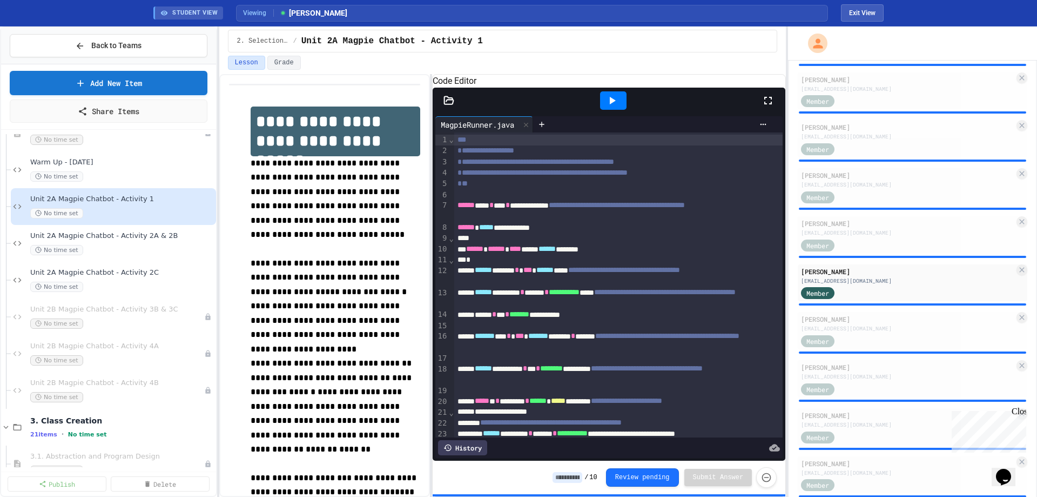
click at [613, 107] on icon at bounding box center [612, 100] width 13 height 13
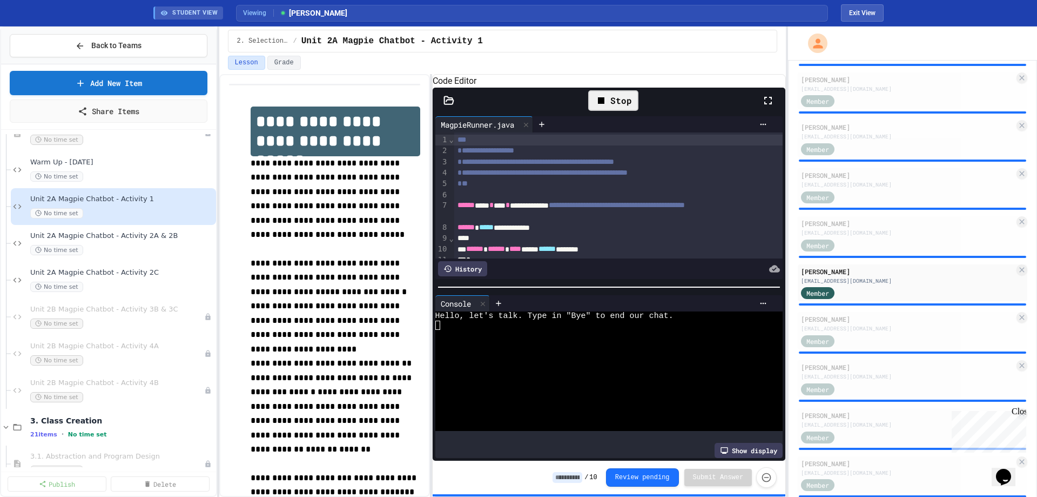
click at [538, 381] on div at bounding box center [601, 380] width 331 height 9
click at [135, 242] on div "Unit 2A Magpie Chatbot - Activity 2A & 2B No time set" at bounding box center [116, 243] width 173 height 24
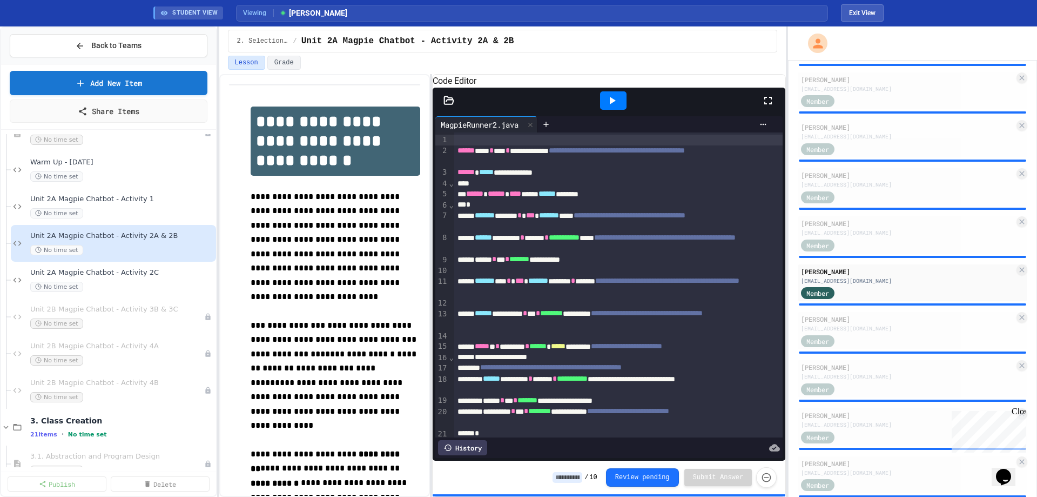
click at [454, 106] on icon at bounding box center [449, 100] width 11 height 11
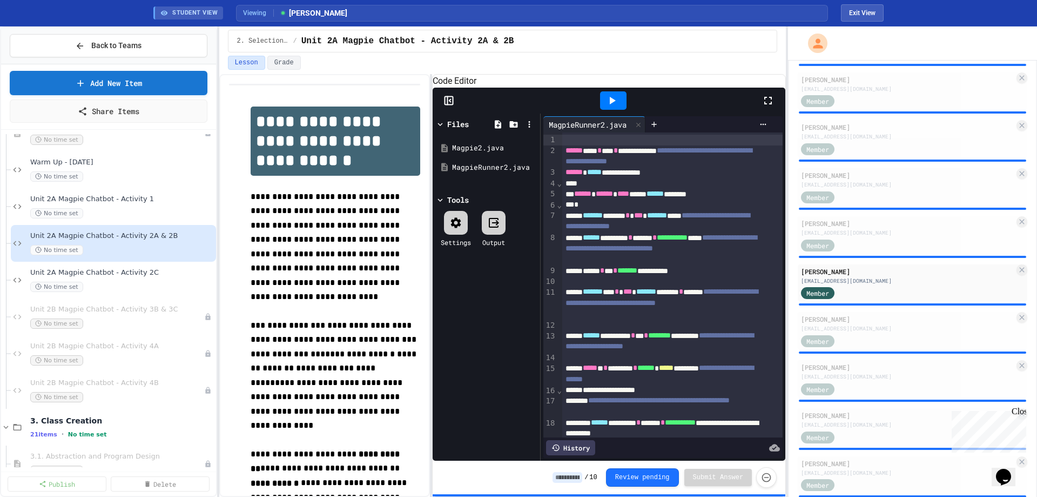
click at [611, 104] on icon at bounding box center [613, 101] width 6 height 8
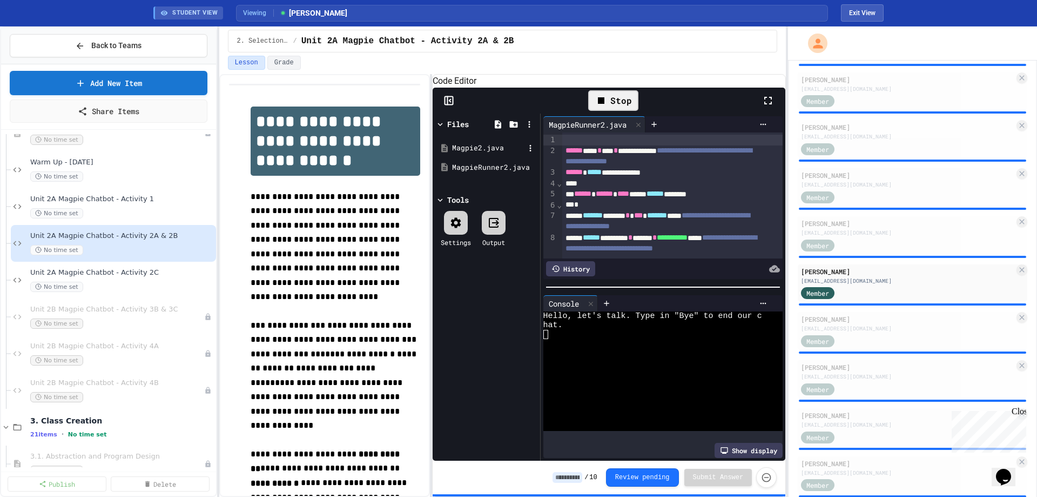
click at [465, 153] on div "Magpie2.java" at bounding box center [488, 148] width 72 height 11
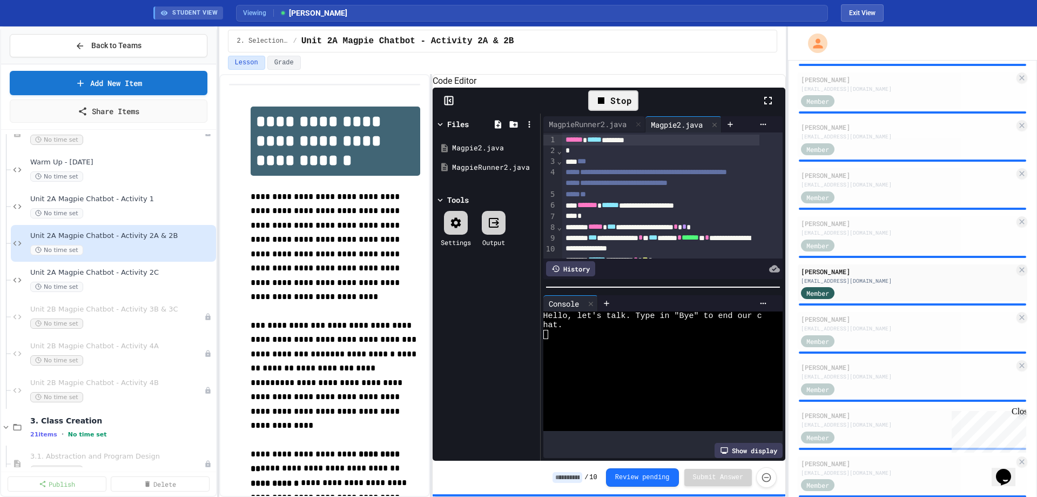
click at [451, 102] on icon at bounding box center [450, 100] width 2 height 3
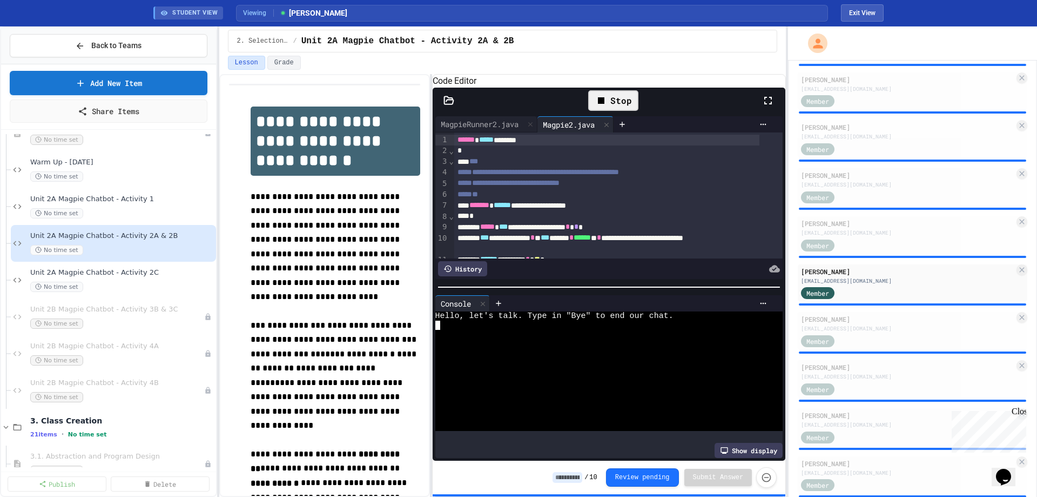
click at [548, 354] on div at bounding box center [601, 352] width 331 height 9
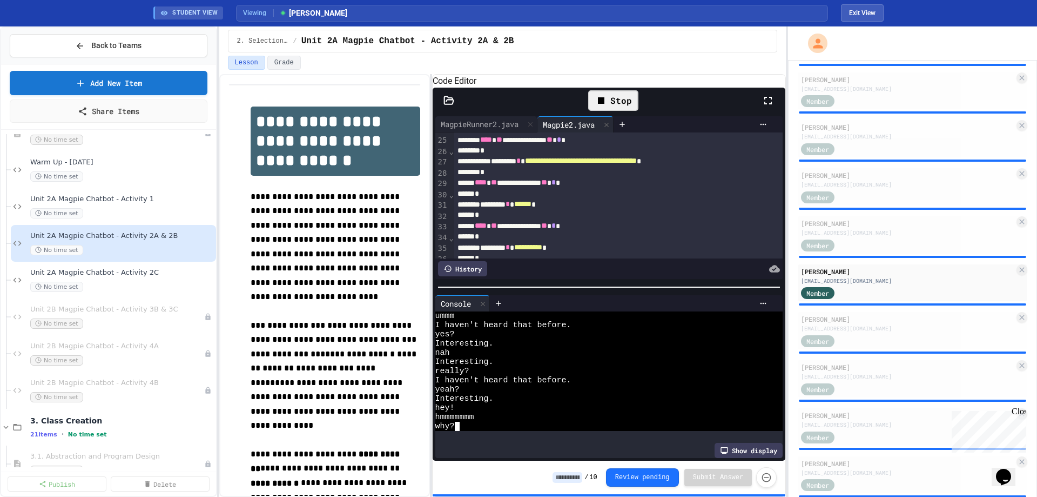
scroll to position [46, 0]
click at [145, 273] on span "Unit 2A Magpie Chatbot - Activity 2C" at bounding box center [116, 272] width 173 height 9
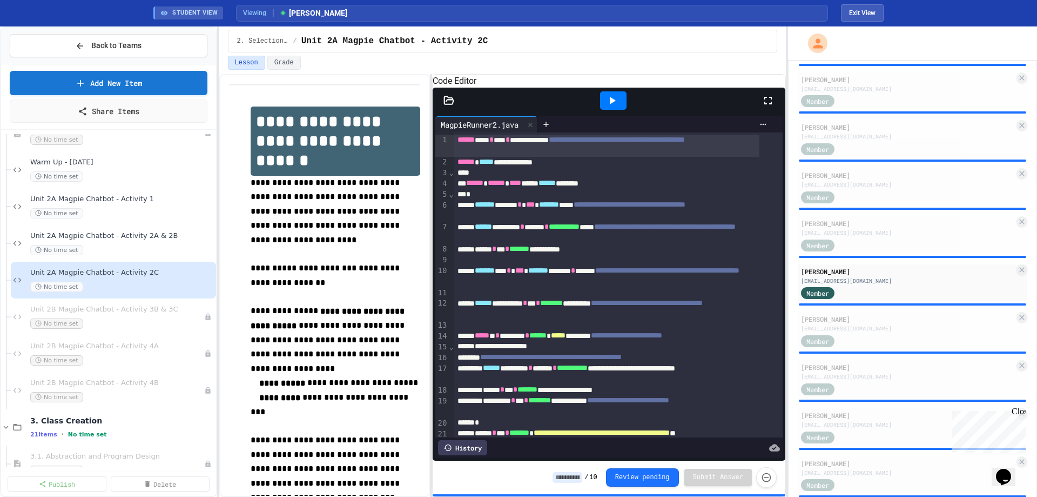
click at [618, 107] on icon at bounding box center [612, 100] width 13 height 13
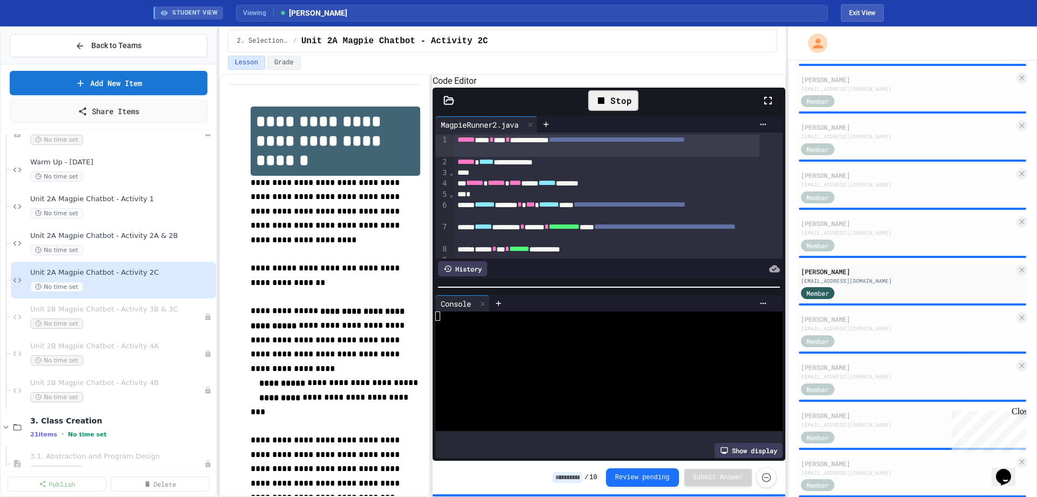
click at [455, 106] on div at bounding box center [449, 100] width 32 height 11
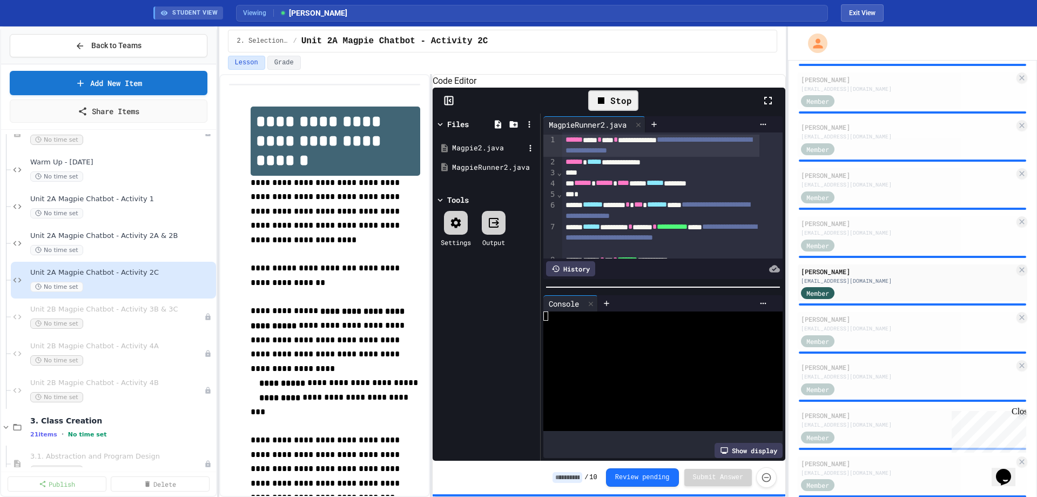
click at [466, 153] on div "Magpie2.java" at bounding box center [488, 148] width 72 height 11
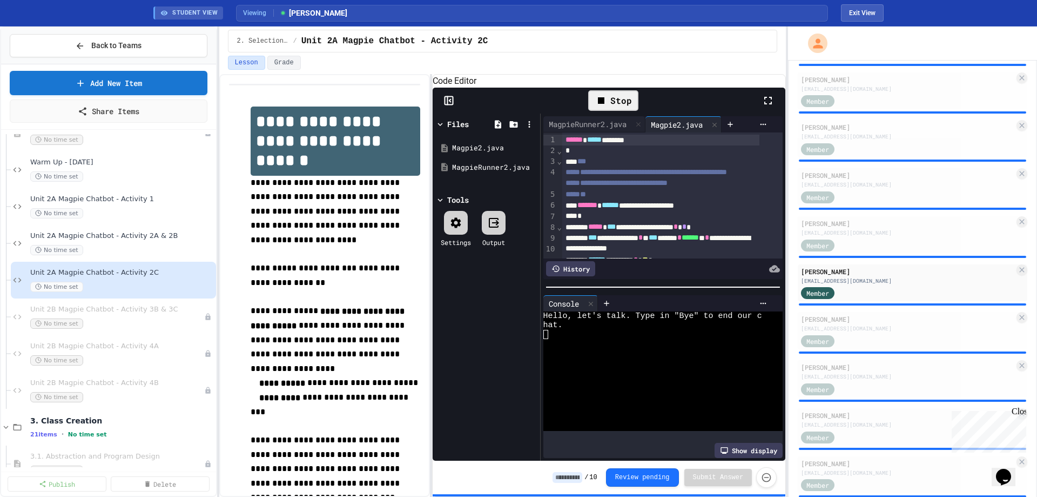
click at [447, 105] on icon at bounding box center [447, 101] width 0 height 8
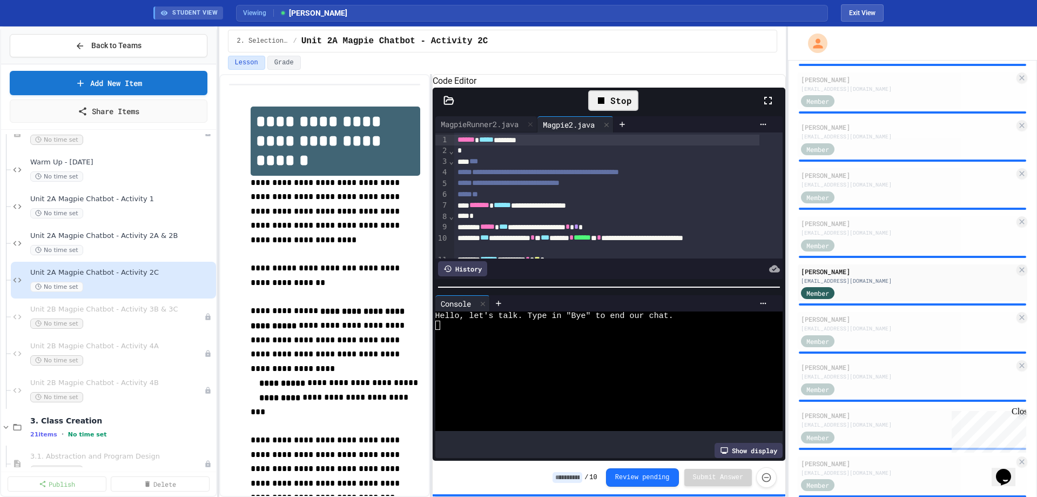
click at [487, 346] on div at bounding box center [601, 343] width 331 height 9
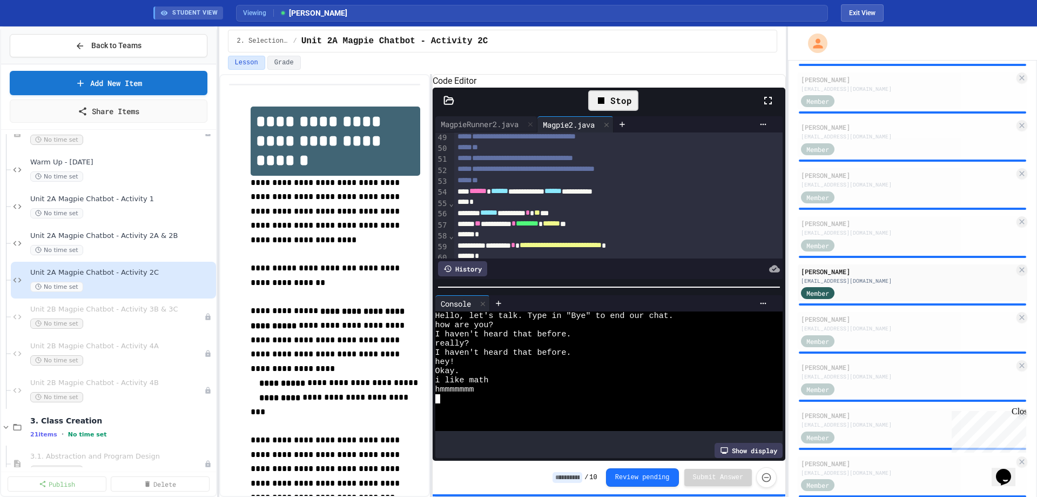
scroll to position [594, 0]
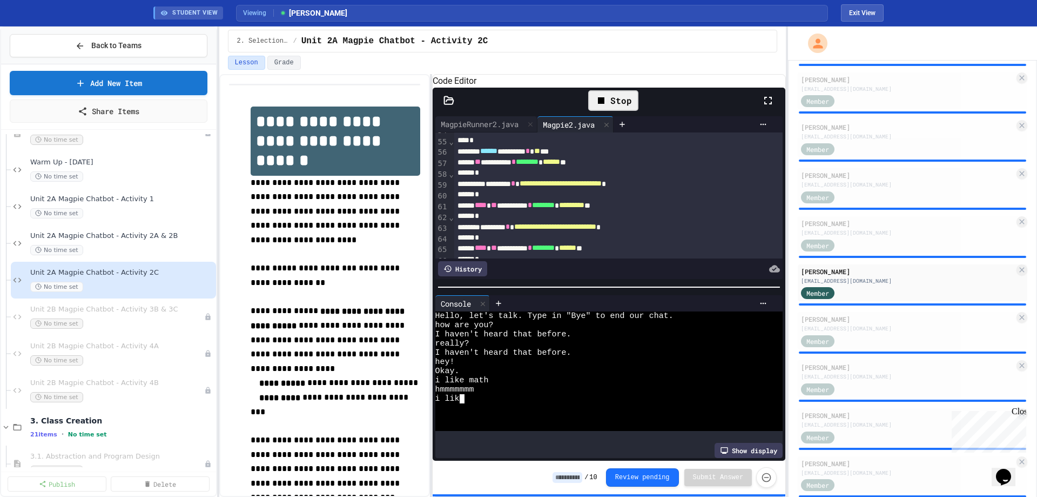
type textarea "*"
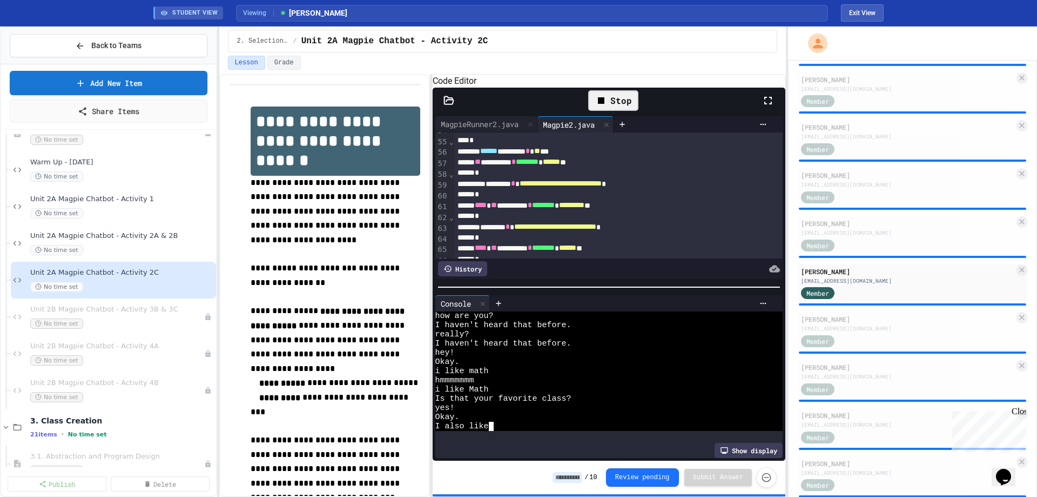
type textarea "*****"
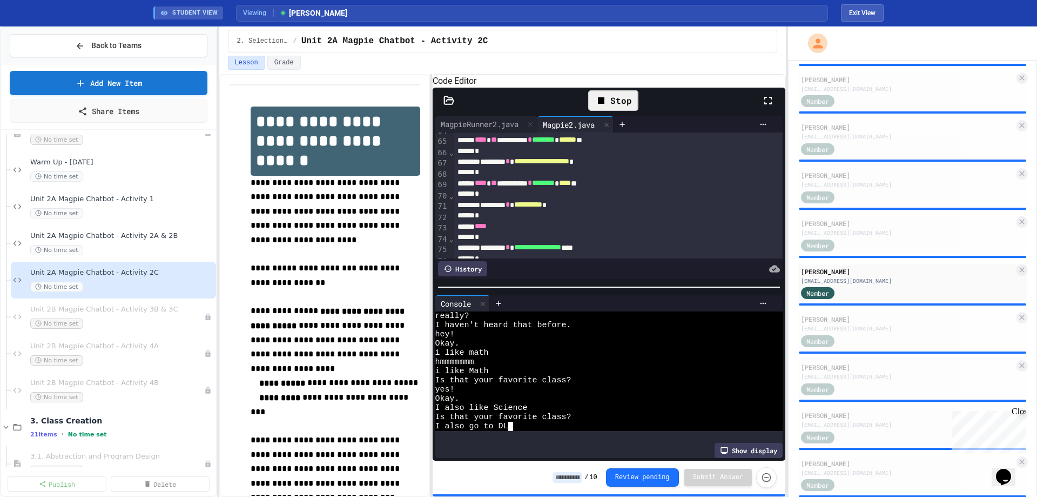
scroll to position [0, 28]
type textarea "*********"
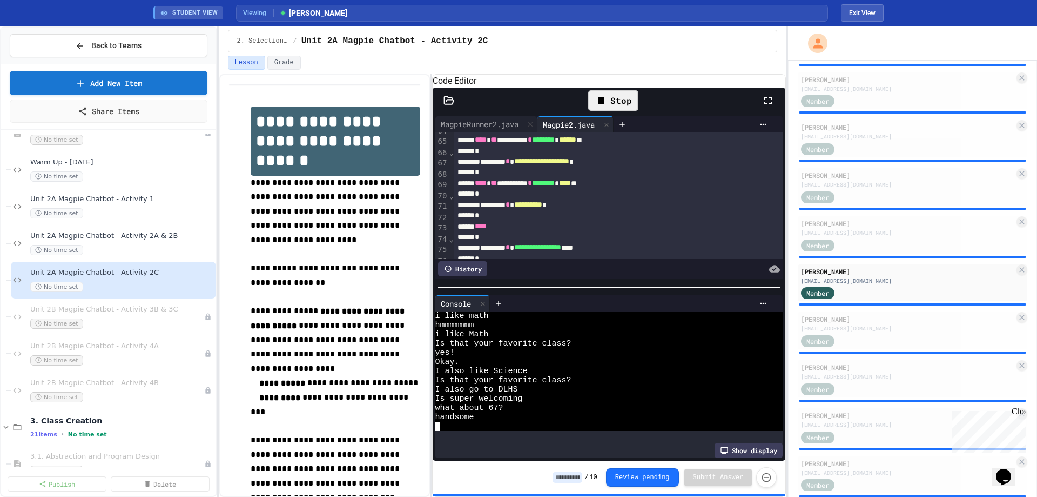
scroll to position [64, 0]
click at [866, 330] on div "[EMAIL_ADDRESS][DOMAIN_NAME]" at bounding box center [907, 328] width 213 height 8
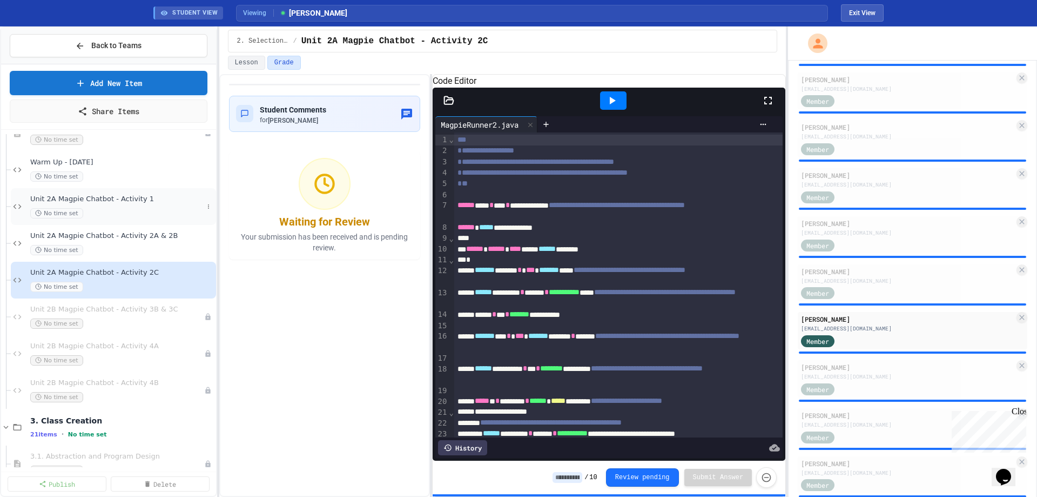
click at [83, 207] on div "Unit 2A Magpie Chatbot - Activity 1 No time set" at bounding box center [116, 207] width 173 height 24
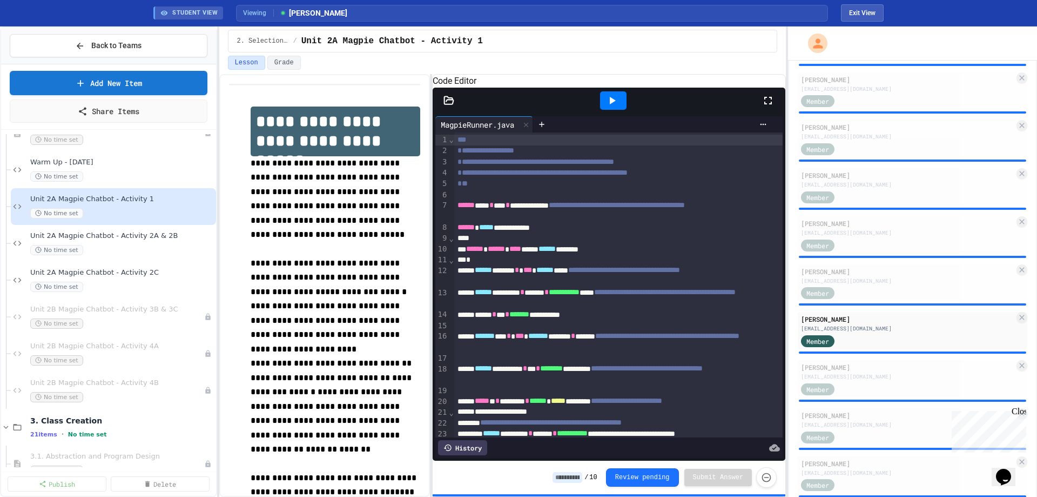
click at [605, 110] on div at bounding box center [613, 100] width 26 height 18
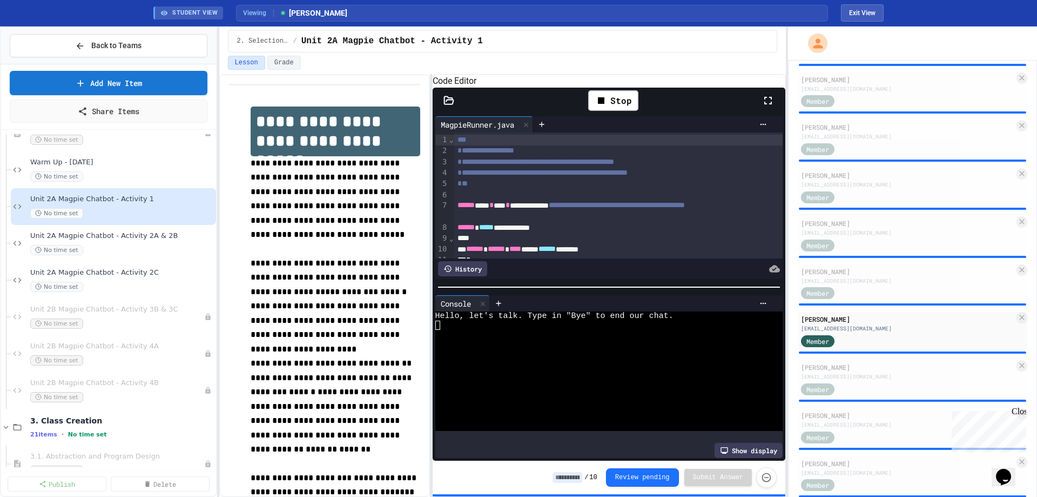
click at [583, 329] on div at bounding box center [601, 324] width 331 height 9
click at [555, 391] on div at bounding box center [601, 389] width 331 height 9
type textarea "*"
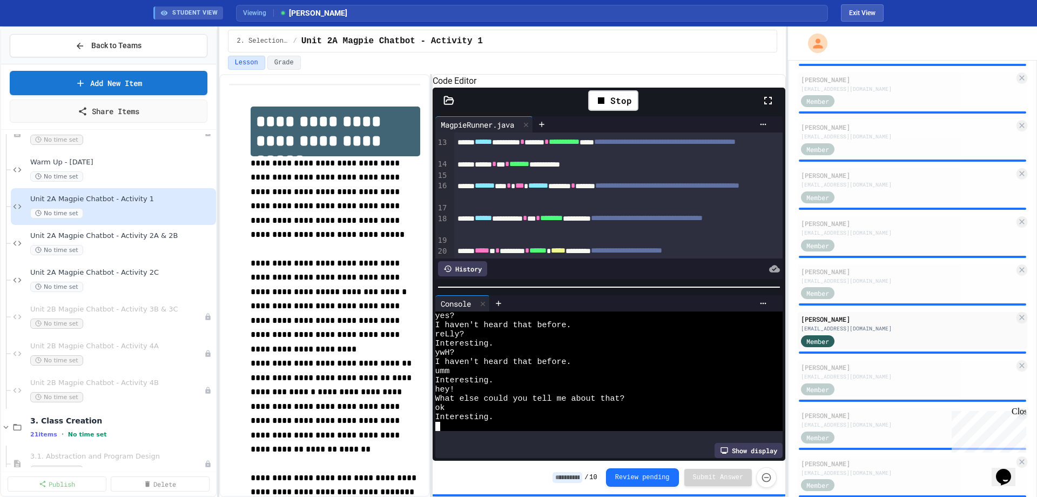
scroll to position [162, 0]
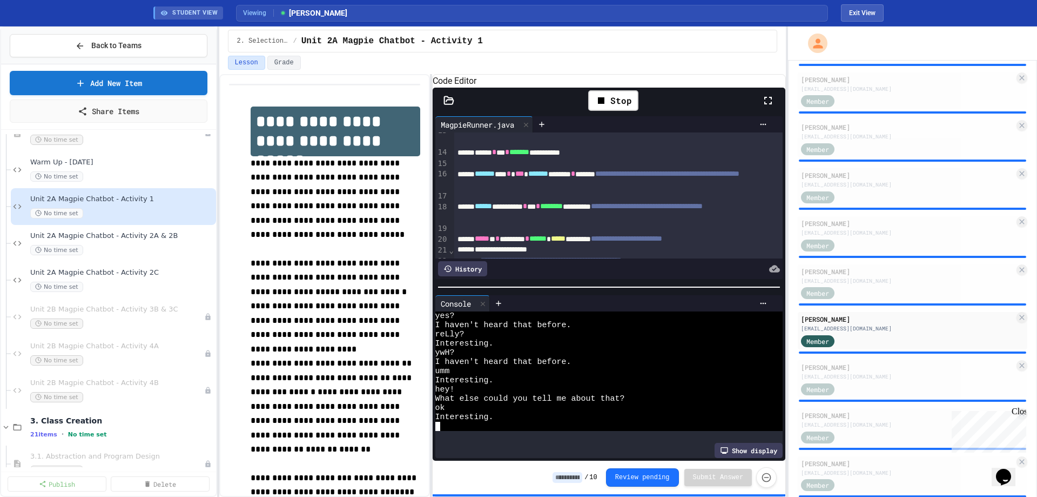
click at [454, 106] on div "Stop" at bounding box center [609, 101] width 353 height 26
click at [447, 104] on icon at bounding box center [448, 100] width 9 height 8
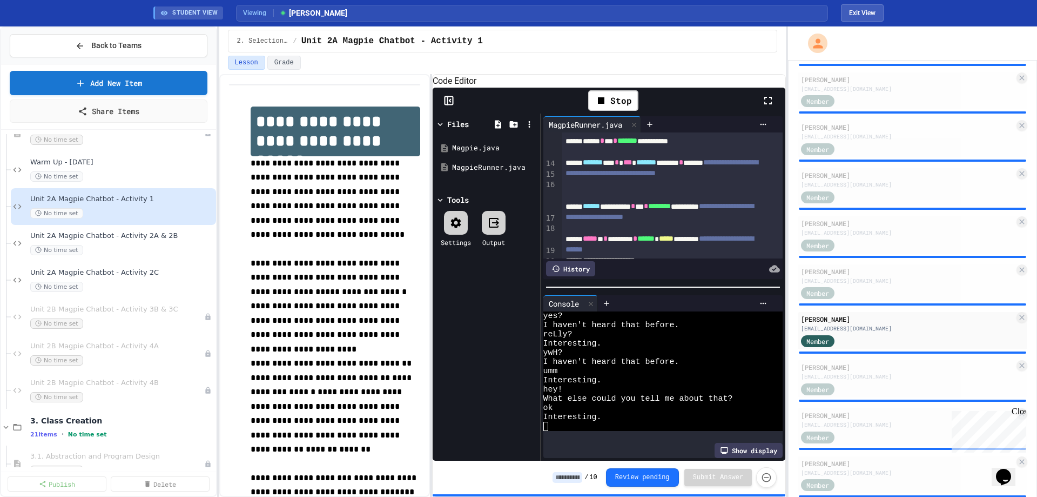
scroll to position [37, 0]
click at [468, 153] on div "Magpie.java" at bounding box center [488, 148] width 72 height 11
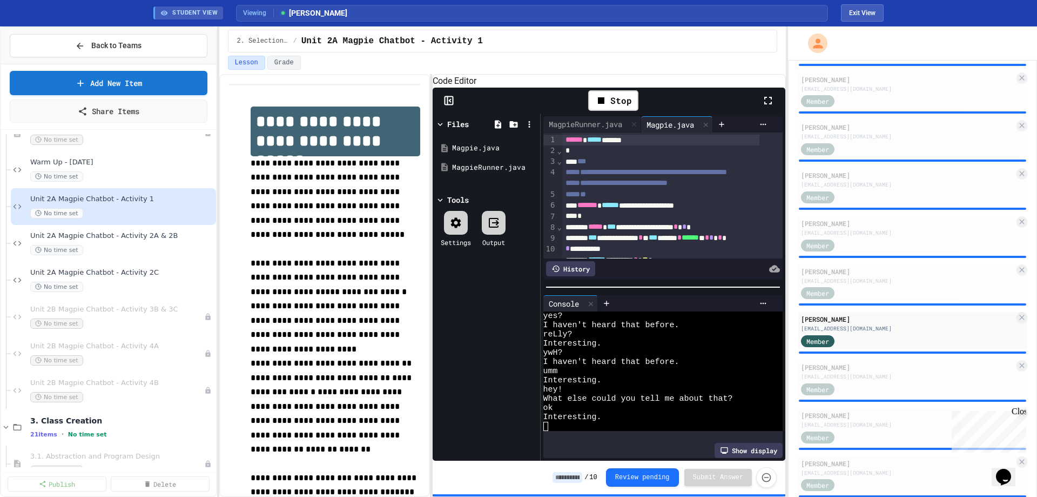
click at [447, 106] on icon at bounding box center [449, 100] width 11 height 11
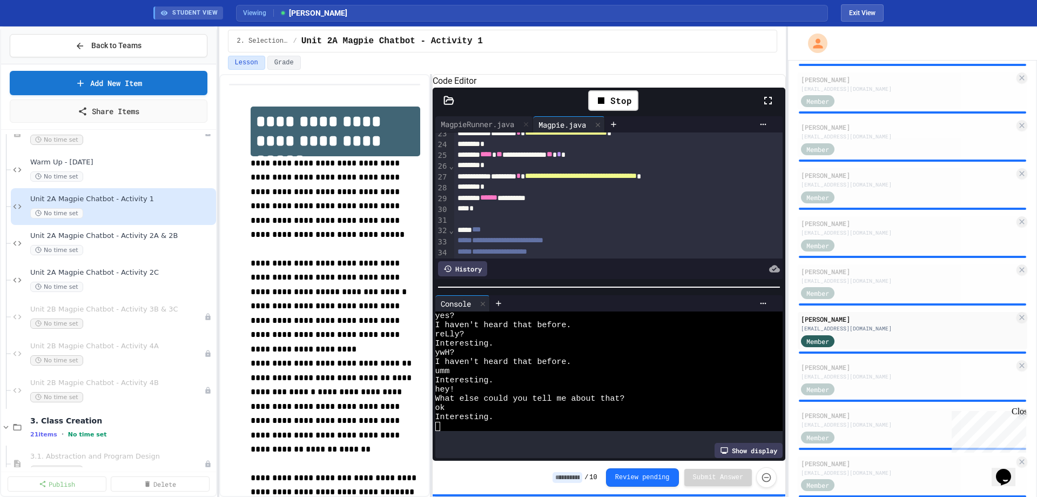
scroll to position [270, 0]
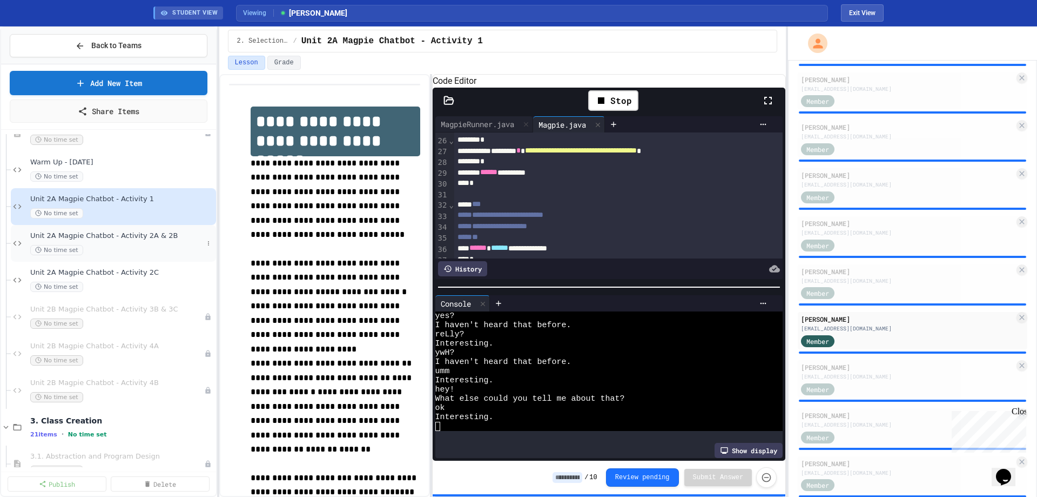
click at [164, 244] on div "Unit 2A Magpie Chatbot - Activity 2A & 2B No time set" at bounding box center [116, 243] width 173 height 24
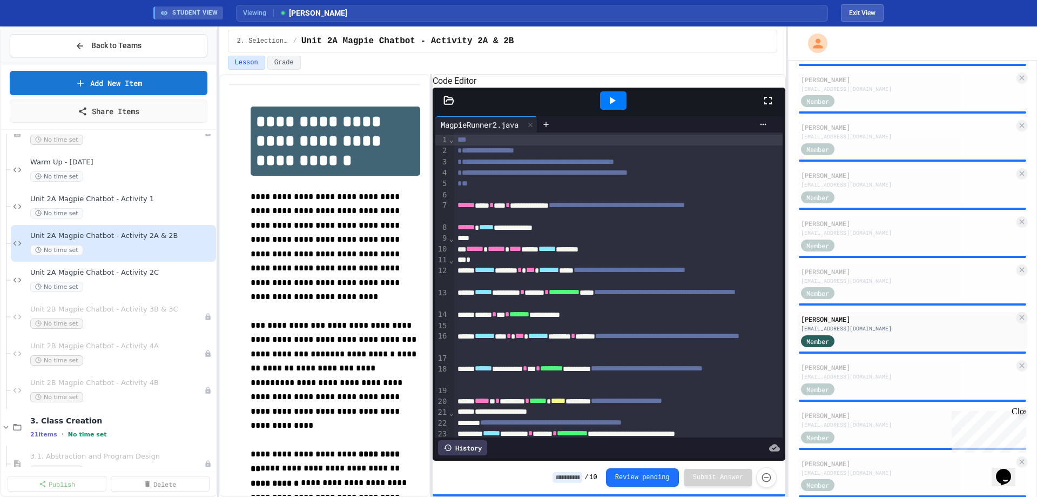
click at [616, 107] on icon at bounding box center [612, 100] width 13 height 13
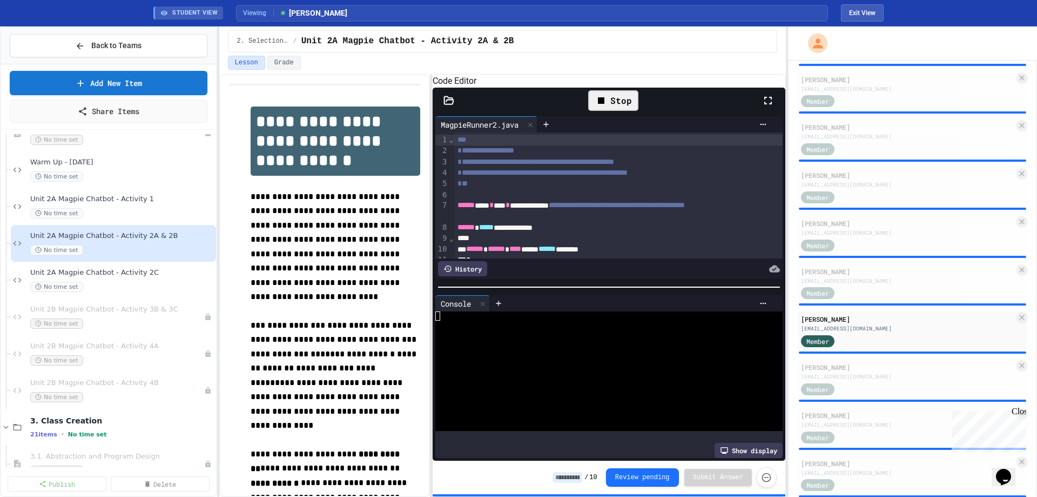
click at [452, 106] on icon at bounding box center [449, 100] width 11 height 11
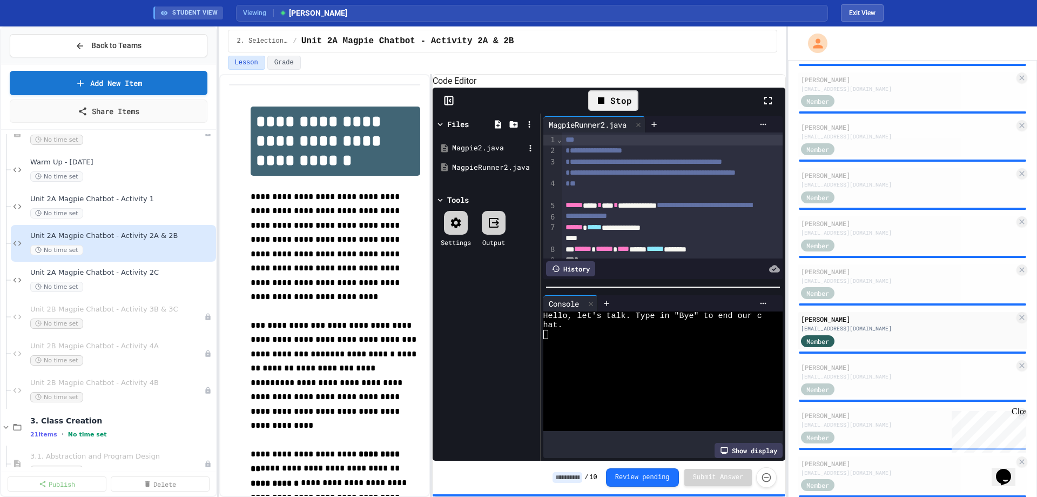
click at [461, 153] on div "Magpie2.java" at bounding box center [488, 148] width 72 height 11
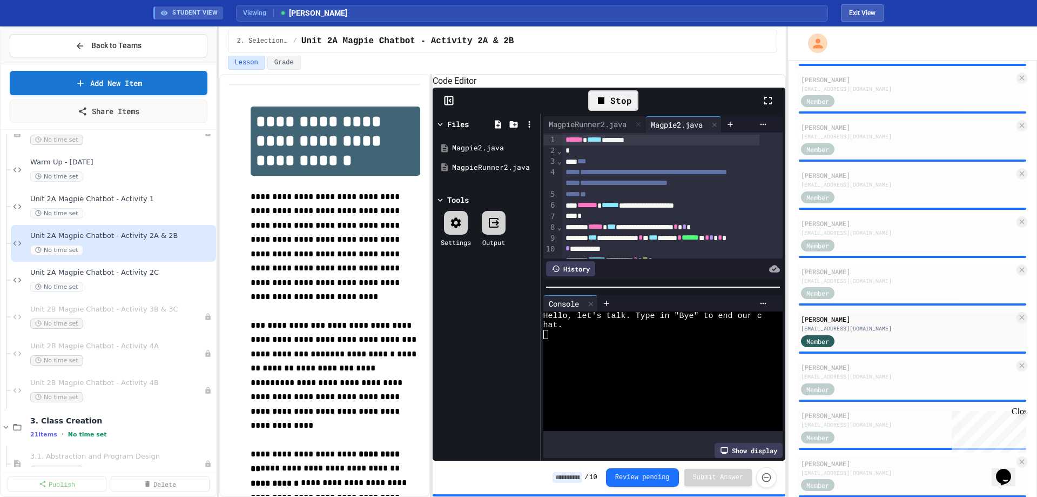
click at [444, 106] on icon at bounding box center [449, 100] width 11 height 11
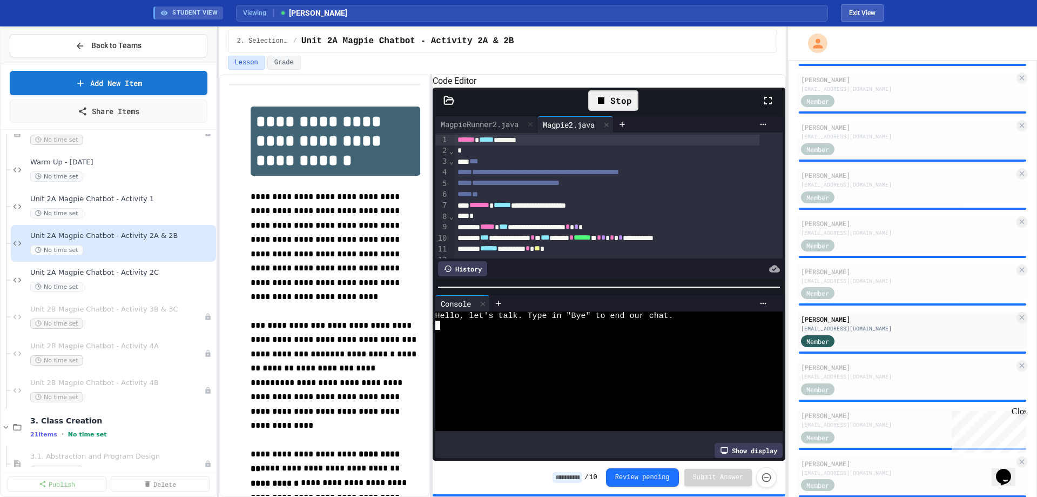
click at [521, 336] on div at bounding box center [601, 334] width 331 height 9
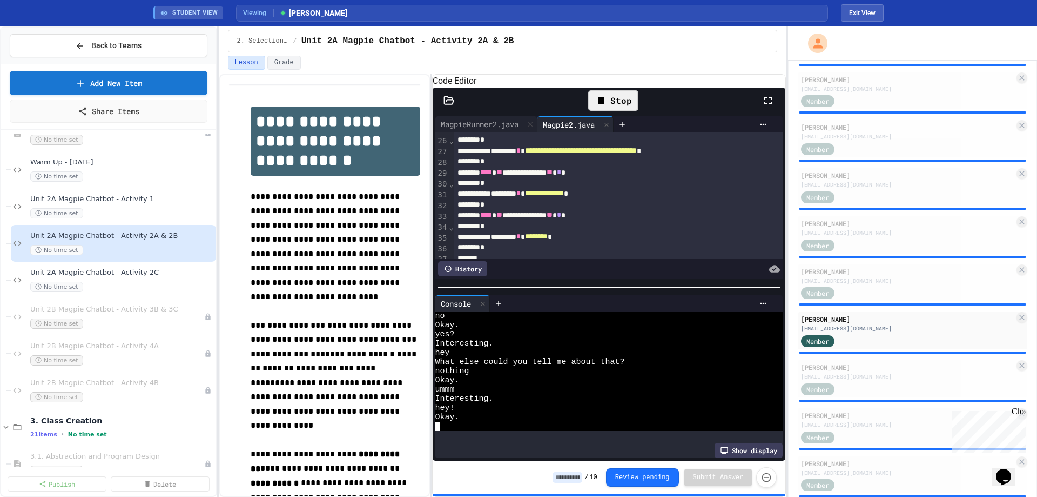
scroll to position [324, 0]
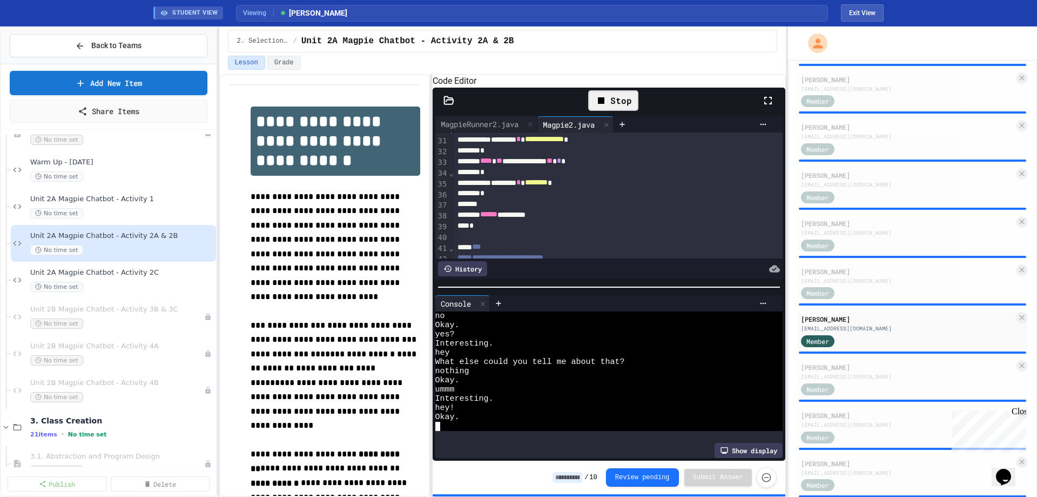
click at [557, 428] on div at bounding box center [601, 425] width 331 height 9
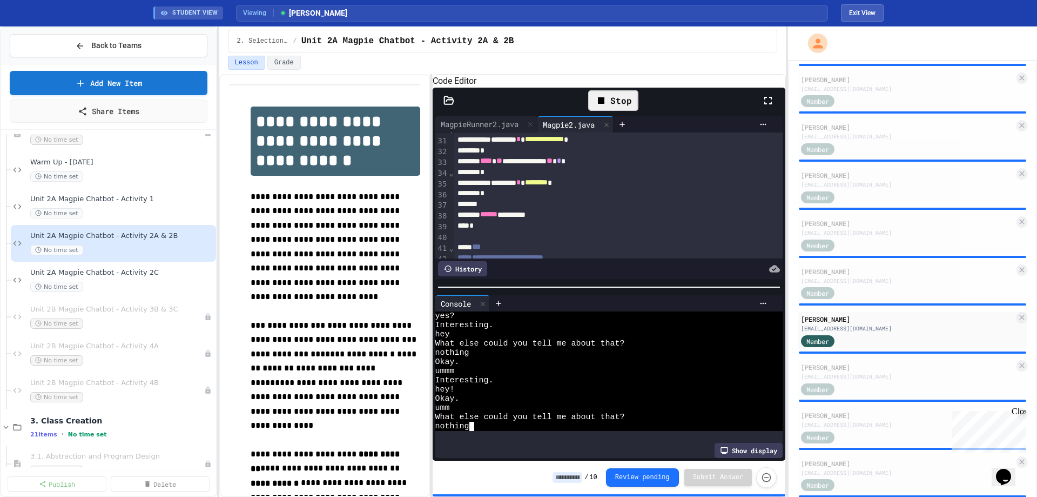
scroll to position [156, 0]
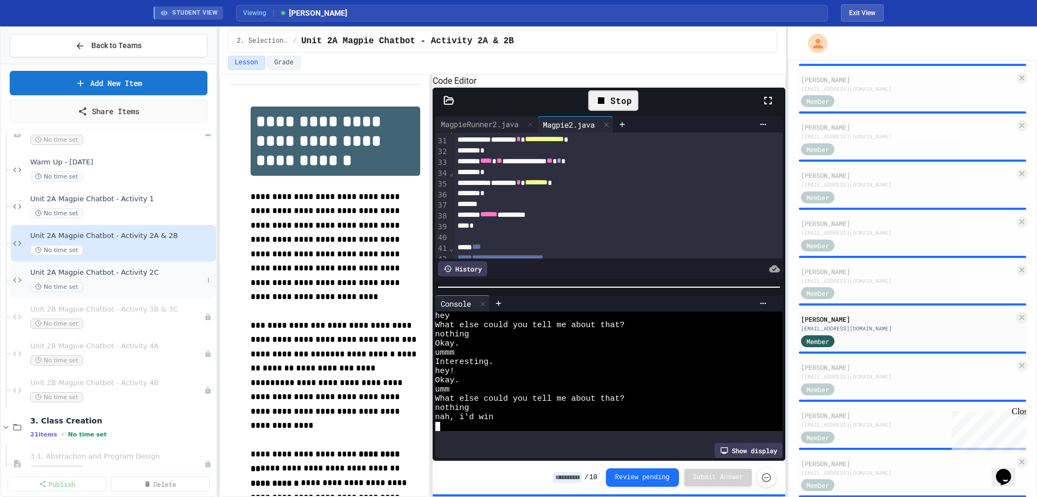
click at [179, 283] on div "No time set" at bounding box center [116, 287] width 173 height 10
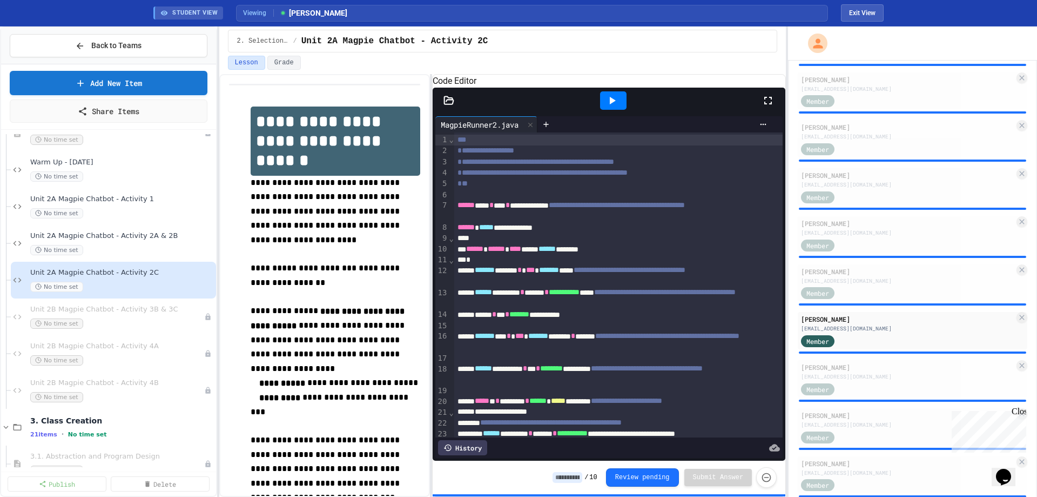
click at [603, 110] on div at bounding box center [613, 100] width 26 height 18
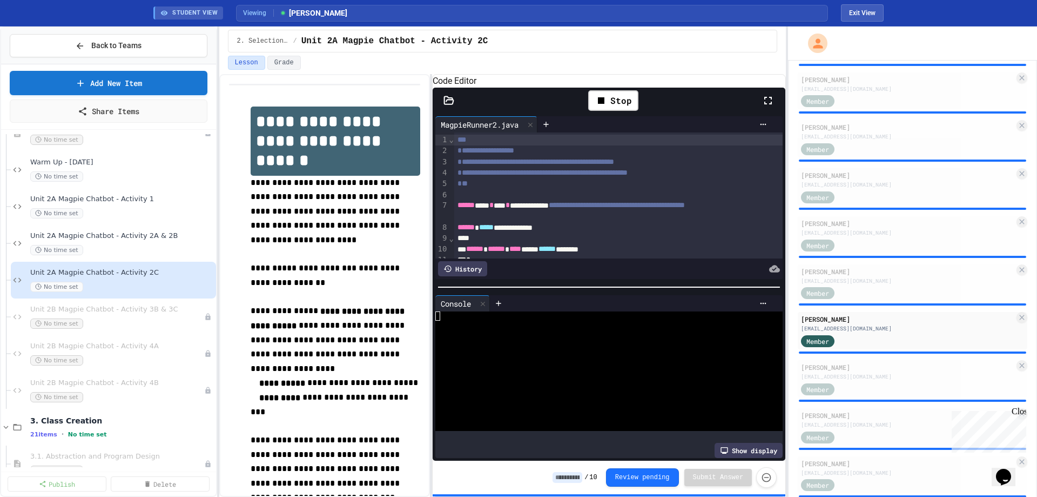
click at [450, 104] on icon at bounding box center [448, 100] width 9 height 8
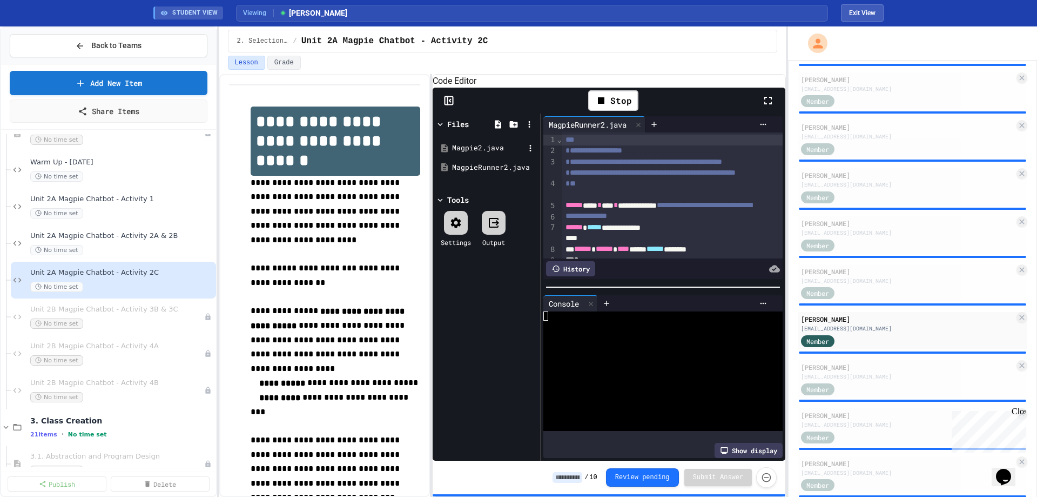
click at [456, 153] on div "Magpie2.java" at bounding box center [488, 148] width 72 height 11
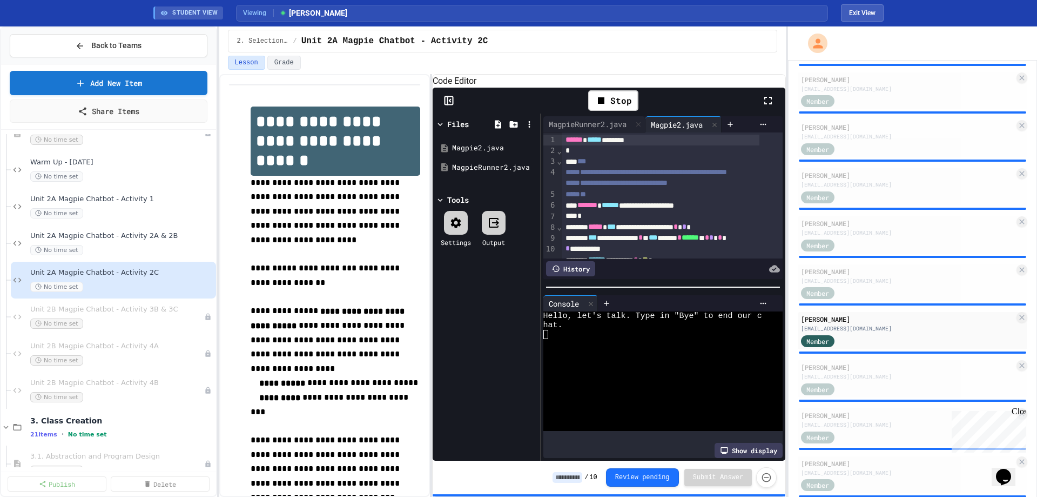
click at [447, 105] on icon at bounding box center [447, 101] width 0 height 8
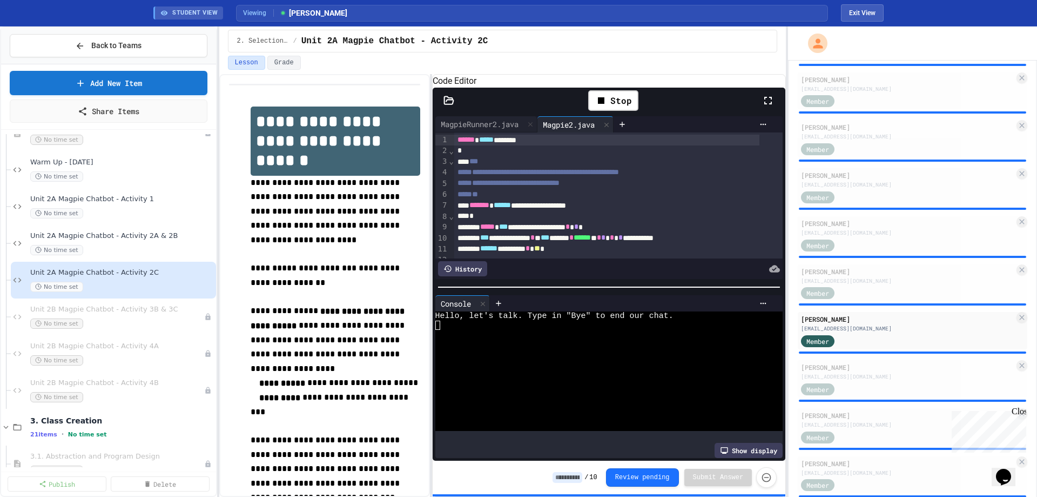
scroll to position [54, 0]
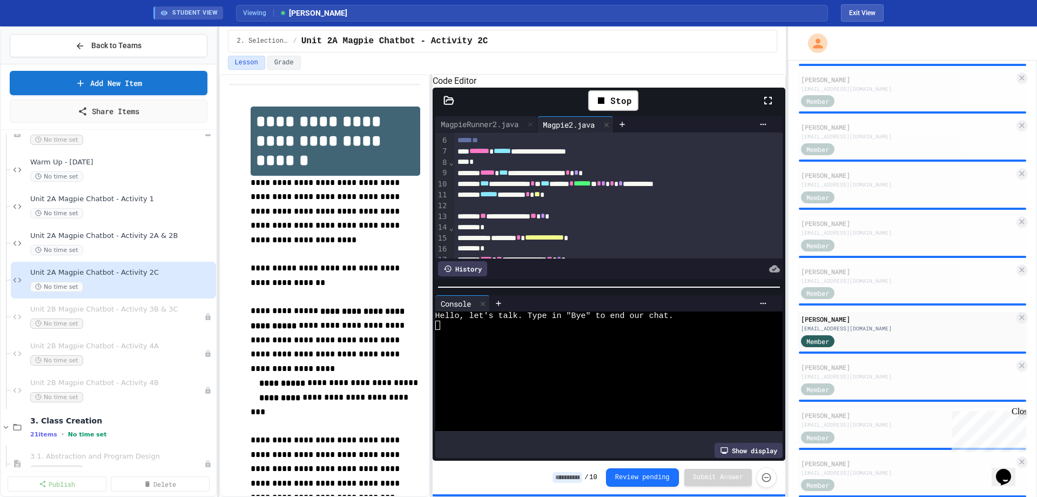
click at [591, 330] on div at bounding box center [601, 324] width 331 height 9
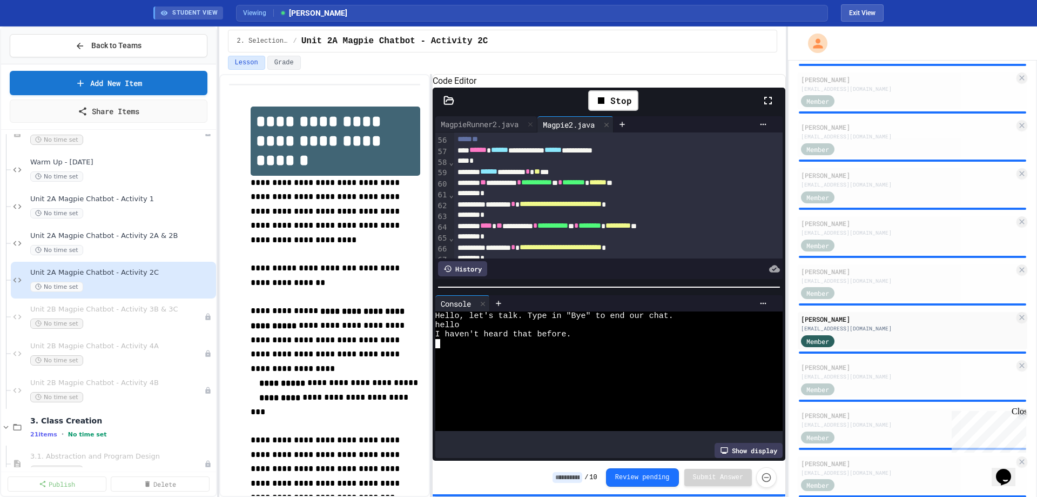
scroll to position [594, 0]
type textarea "*"
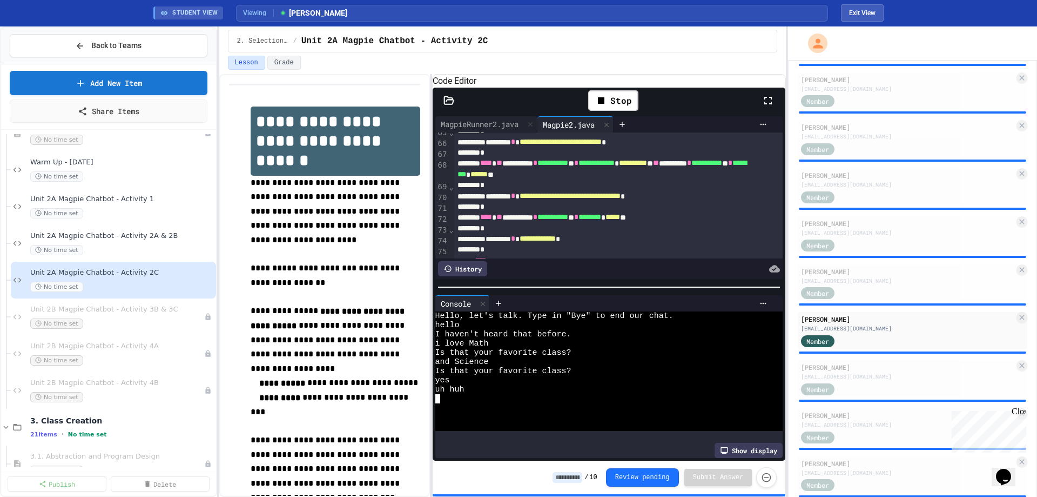
scroll to position [702, 0]
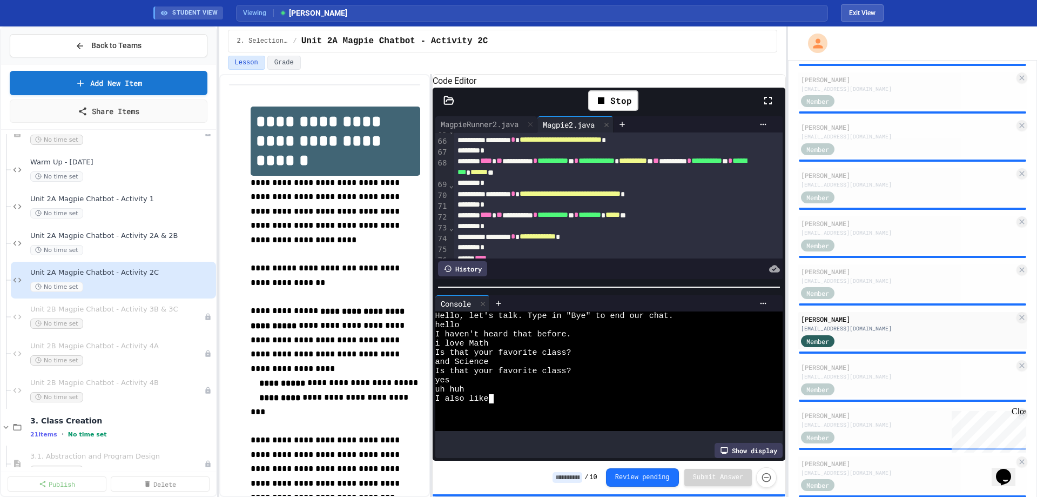
type textarea "*"
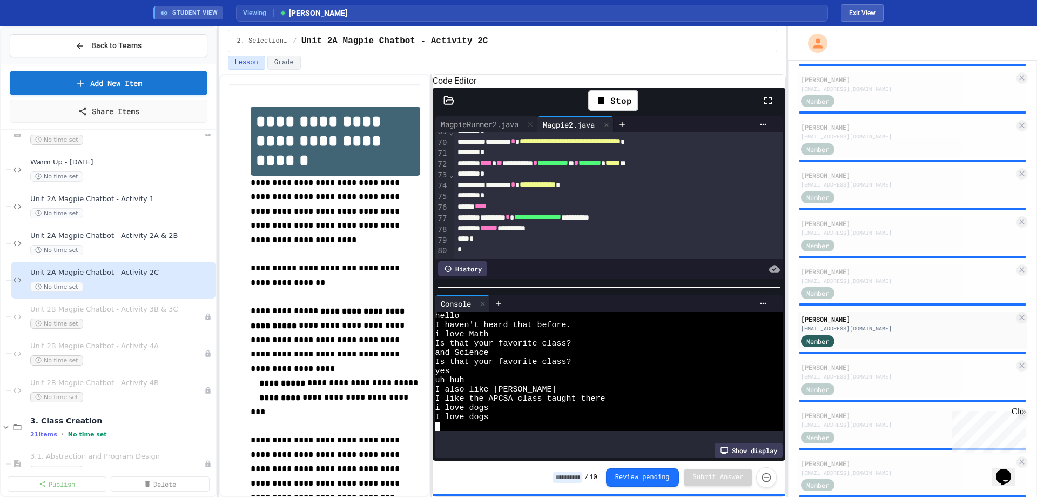
scroll to position [774, 0]
click at [846, 376] on div "[EMAIL_ADDRESS][DOMAIN_NAME]" at bounding box center [907, 376] width 213 height 8
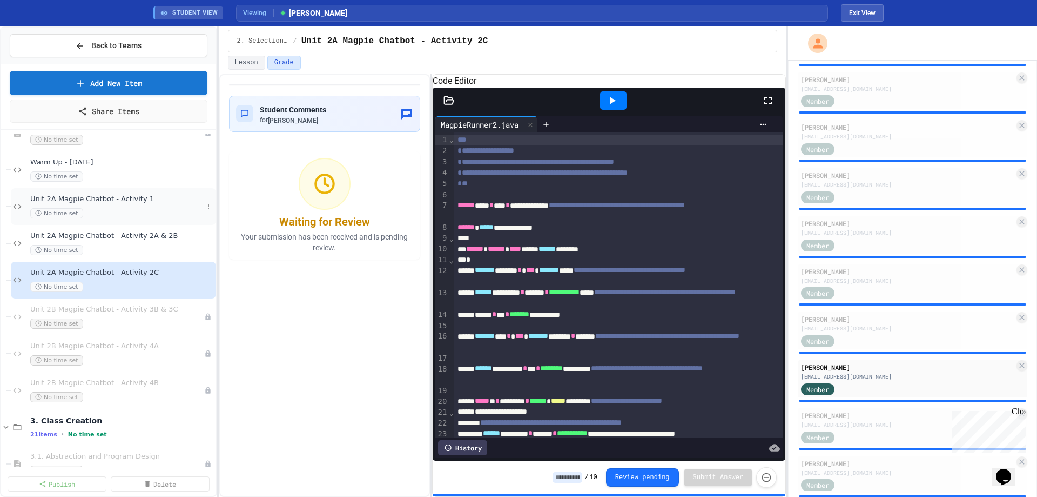
click at [118, 205] on div "Unit 2A Magpie Chatbot - Activity 1 No time set" at bounding box center [116, 207] width 173 height 24
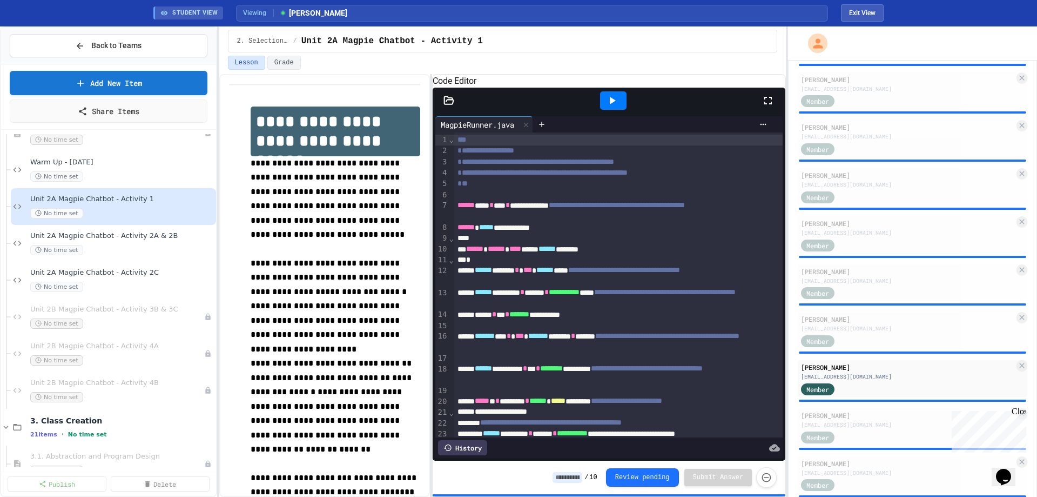
click at [613, 107] on icon at bounding box center [612, 100] width 13 height 13
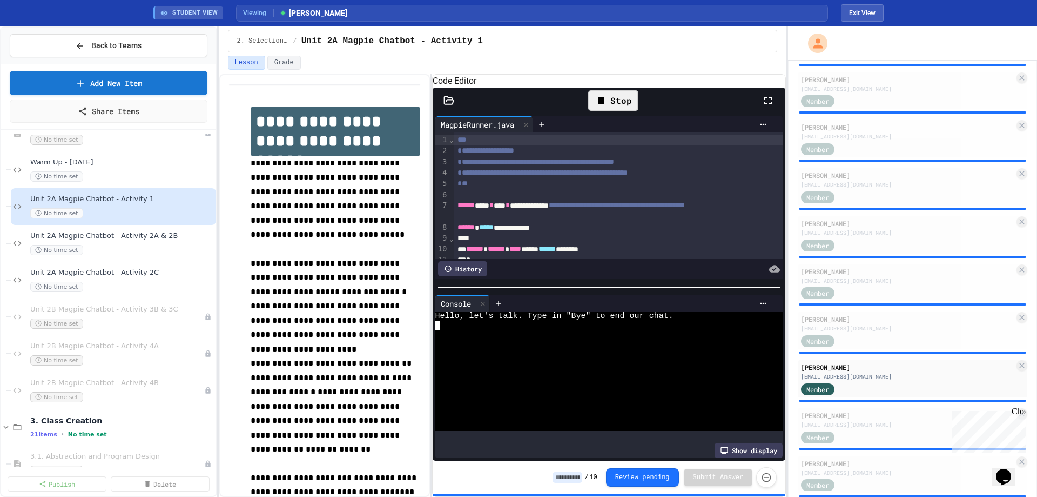
click at [545, 329] on div at bounding box center [601, 324] width 331 height 9
click at [142, 250] on div "No time set" at bounding box center [116, 250] width 173 height 10
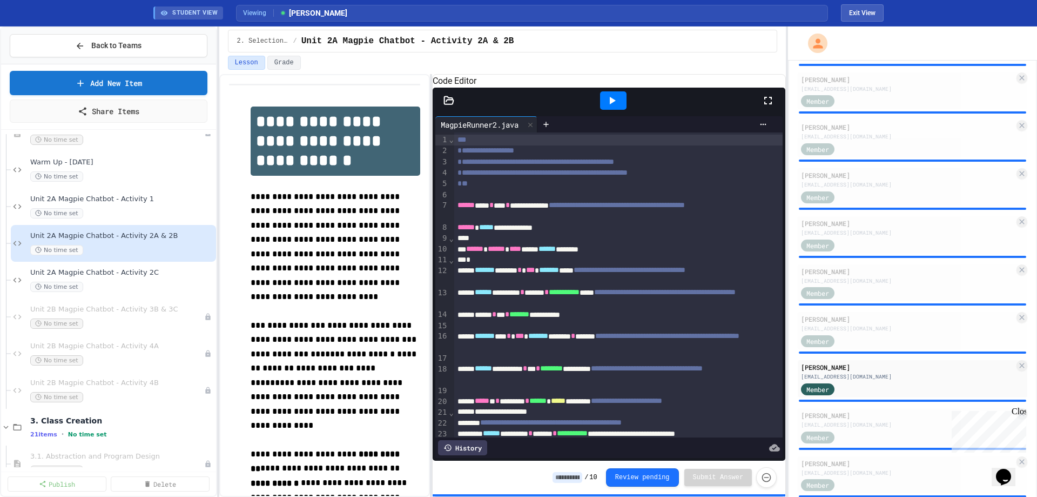
click at [623, 110] on div at bounding box center [613, 100] width 26 height 18
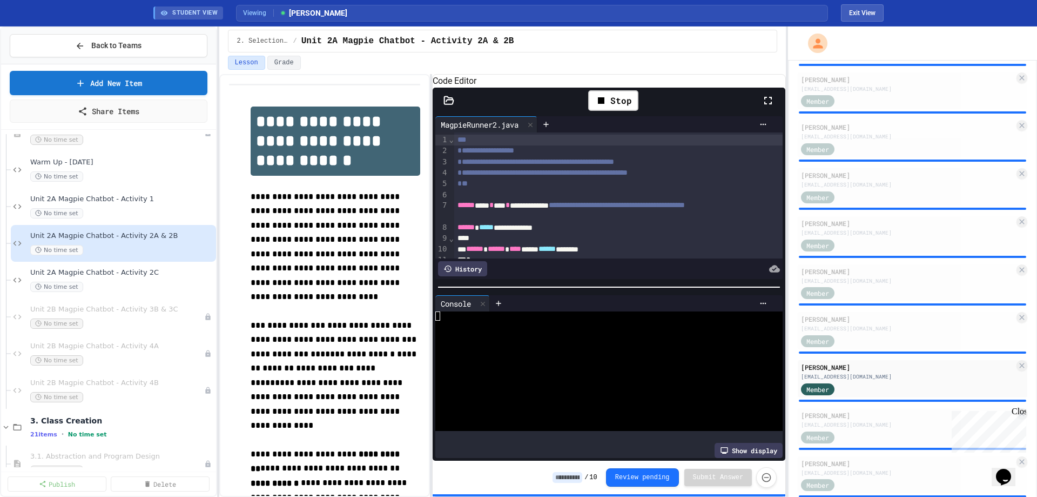
click at [446, 106] on icon at bounding box center [449, 100] width 11 height 11
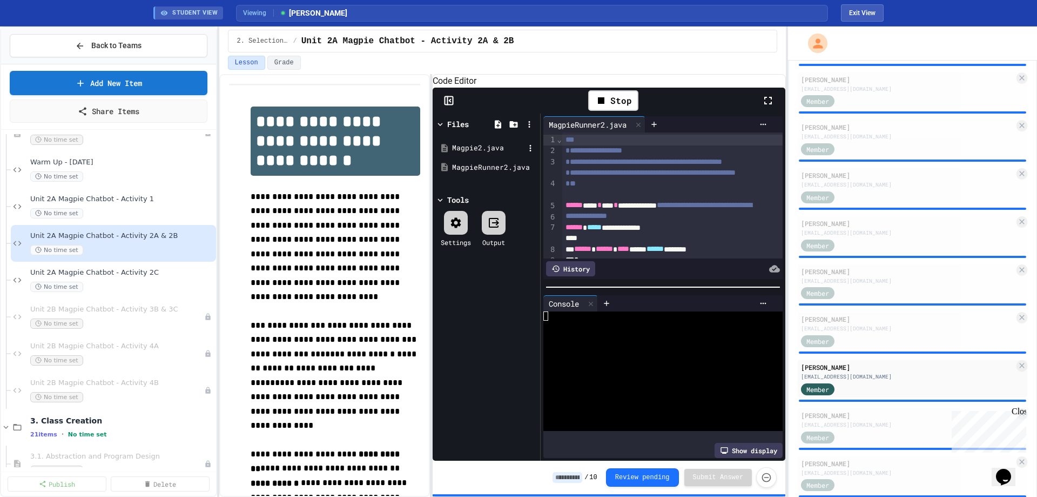
click at [460, 153] on div "Magpie2.java" at bounding box center [488, 148] width 72 height 11
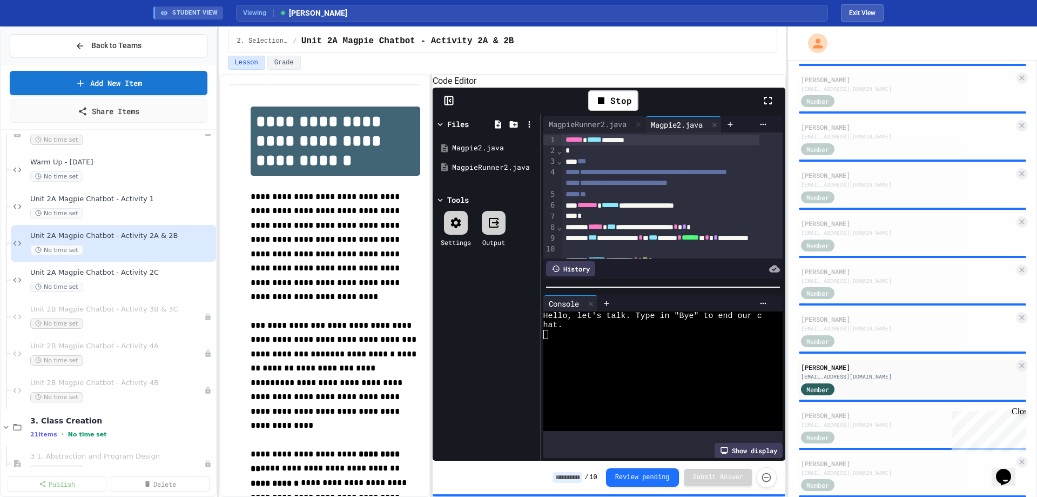
click at [448, 105] on rect at bounding box center [449, 101] width 8 height 8
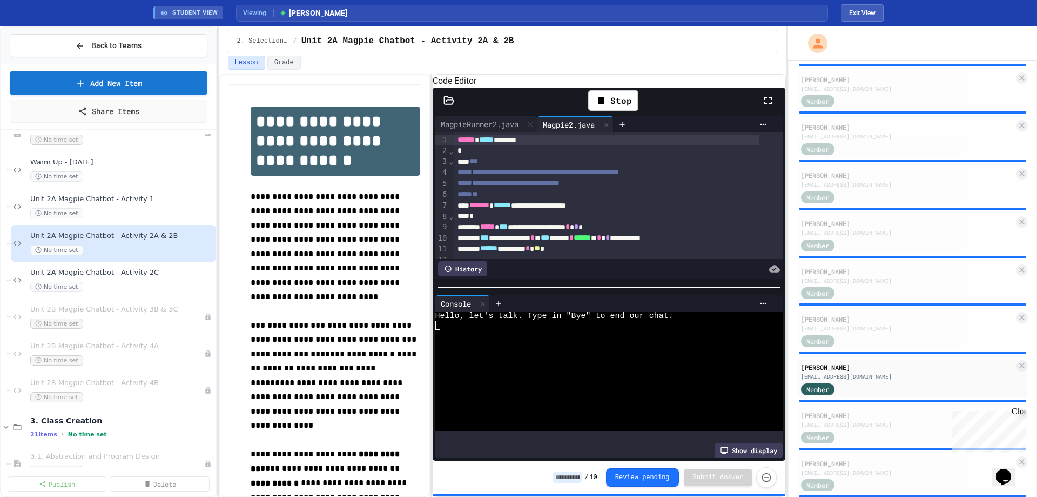
click at [573, 354] on div at bounding box center [601, 352] width 331 height 9
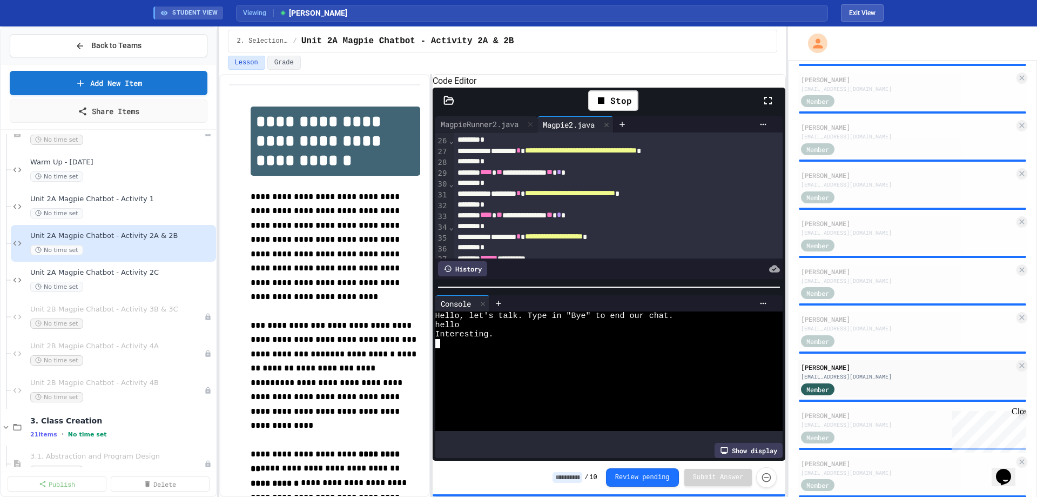
scroll to position [324, 0]
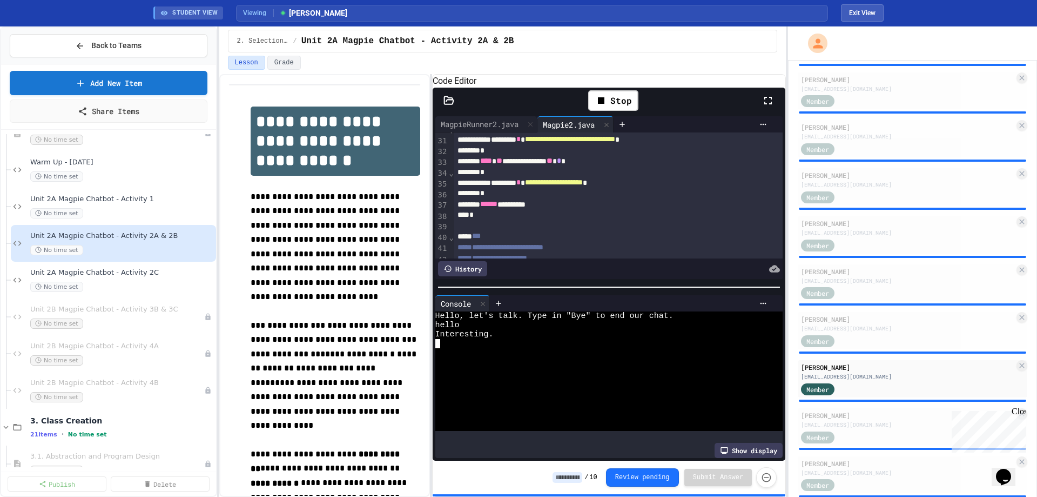
click at [533, 351] on div at bounding box center [601, 352] width 331 height 9
click at [128, 285] on div "No time set" at bounding box center [116, 287] width 173 height 10
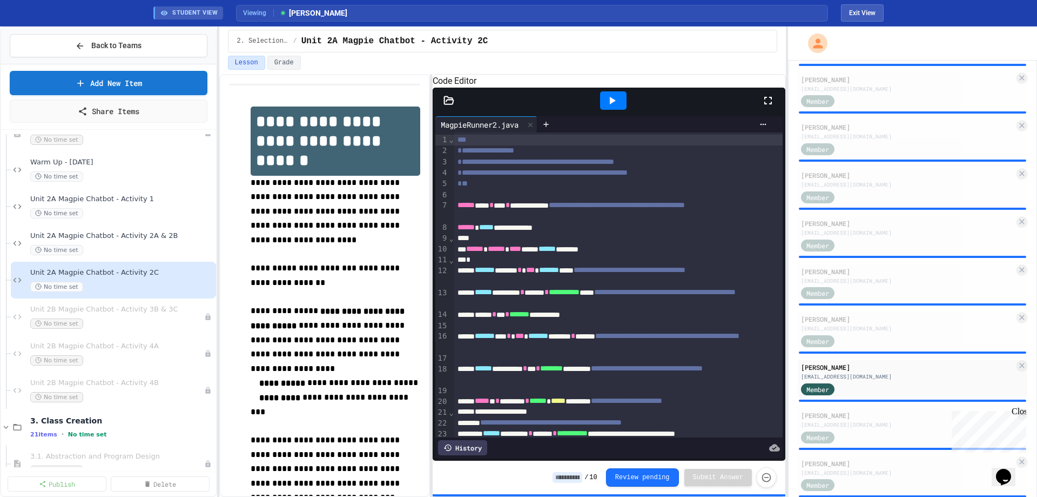
click at [603, 110] on div at bounding box center [613, 100] width 26 height 18
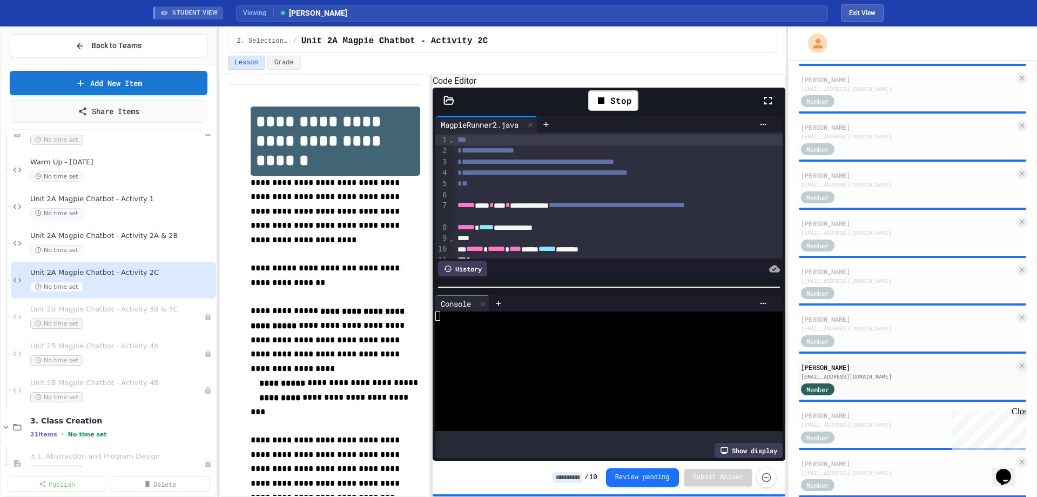
click at [447, 106] on icon at bounding box center [449, 100] width 11 height 11
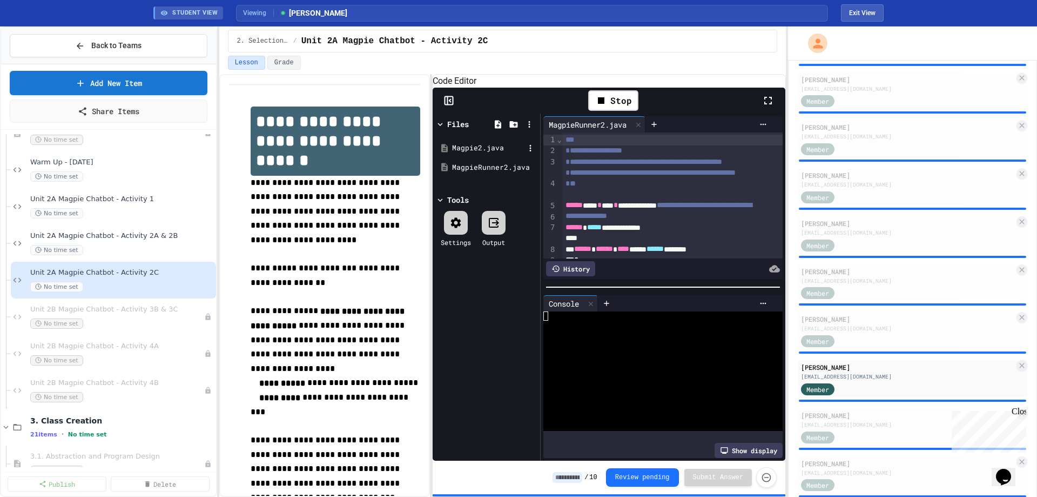
click at [459, 153] on div "Magpie2.java" at bounding box center [488, 148] width 72 height 11
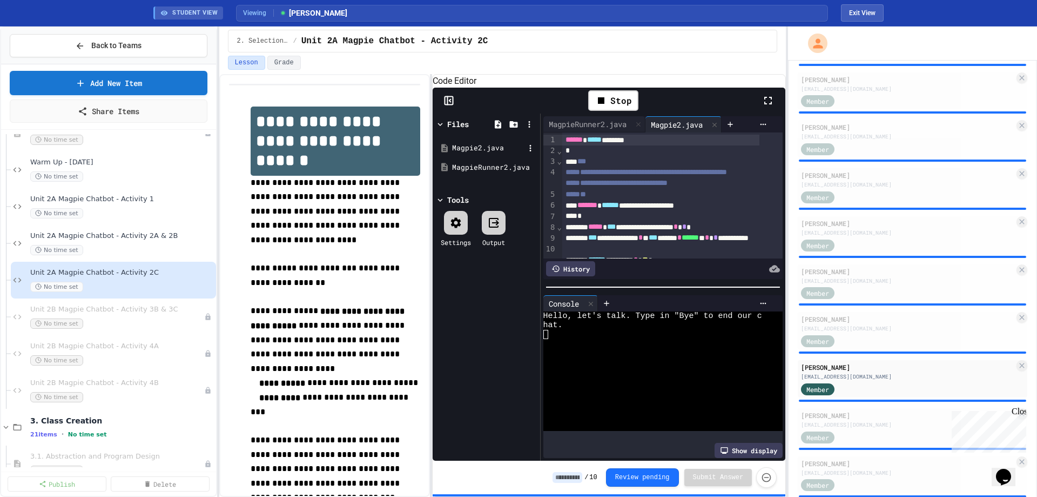
click at [470, 153] on div "Magpie2.java" at bounding box center [488, 148] width 72 height 11
click at [449, 102] on icon at bounding box center [450, 100] width 2 height 3
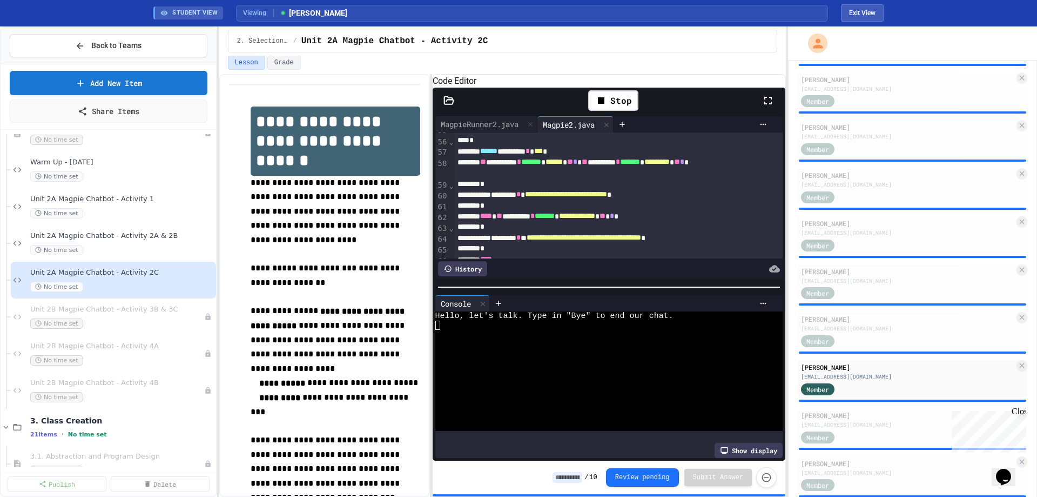
scroll to position [540, 0]
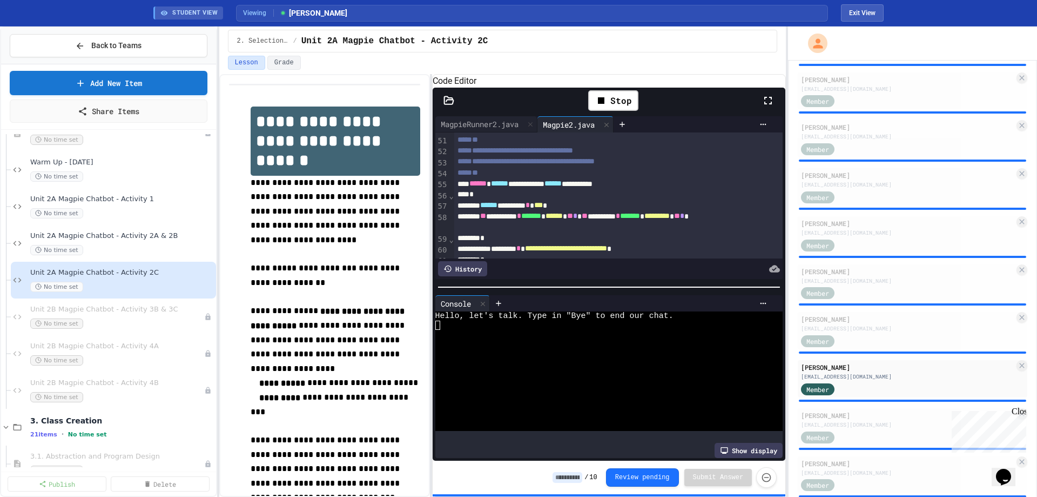
click at [578, 357] on div at bounding box center [601, 352] width 331 height 9
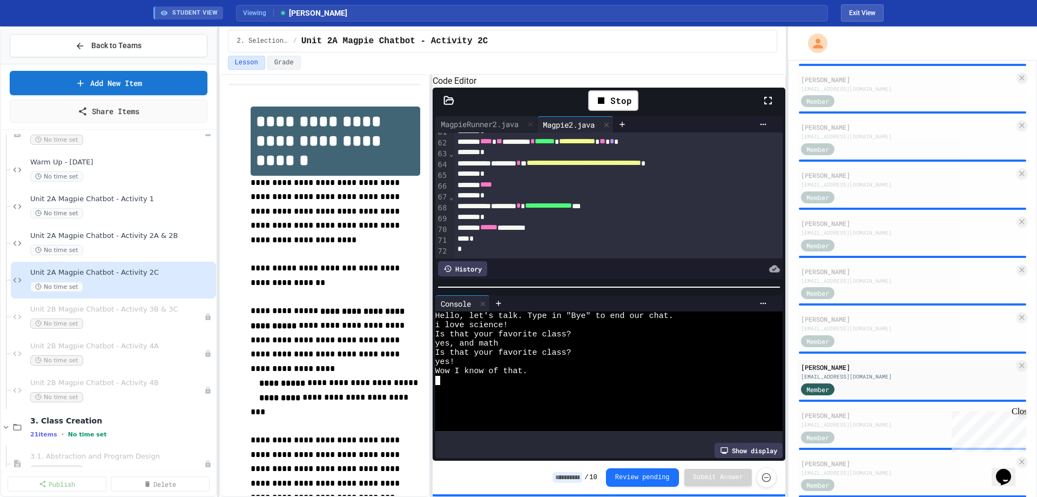
scroll to position [634, 0]
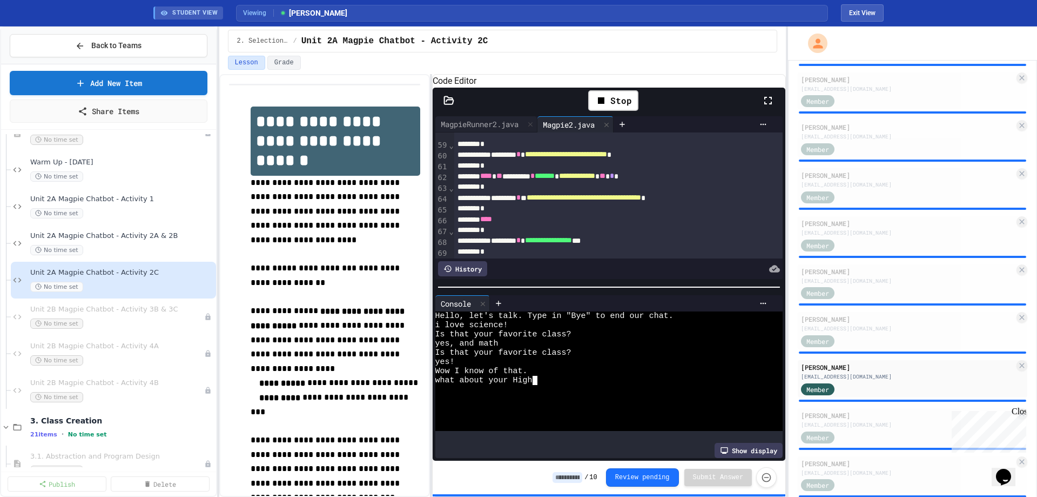
type textarea "***"
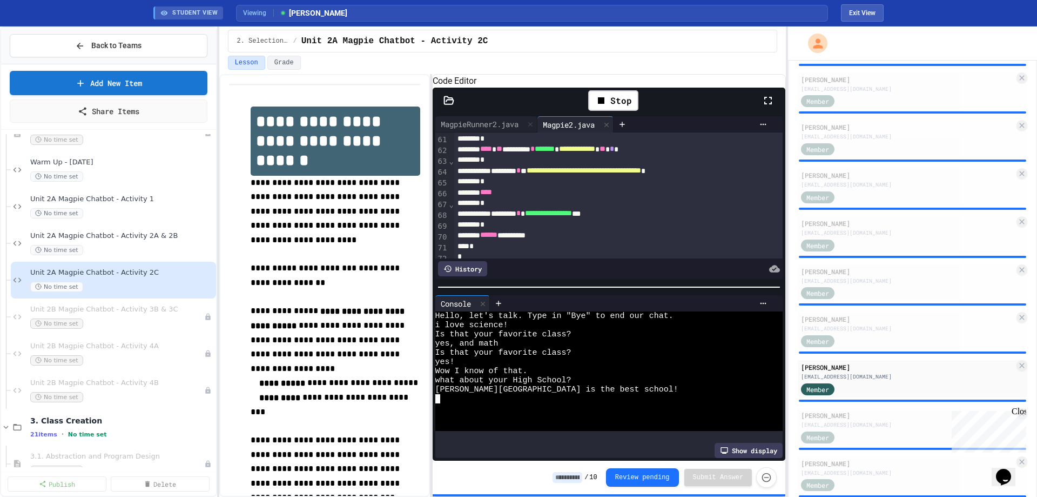
scroll to position [688, 0]
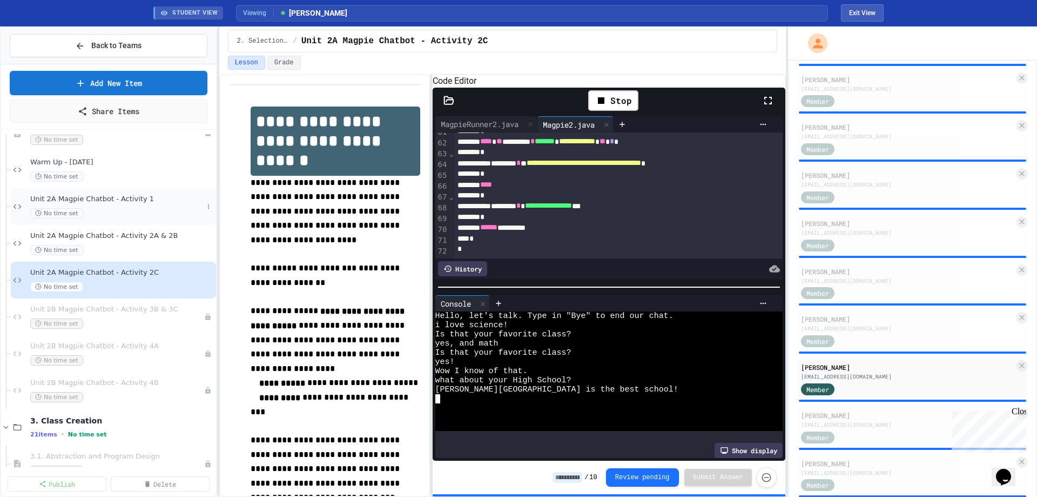
click at [138, 205] on div "Unit 2A Magpie Chatbot - Activity 1 No time set" at bounding box center [116, 207] width 173 height 24
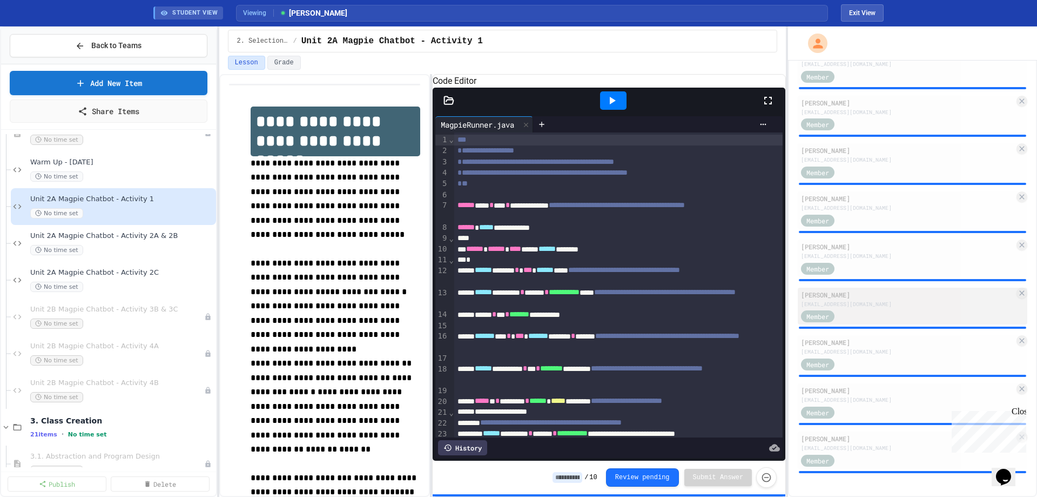
scroll to position [577, 0]
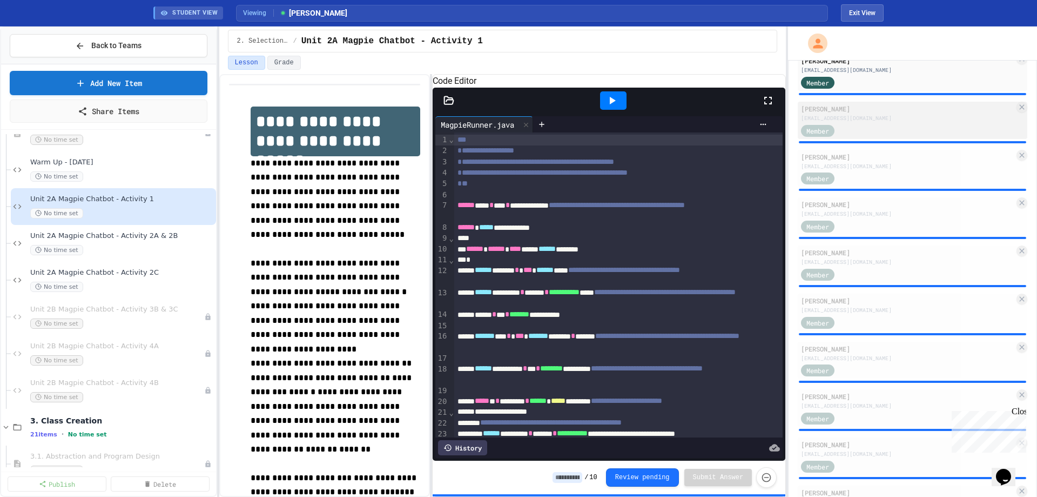
click at [867, 131] on div "Member" at bounding box center [907, 130] width 213 height 14
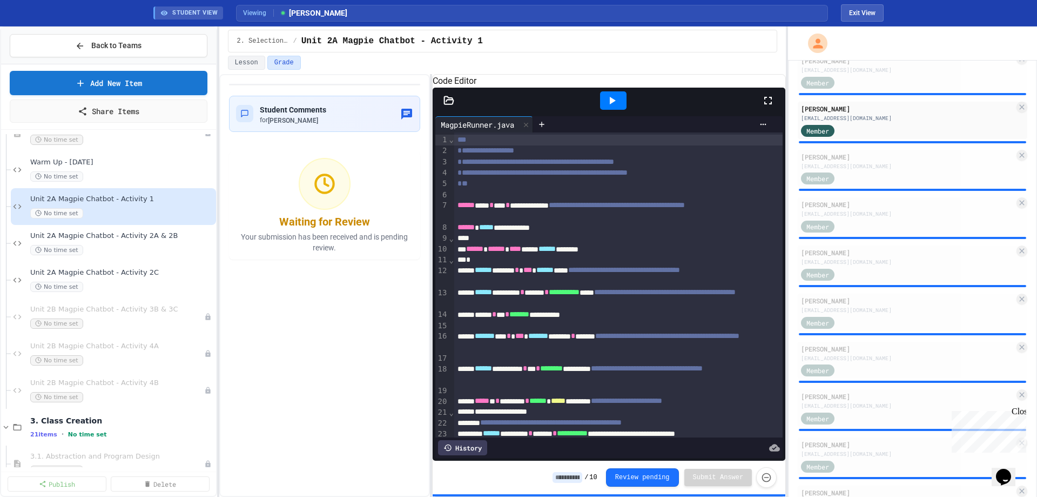
click at [618, 107] on icon at bounding box center [612, 100] width 13 height 13
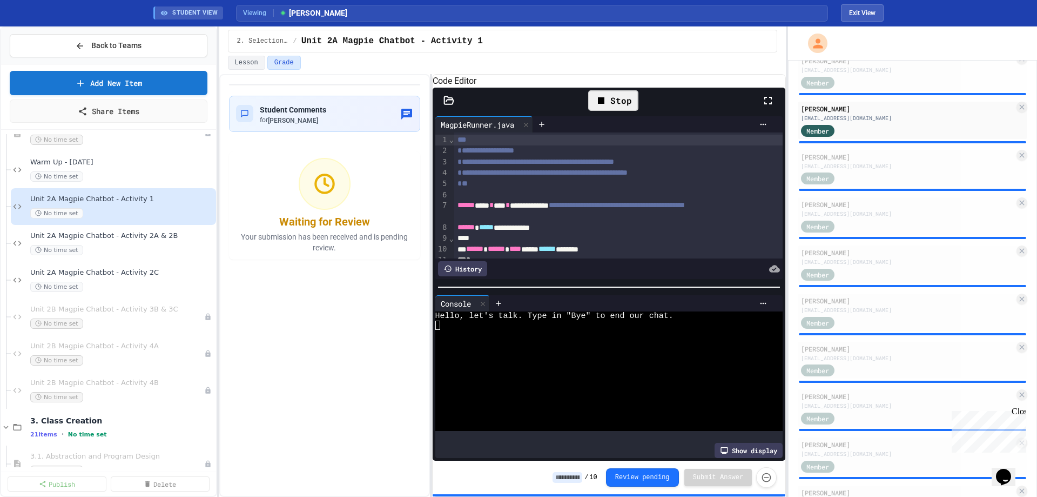
click at [464, 374] on div at bounding box center [601, 370] width 331 height 9
click at [118, 238] on span "Unit 2A Magpie Chatbot - Activity 2A & 2B" at bounding box center [116, 235] width 173 height 9
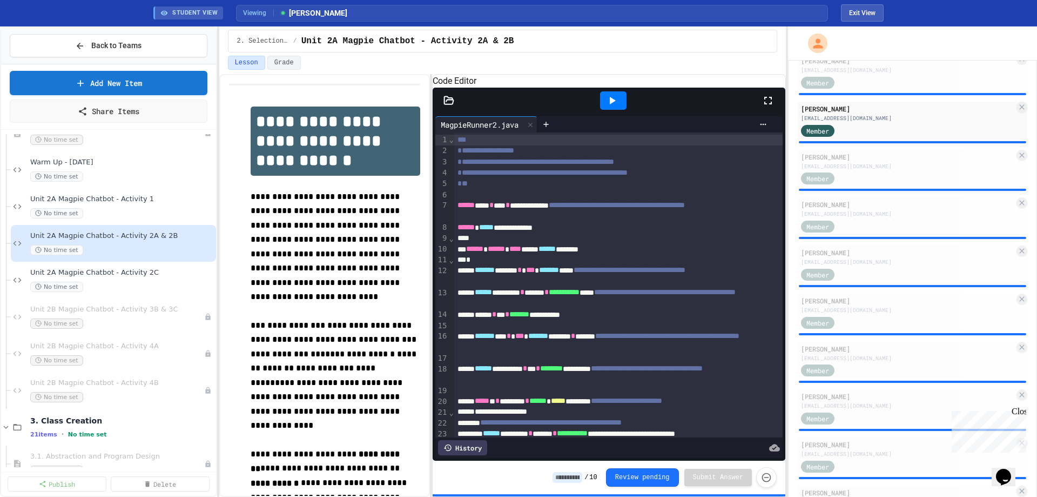
click at [606, 107] on icon at bounding box center [612, 100] width 13 height 13
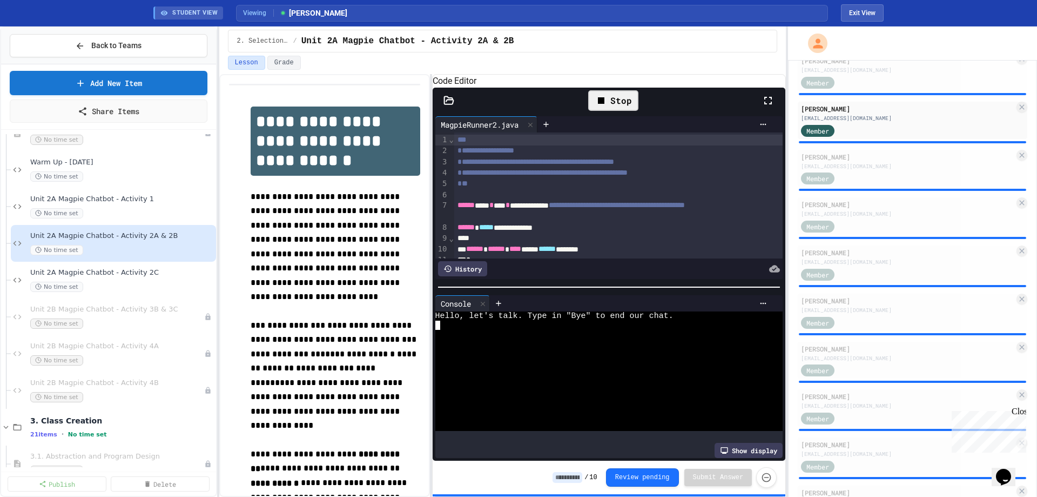
click at [496, 334] on div at bounding box center [601, 334] width 331 height 9
click at [454, 106] on icon at bounding box center [449, 100] width 11 height 11
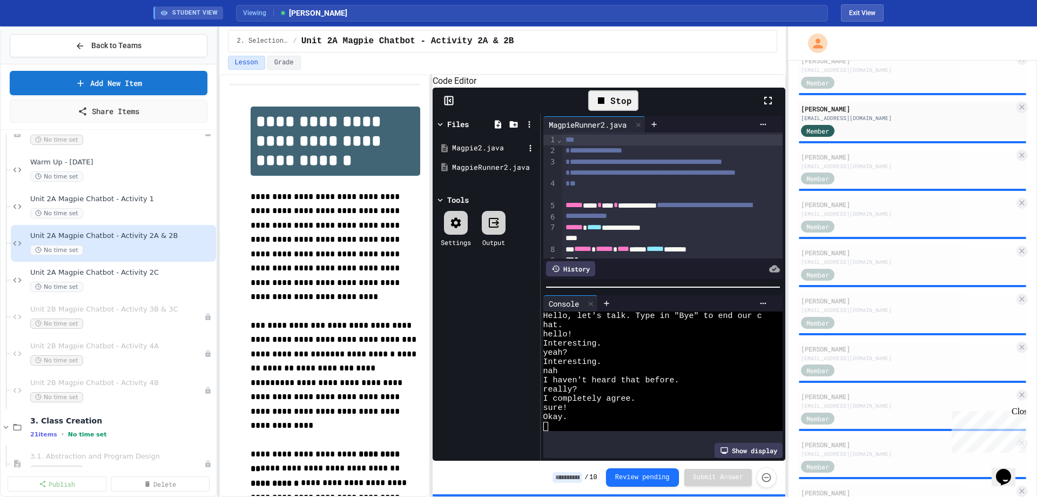
click at [473, 153] on div "Magpie2.java" at bounding box center [488, 148] width 72 height 11
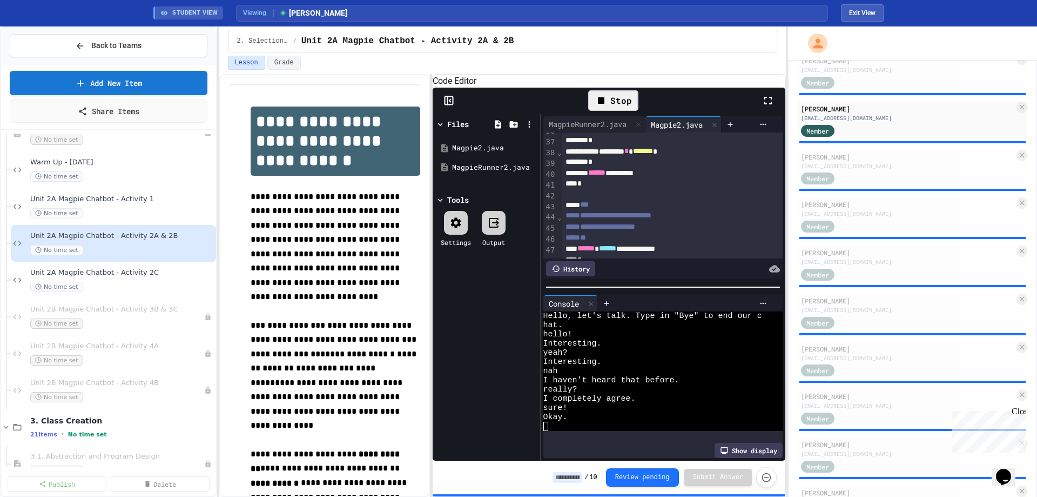
scroll to position [432, 0]
click at [124, 276] on span "Unit 2A Magpie Chatbot - Activity 2C" at bounding box center [116, 272] width 173 height 9
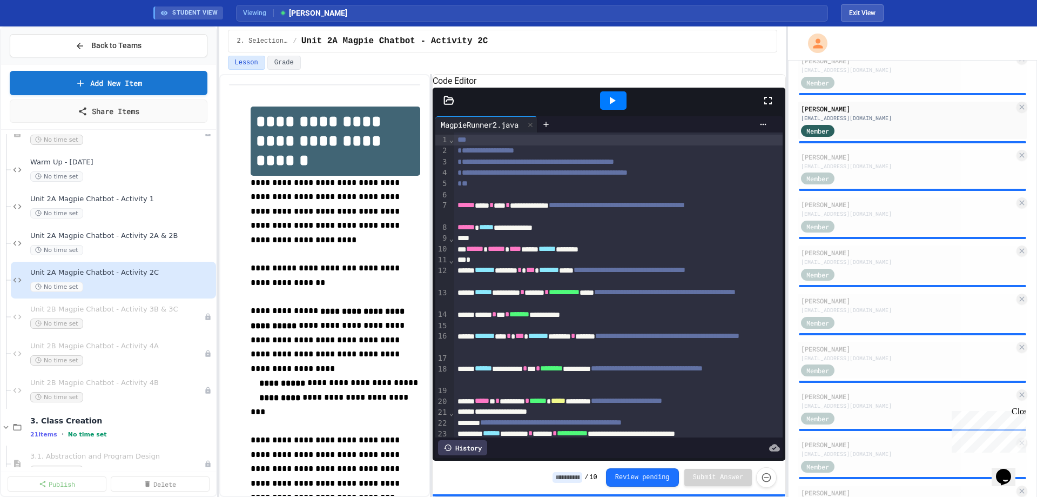
click at [624, 110] on div at bounding box center [613, 100] width 26 height 18
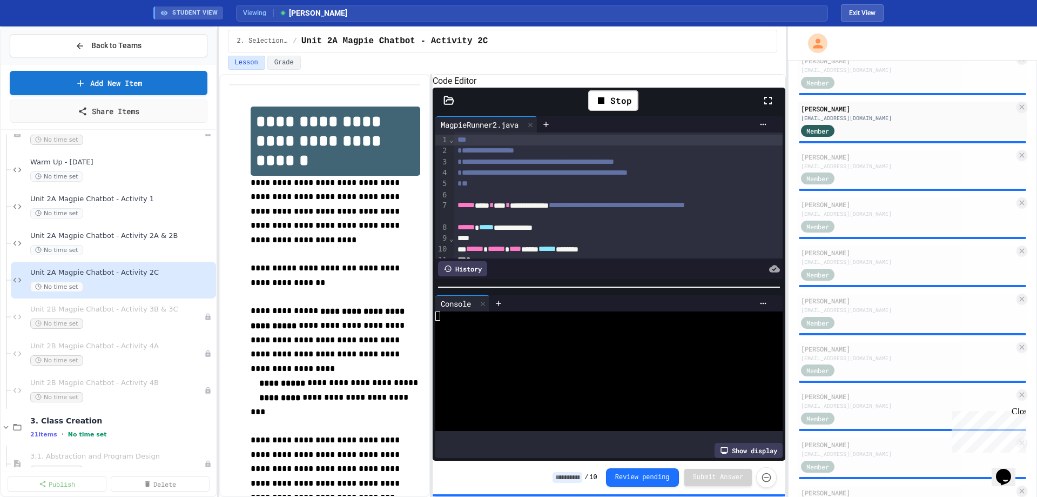
drag, startPoint x: 446, startPoint y: 113, endPoint x: 443, endPoint y: 121, distance: 8.7
click at [445, 106] on icon at bounding box center [449, 100] width 11 height 11
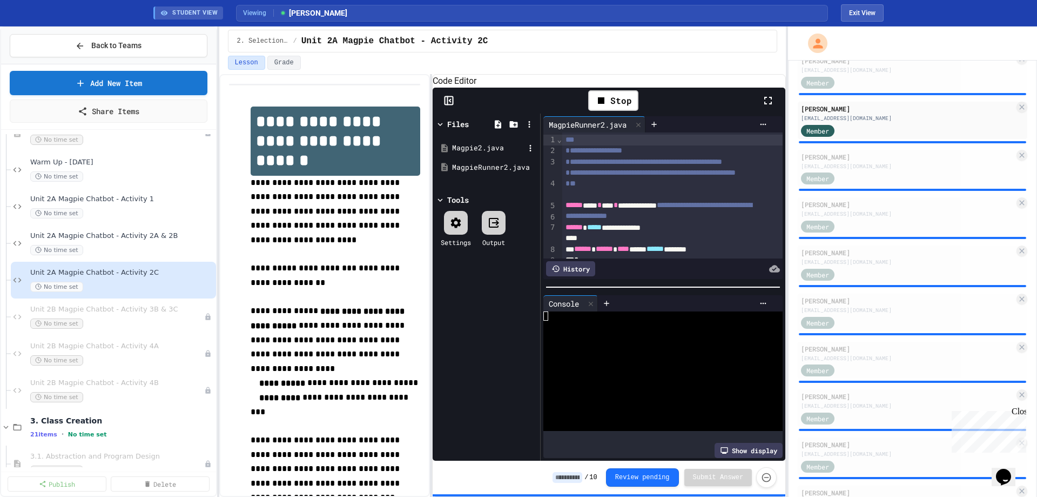
click at [469, 153] on div "Magpie2.java" at bounding box center [488, 148] width 72 height 11
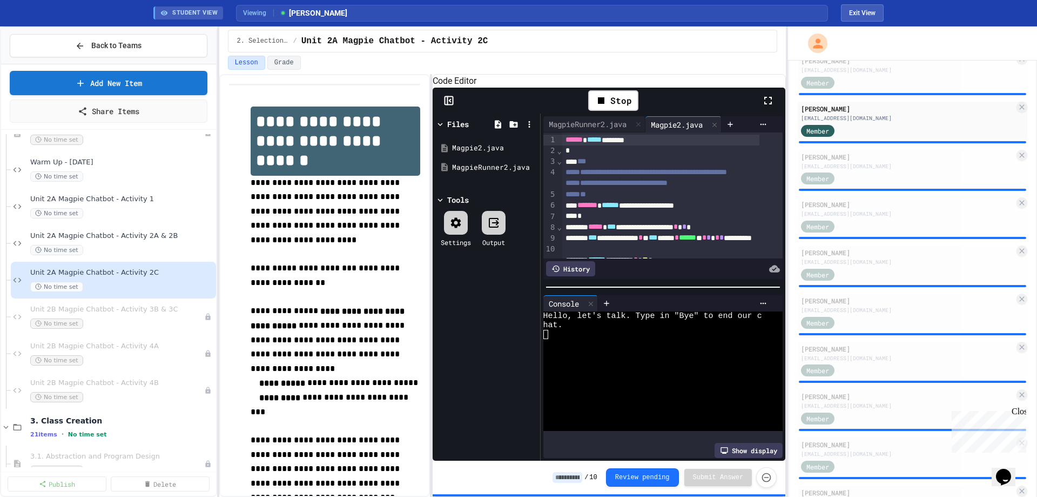
click at [446, 106] on icon at bounding box center [449, 100] width 11 height 11
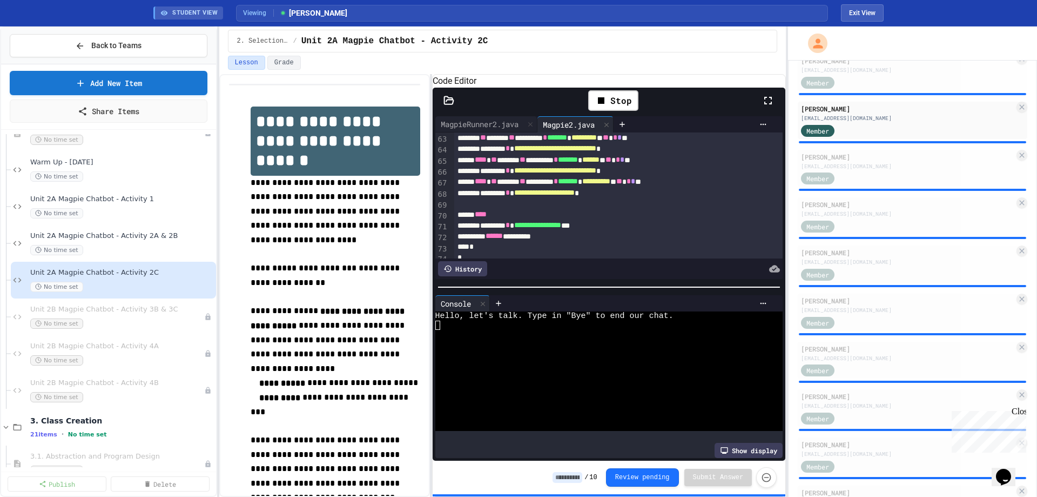
scroll to position [646, 0]
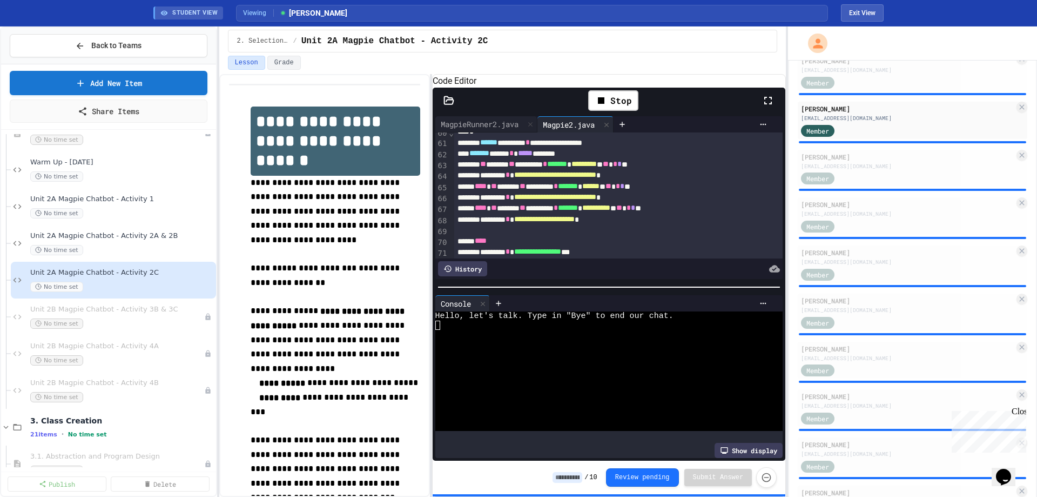
click at [530, 372] on div at bounding box center [601, 370] width 331 height 9
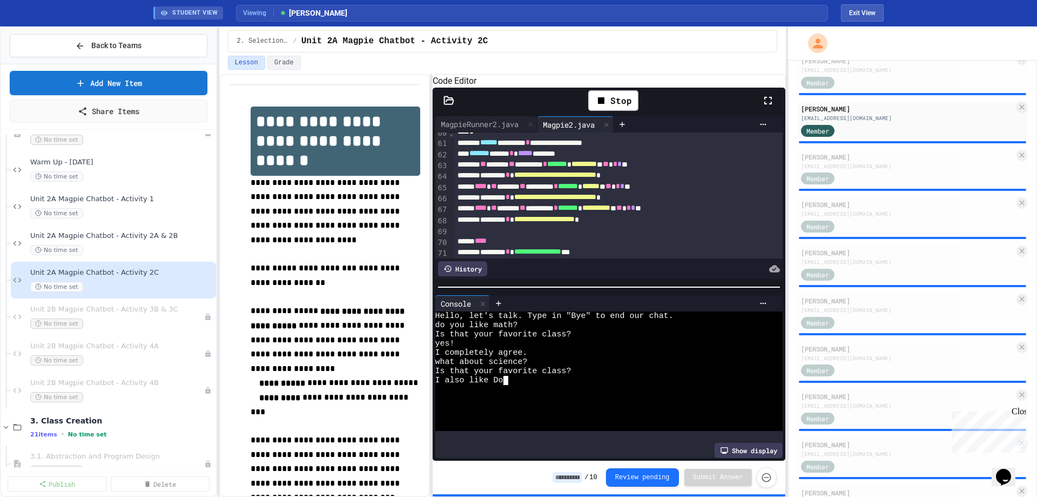
type textarea "*******"
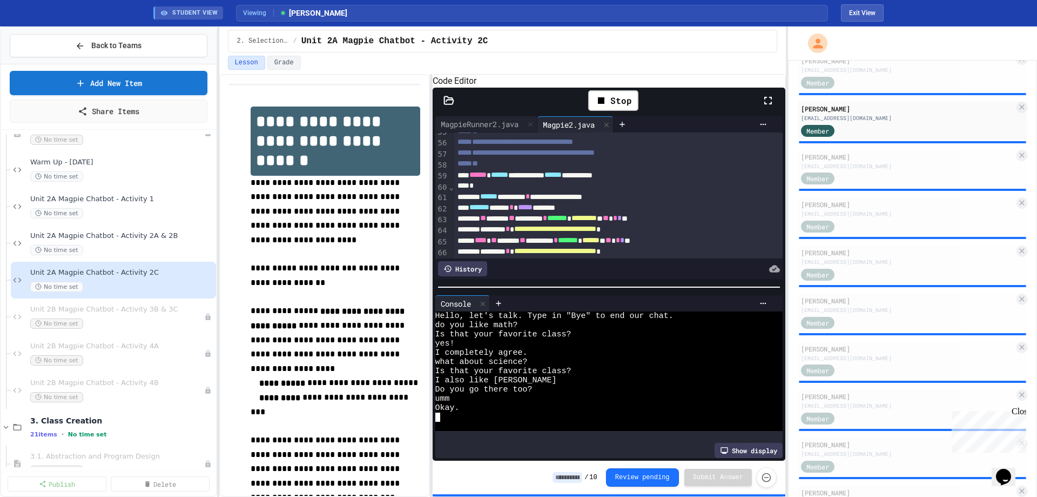
scroll to position [700, 0]
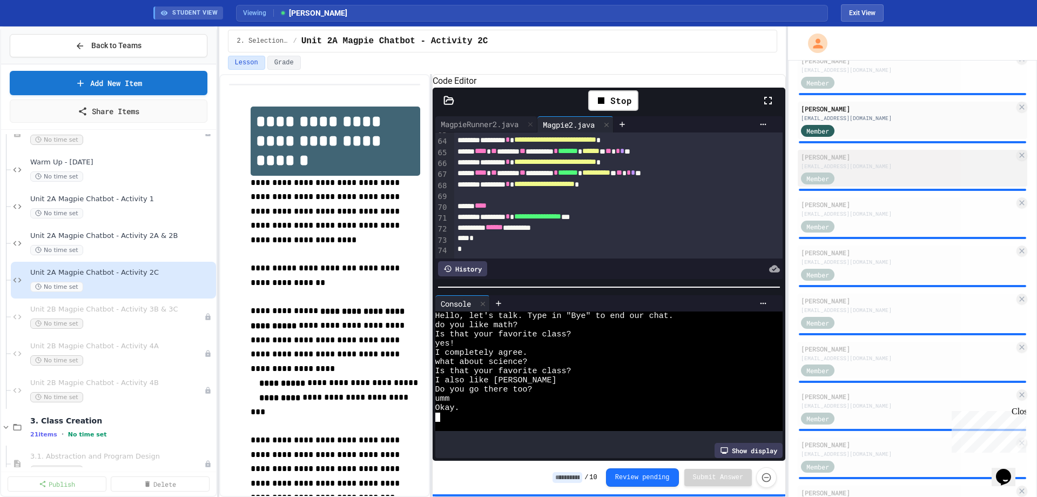
click at [896, 181] on div "Member" at bounding box center [907, 178] width 213 height 14
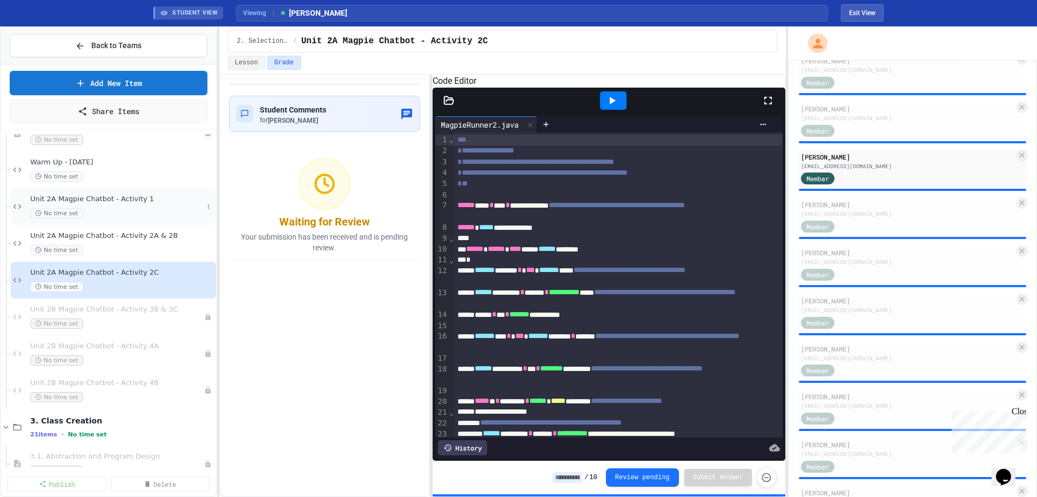
click at [137, 208] on div "No time set" at bounding box center [116, 213] width 173 height 10
